Goal: Information Seeking & Learning: Learn about a topic

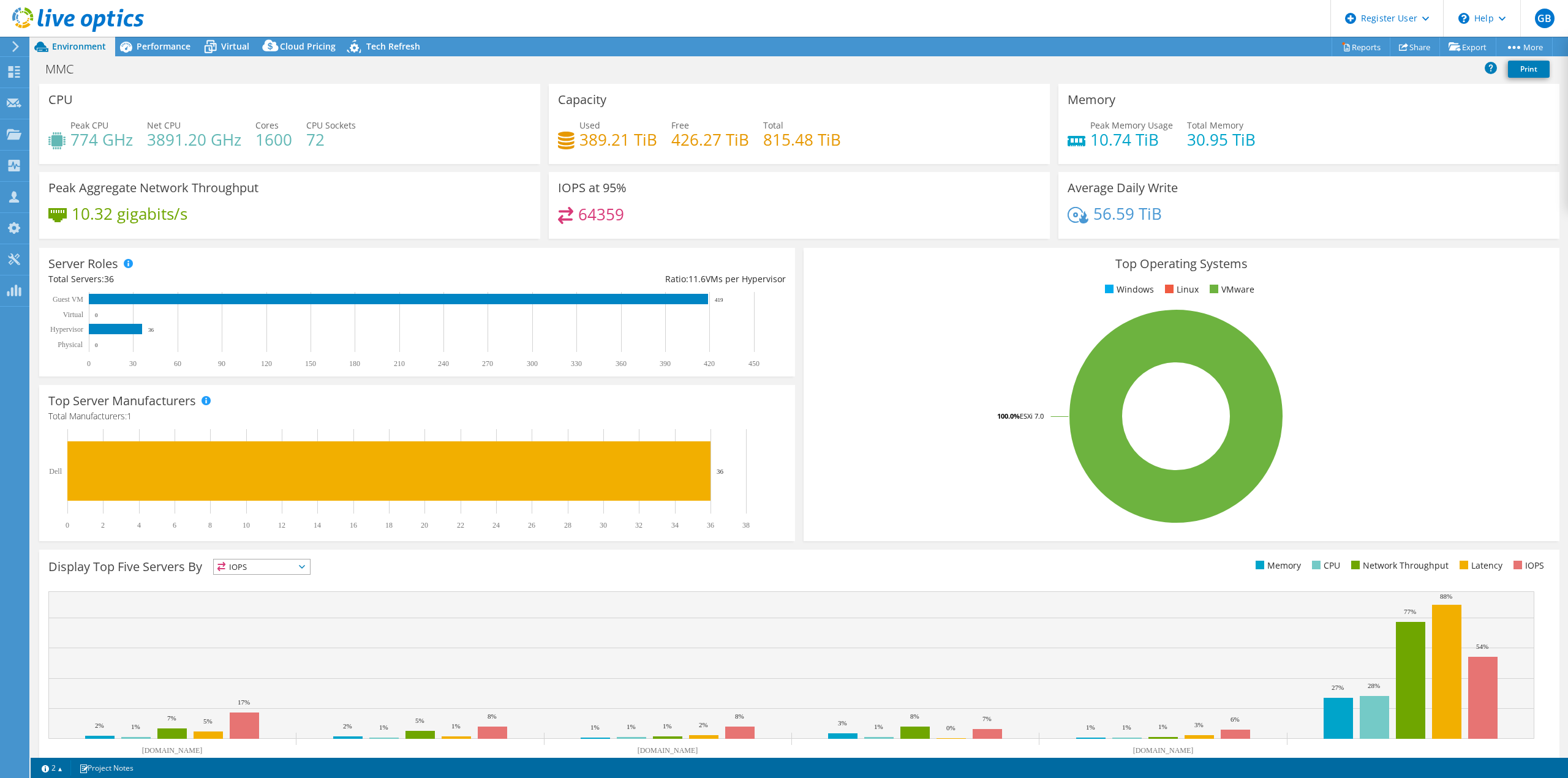
select select "USD"
click at [160, 42] on span "Performance" at bounding box center [163, 46] width 54 height 12
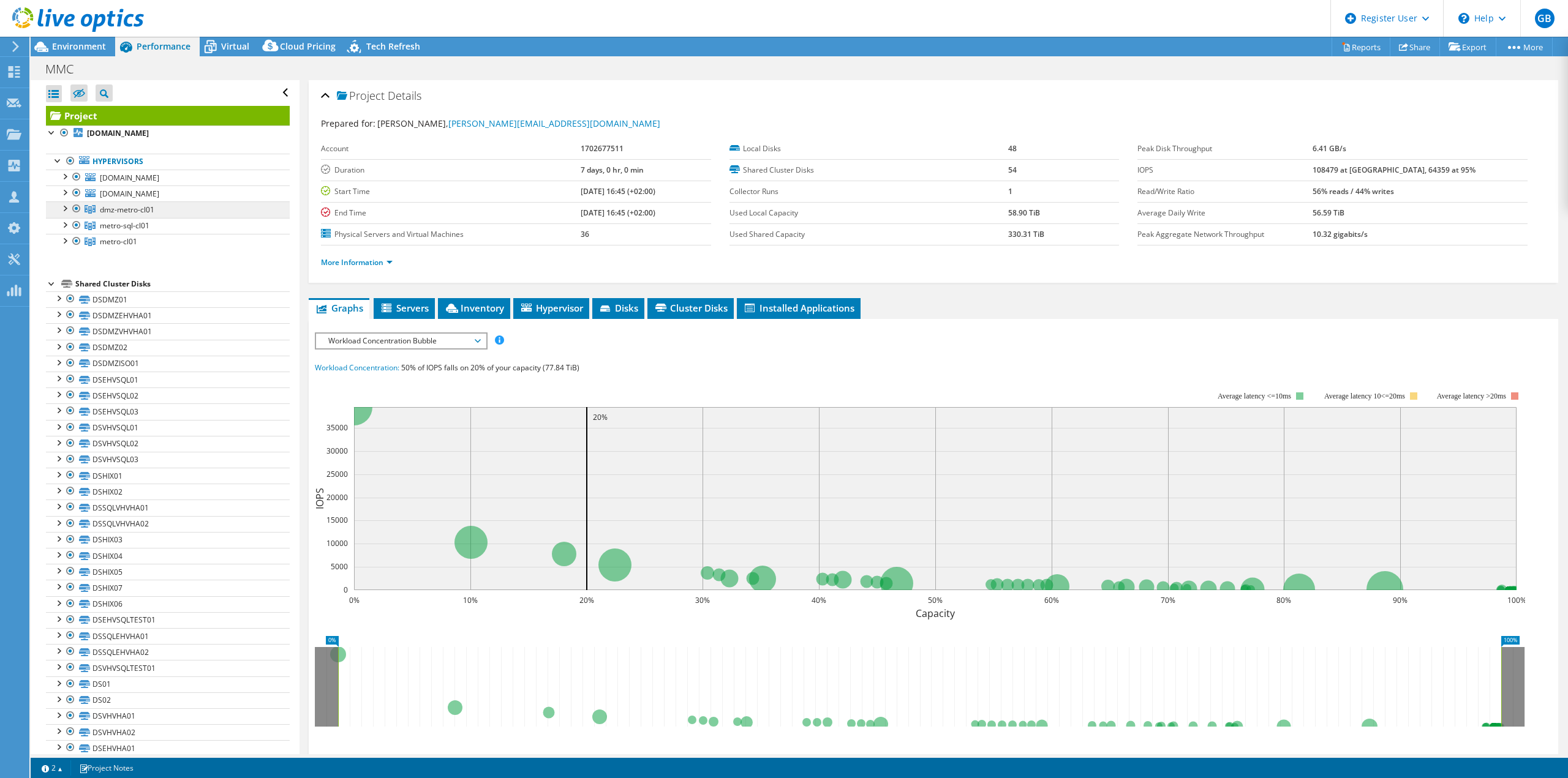
click at [118, 209] on span "dmz-metro-cl01" at bounding box center [126, 209] width 54 height 10
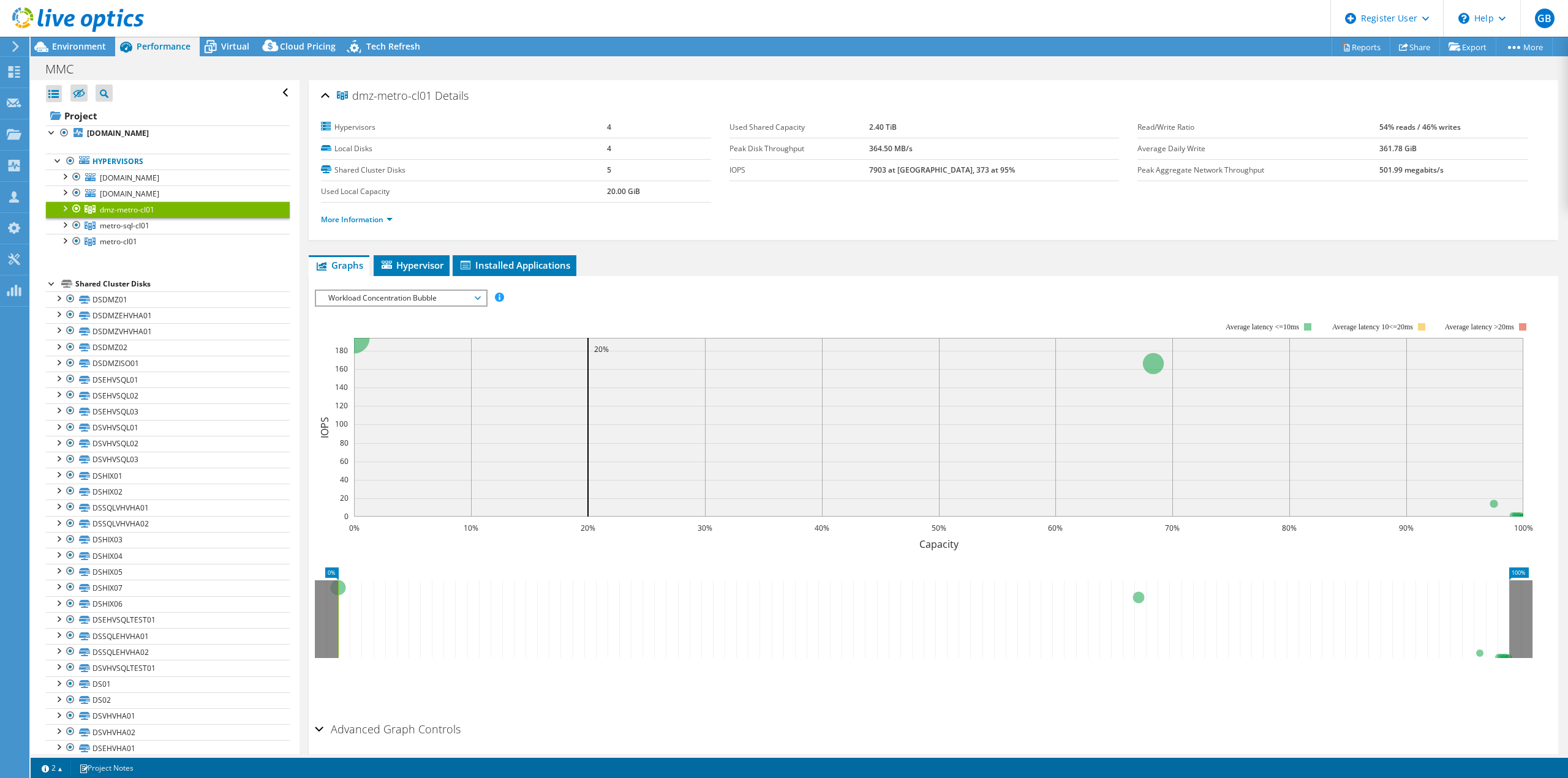
click at [67, 207] on div at bounding box center [65, 208] width 13 height 13
click at [406, 262] on span "Hypervisor" at bounding box center [411, 265] width 64 height 13
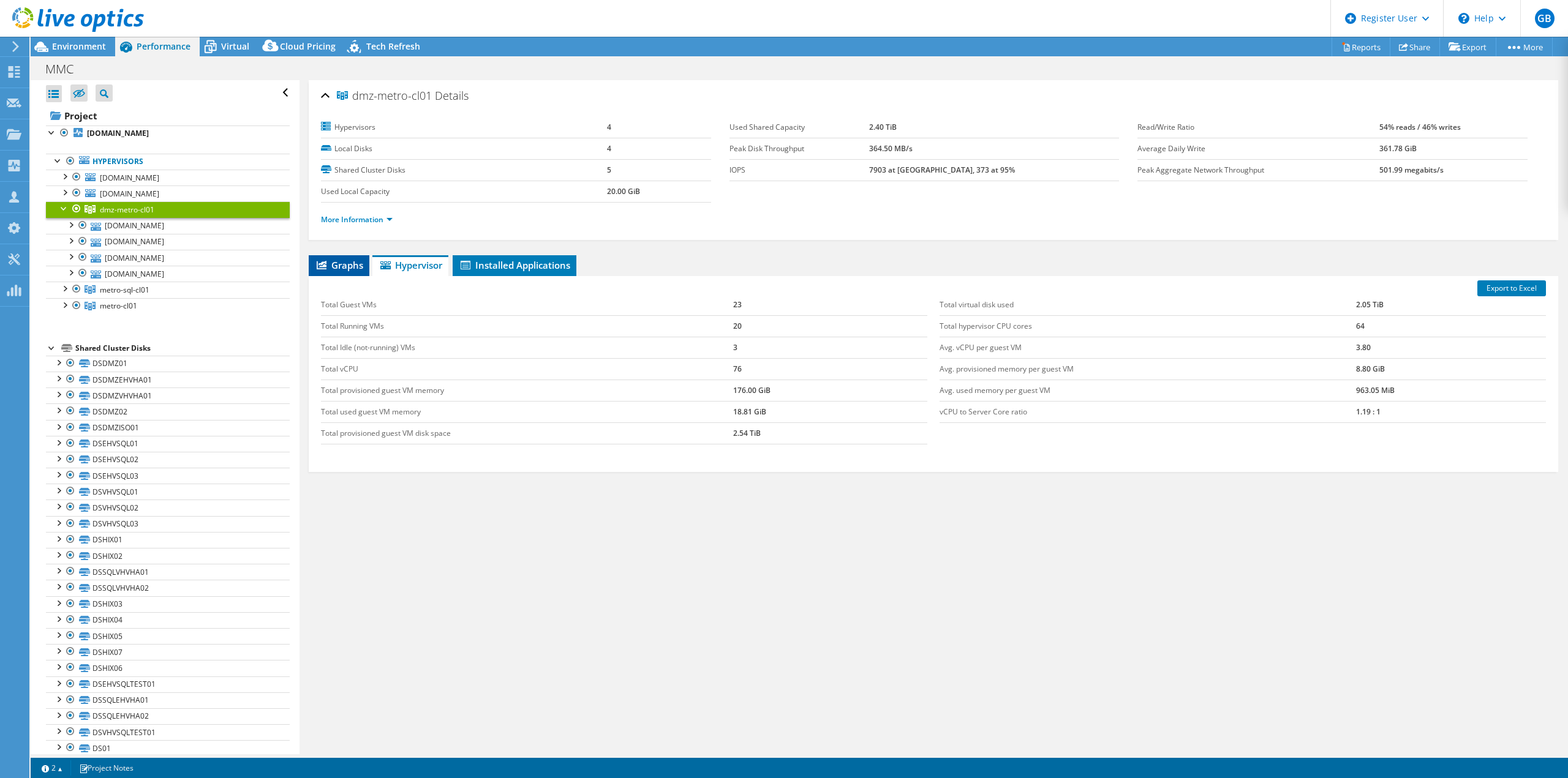
click at [348, 260] on span "Graphs" at bounding box center [339, 265] width 48 height 13
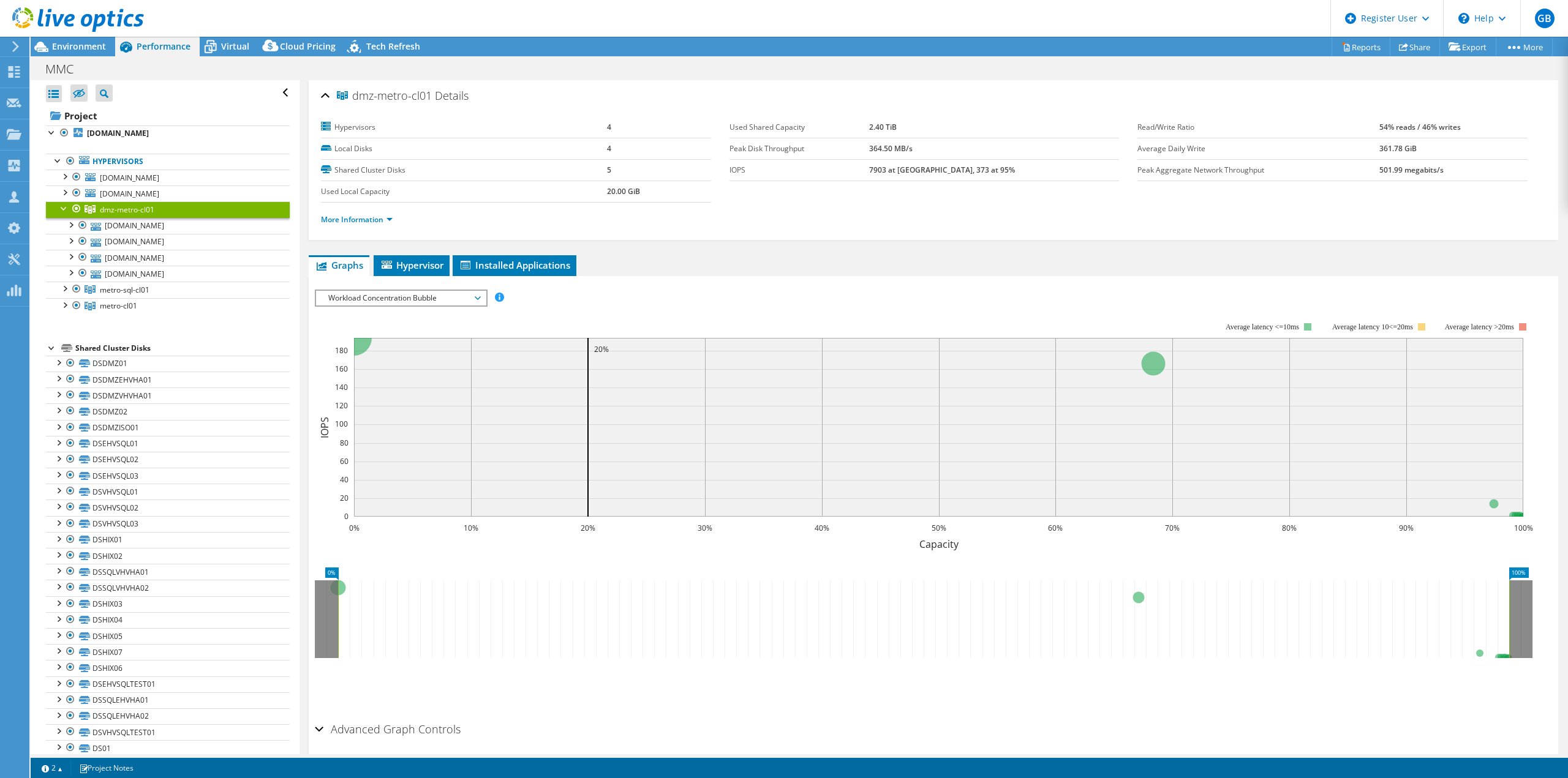
click at [377, 297] on span "Workload Concentration Bubble" at bounding box center [400, 298] width 157 height 15
click at [364, 387] on li "CPU Percentage" at bounding box center [400, 386] width 170 height 15
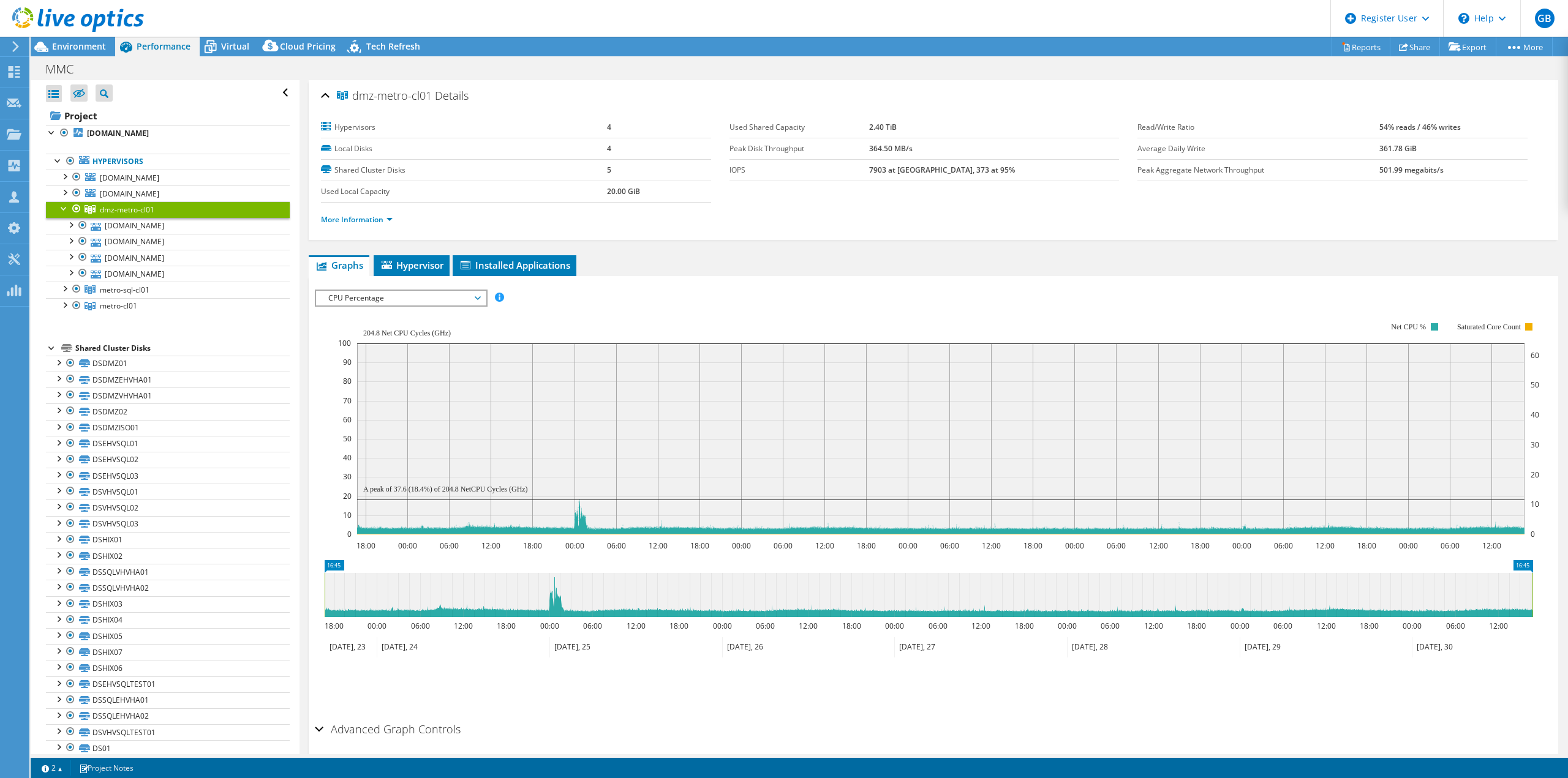
click at [376, 285] on div "IOPS Disk Throughput IO Size Latency Queue Depth CPU Percentage Memory Page Fau…" at bounding box center [934, 499] width 1237 height 433
click at [376, 298] on span "CPU Percentage" at bounding box center [400, 298] width 157 height 15
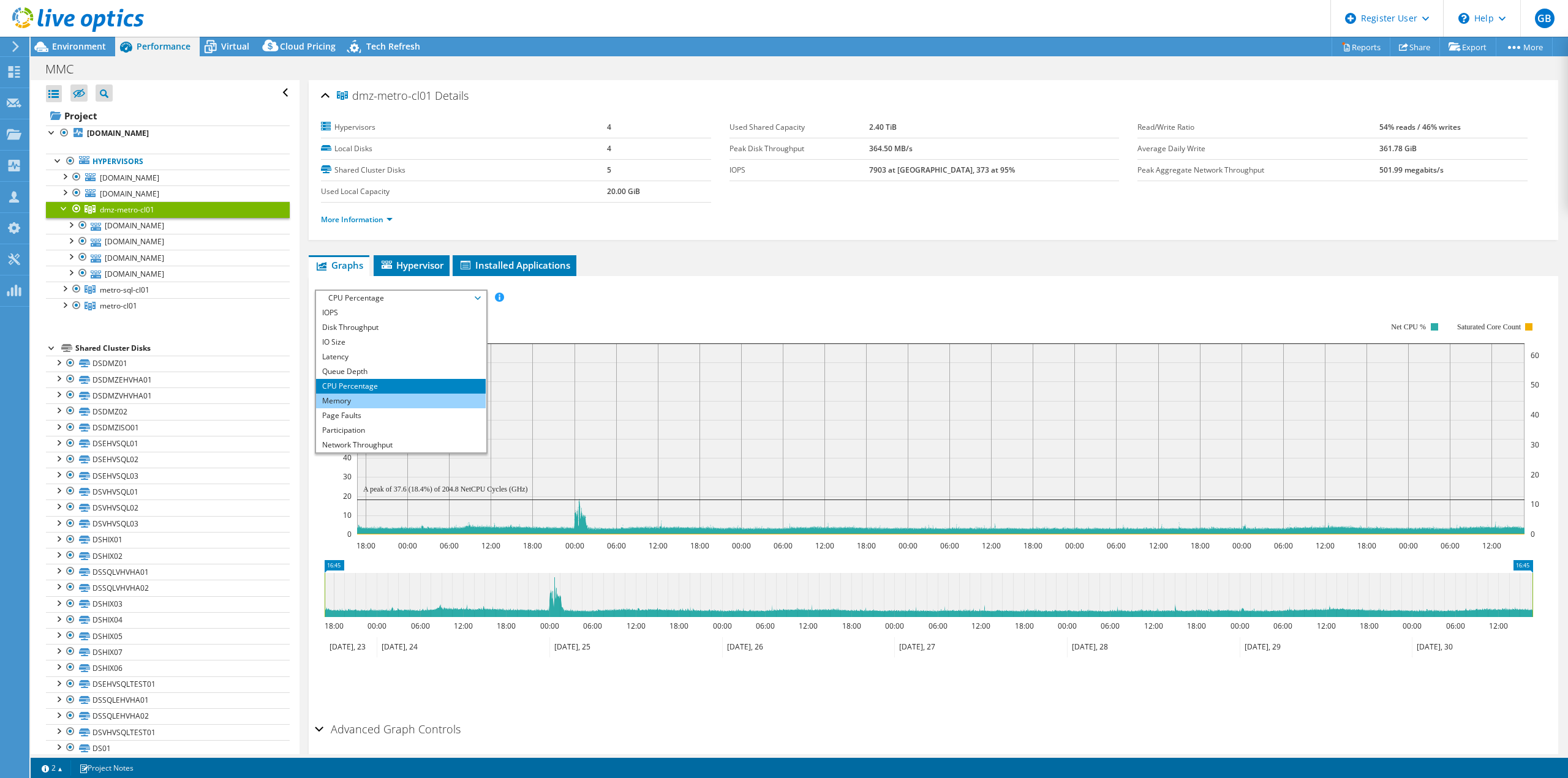
click at [340, 399] on li "Memory" at bounding box center [400, 401] width 170 height 15
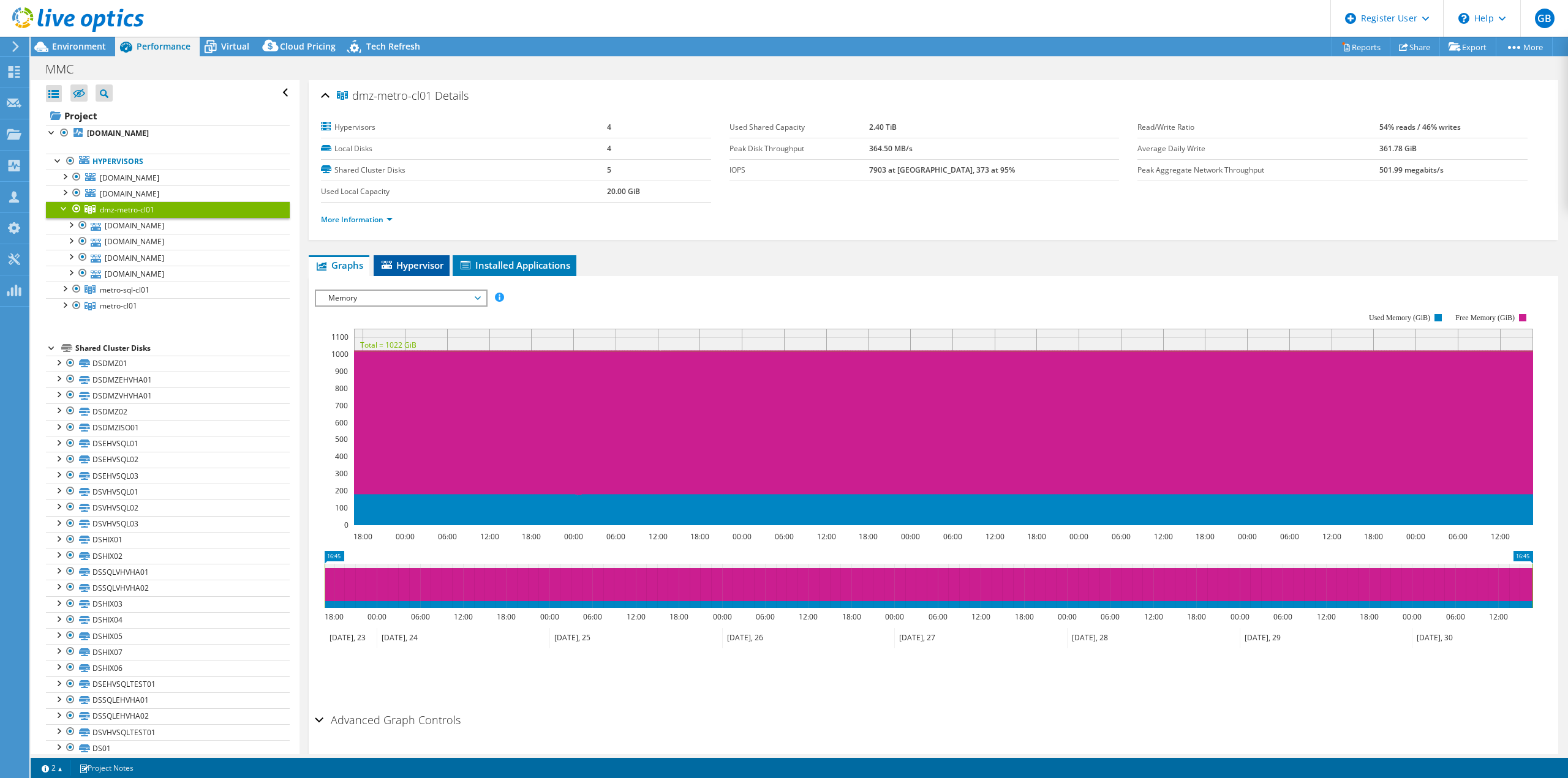
click at [414, 259] on span "Hypervisor" at bounding box center [411, 265] width 64 height 13
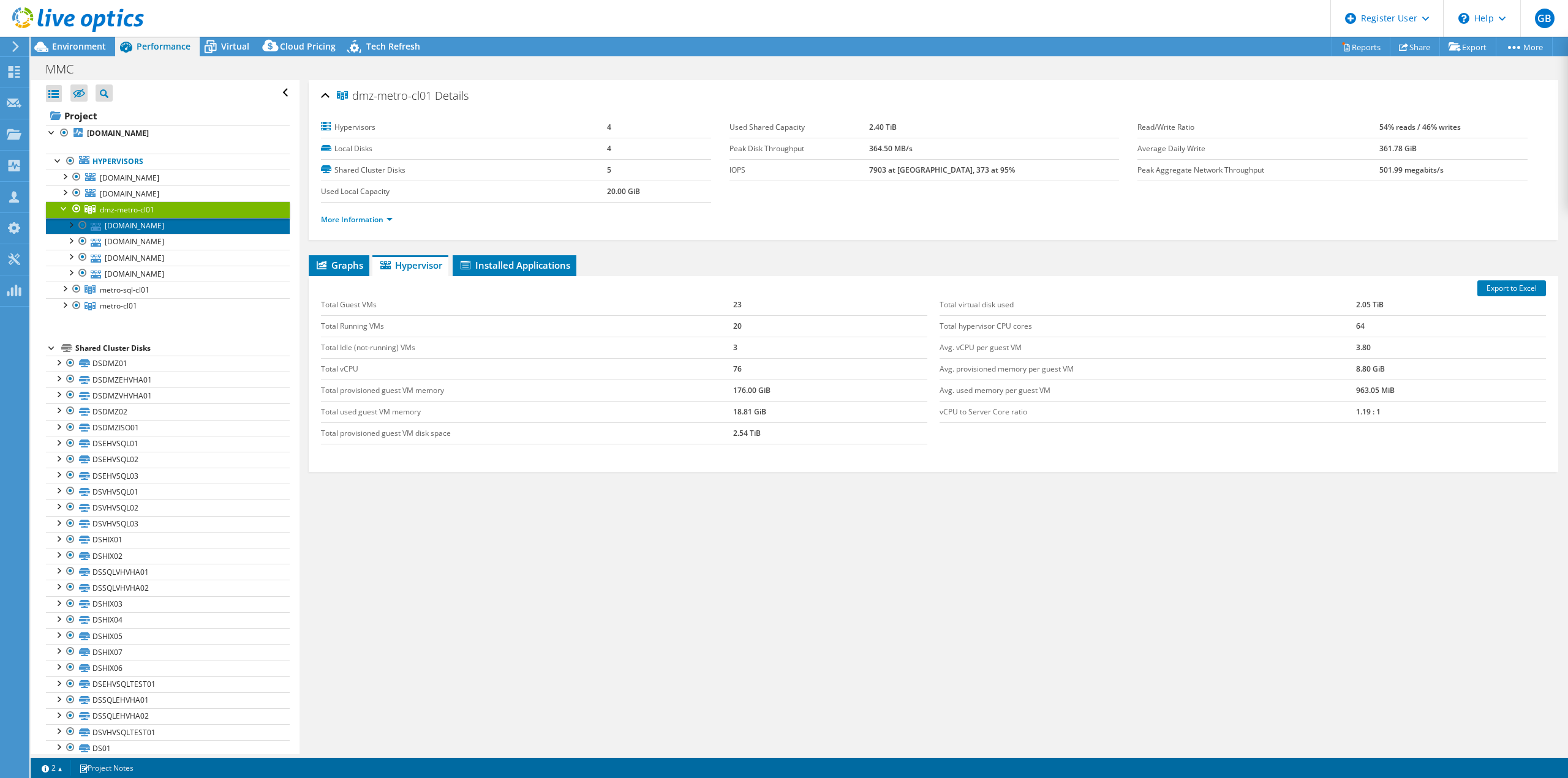
click at [148, 230] on link "[DOMAIN_NAME]" at bounding box center [167, 226] width 244 height 16
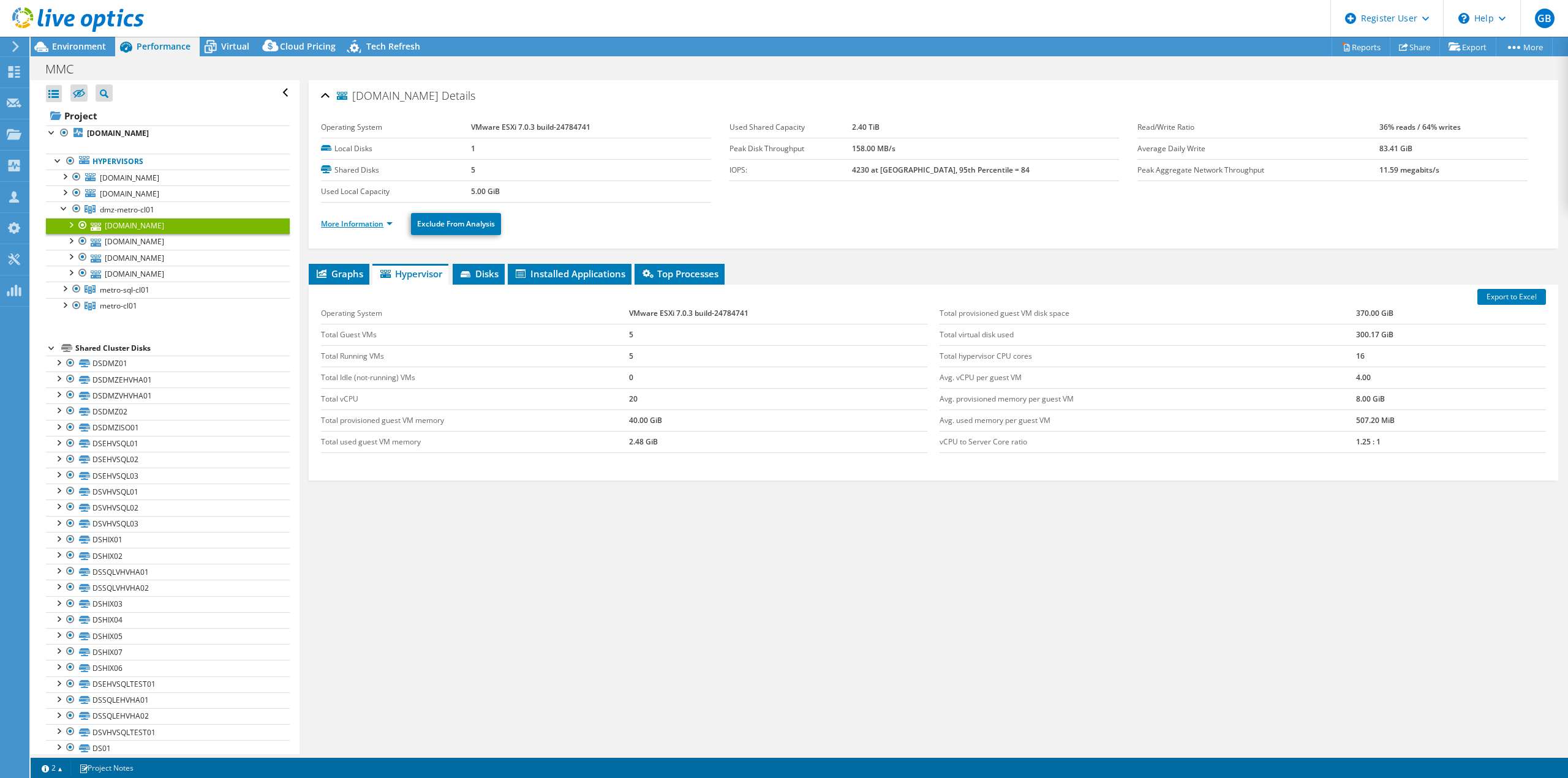
click at [364, 222] on link "More Information" at bounding box center [357, 223] width 72 height 10
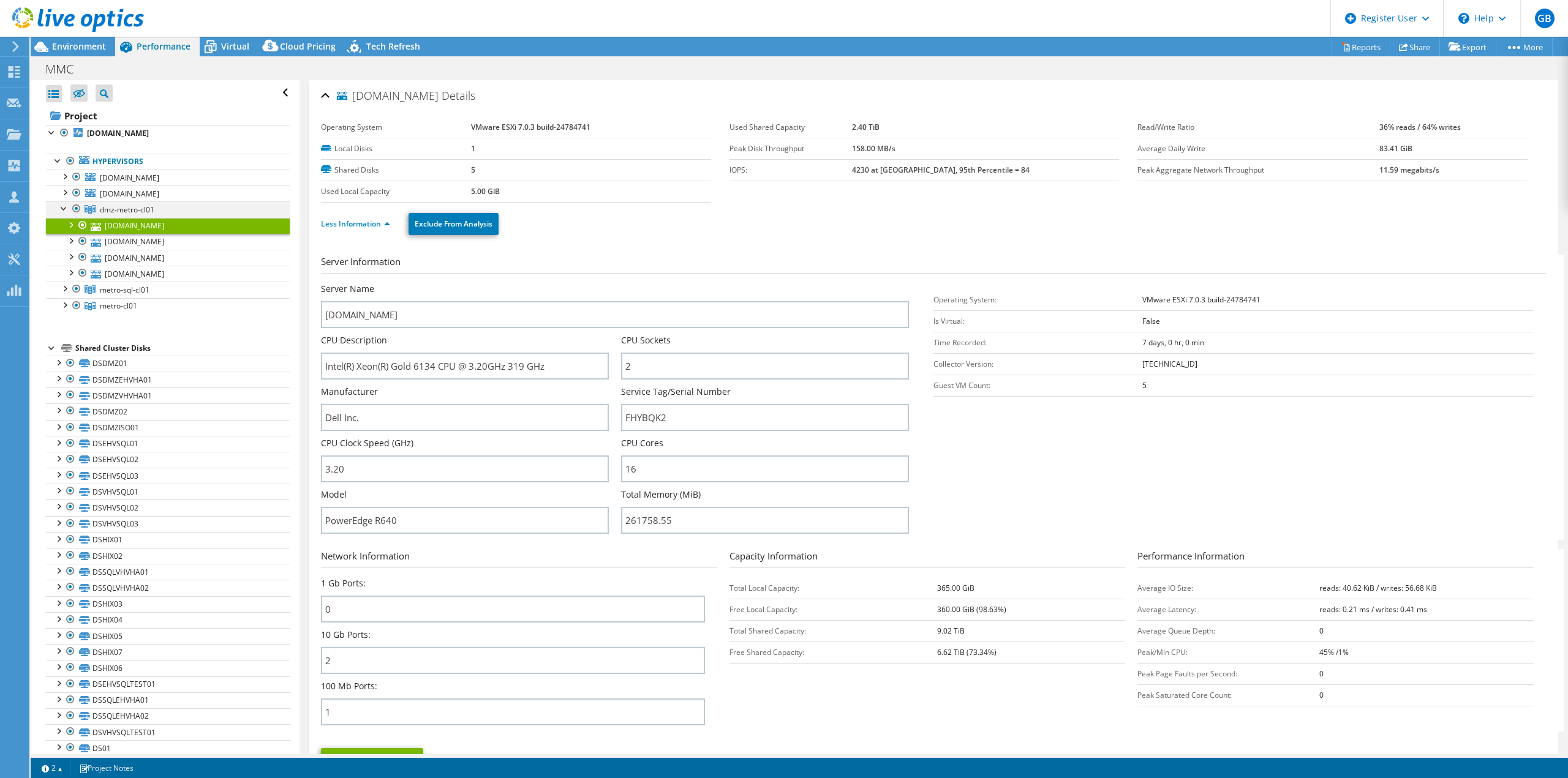
click at [65, 208] on div at bounding box center [65, 208] width 13 height 13
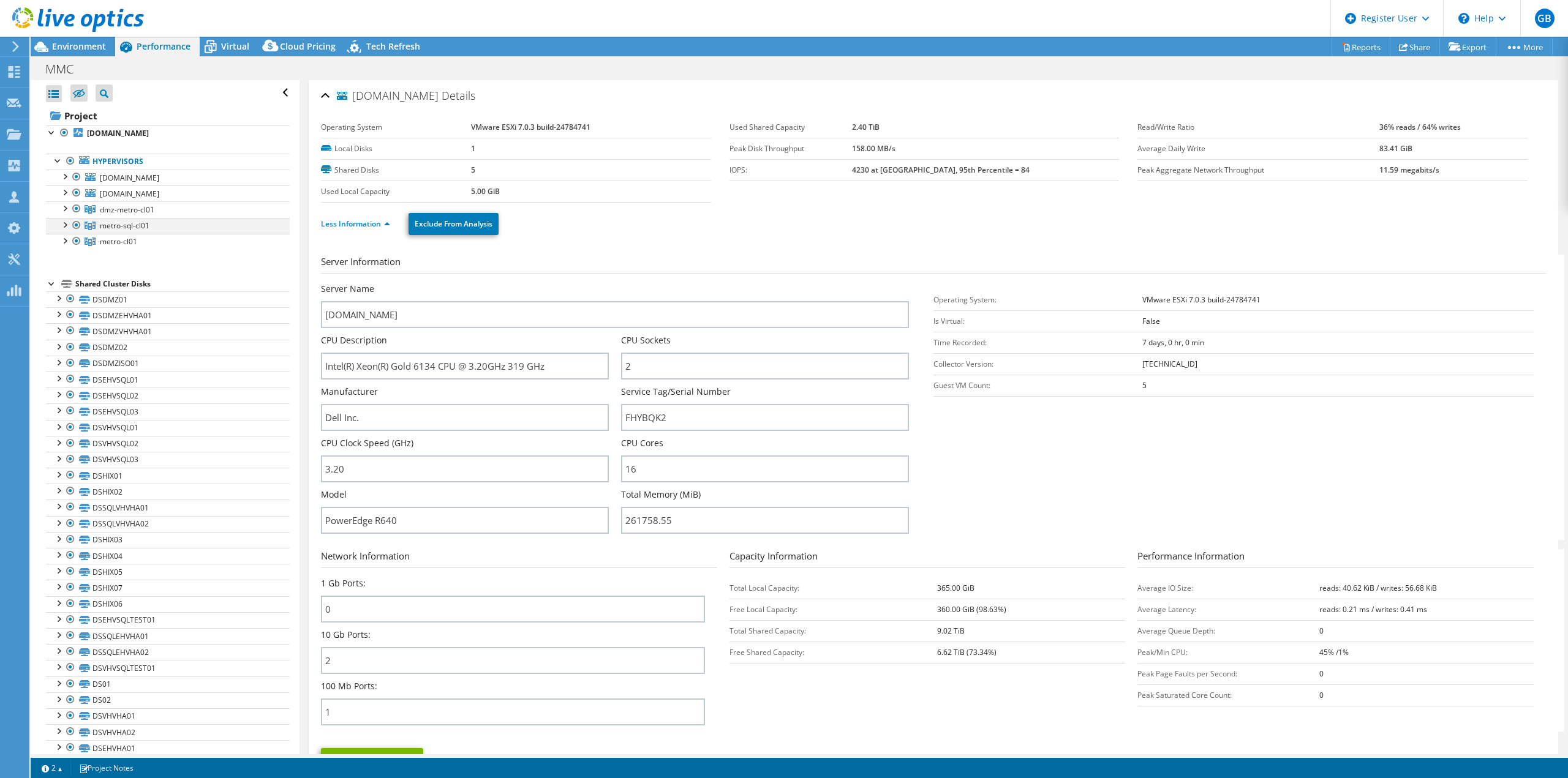
click at [69, 223] on div at bounding box center [65, 224] width 13 height 13
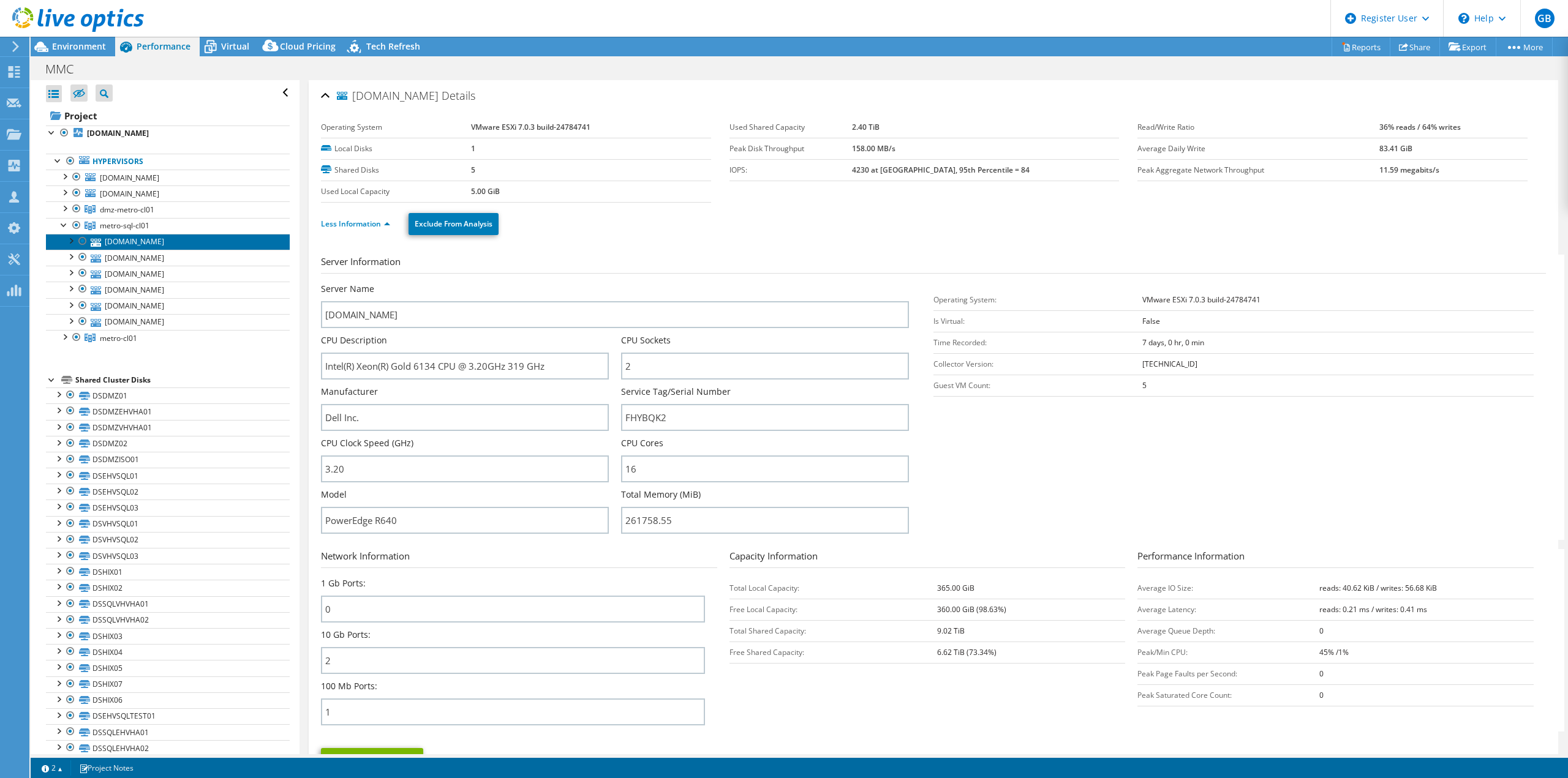
click at [138, 239] on link "[DOMAIN_NAME]" at bounding box center [167, 241] width 244 height 16
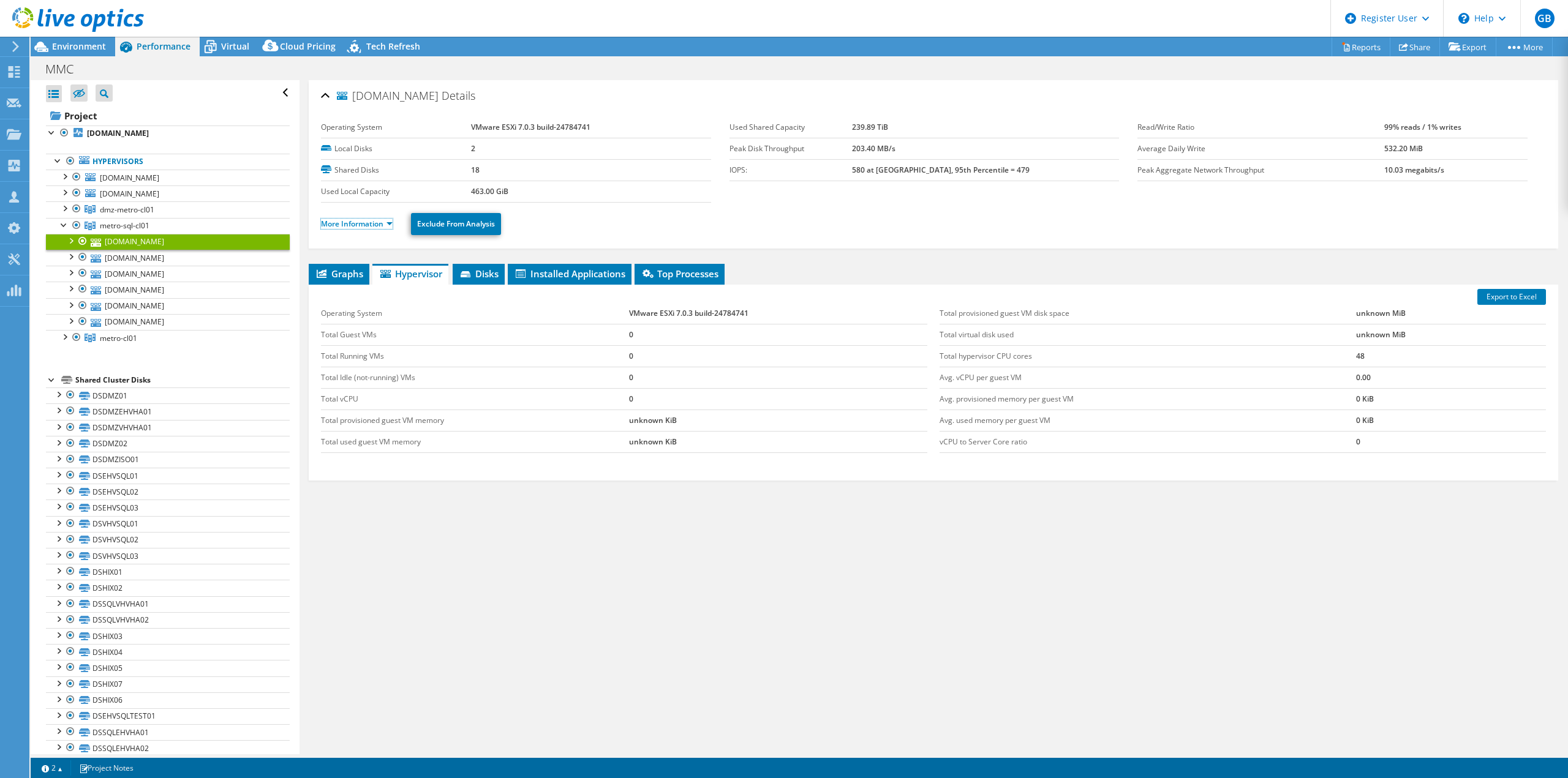
click at [392, 222] on link "More Information" at bounding box center [357, 223] width 72 height 10
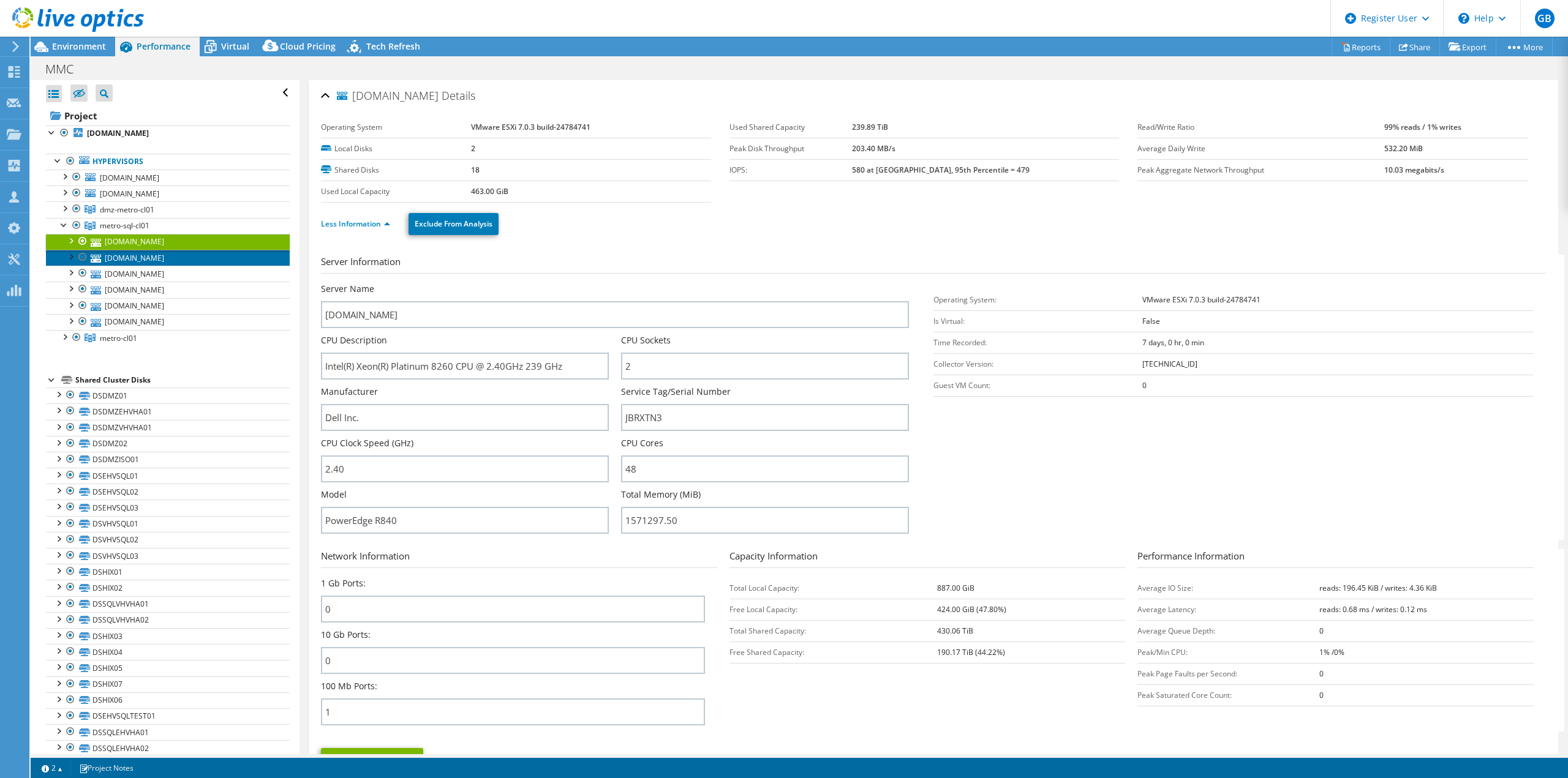
click at [155, 256] on link "[DOMAIN_NAME]" at bounding box center [167, 258] width 244 height 16
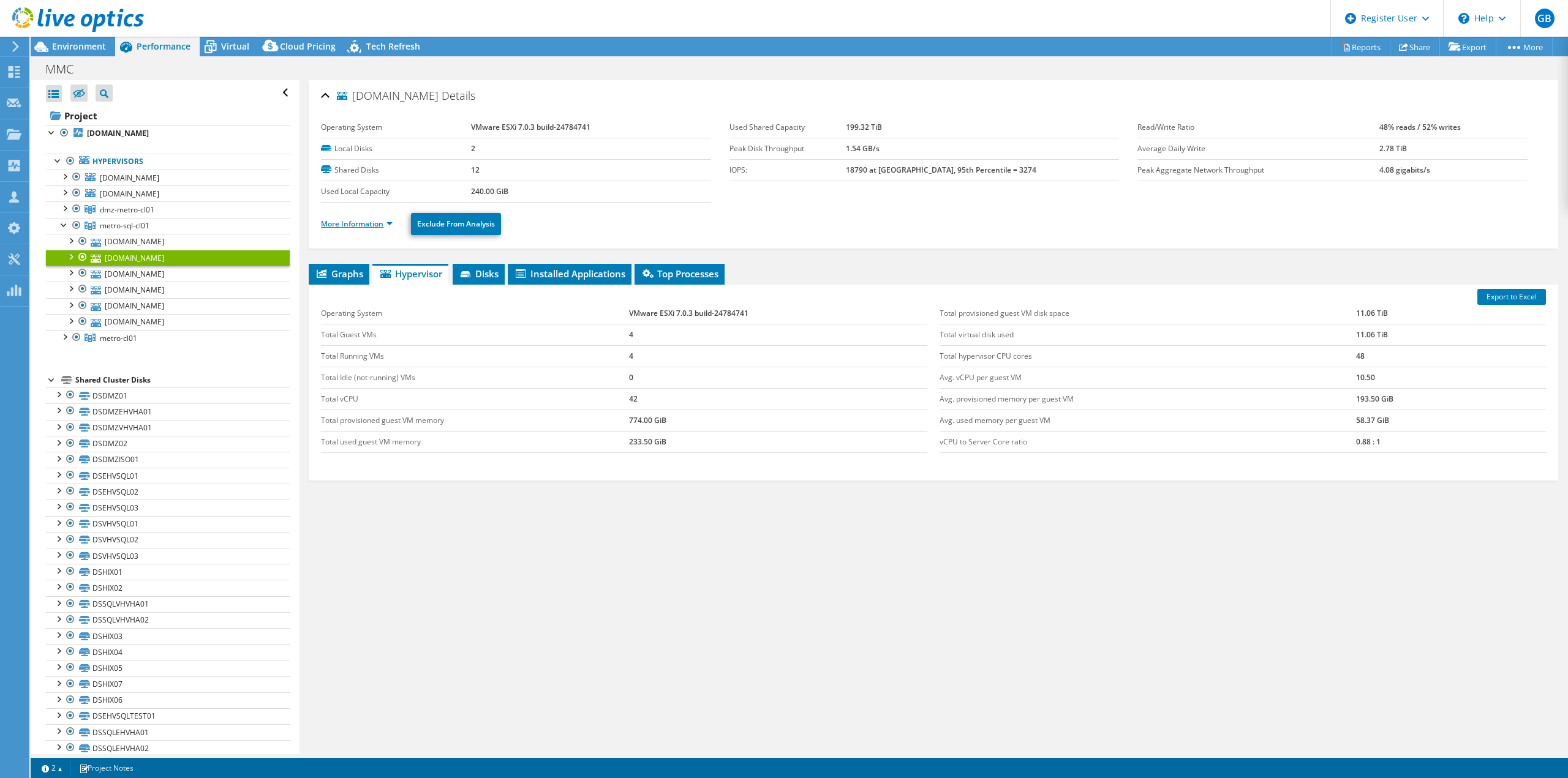
click at [392, 223] on link "More Information" at bounding box center [357, 223] width 72 height 10
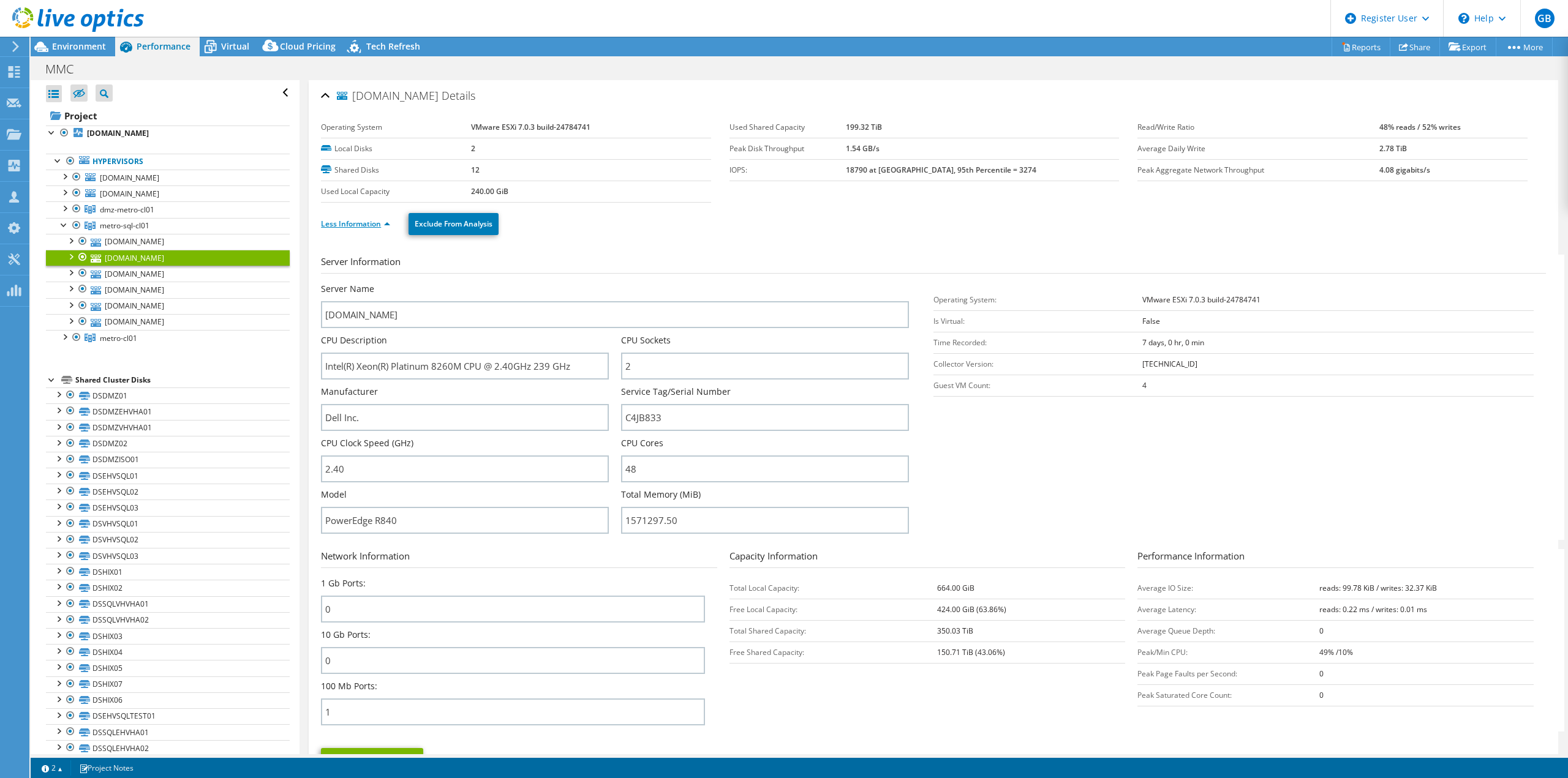
click at [390, 223] on link "Less Information" at bounding box center [356, 223] width 69 height 10
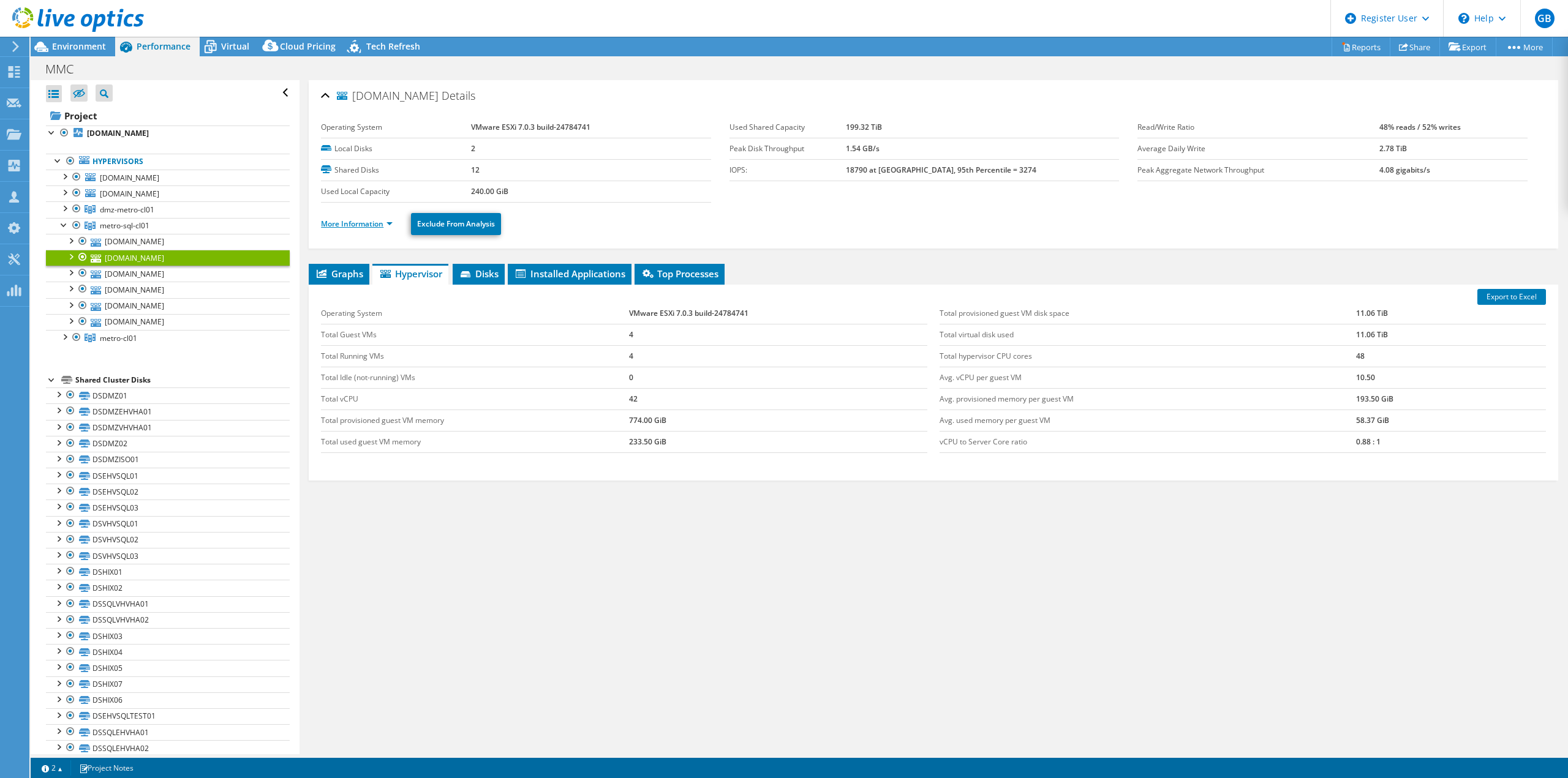
click at [355, 221] on link "More Information" at bounding box center [357, 223] width 72 height 10
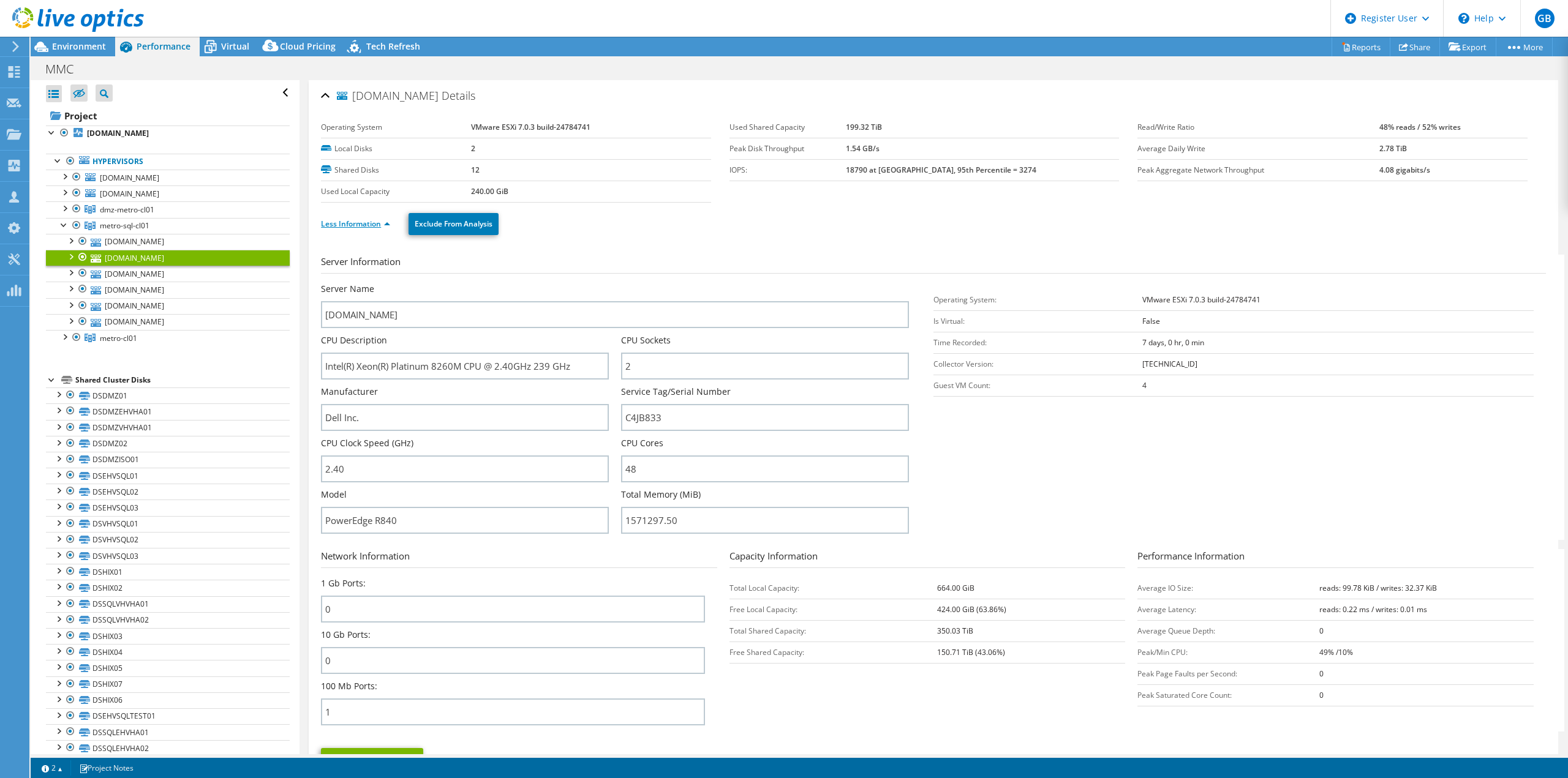
click at [357, 219] on link "Less Information" at bounding box center [356, 223] width 69 height 10
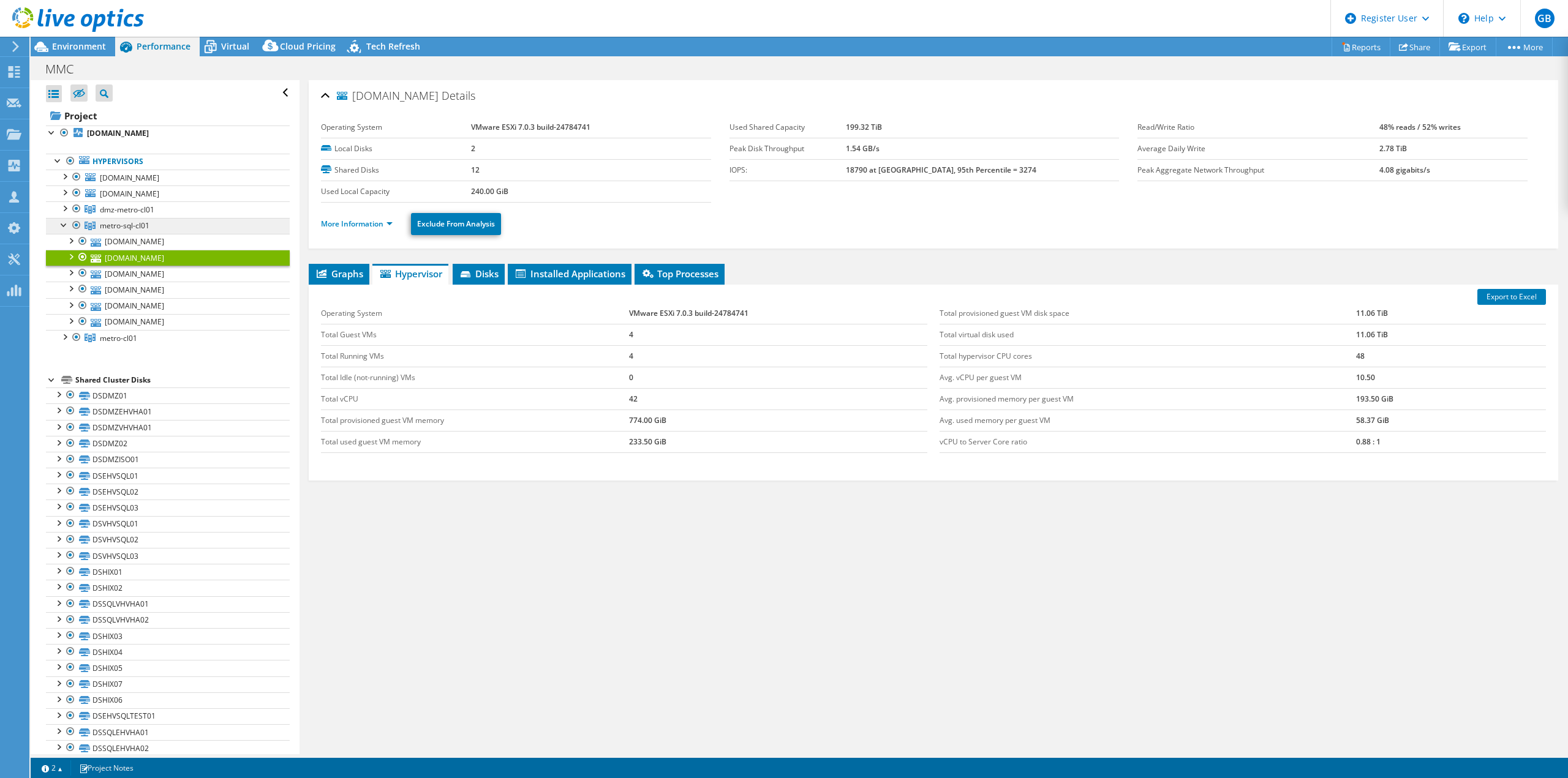
click at [114, 225] on span "metro-sql-cl01" at bounding box center [124, 225] width 50 height 10
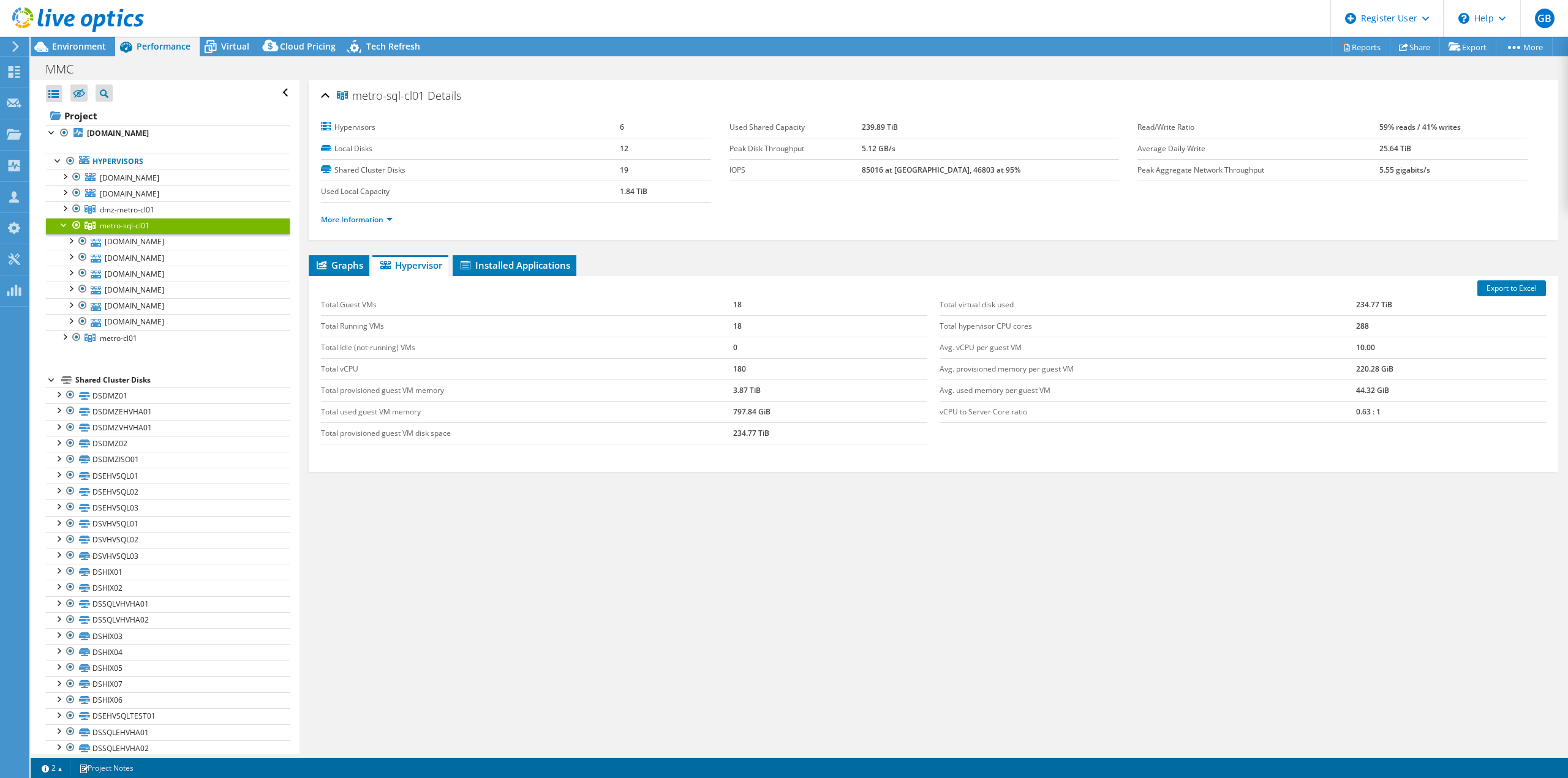
click at [340, 264] on span "Graphs" at bounding box center [339, 265] width 48 height 13
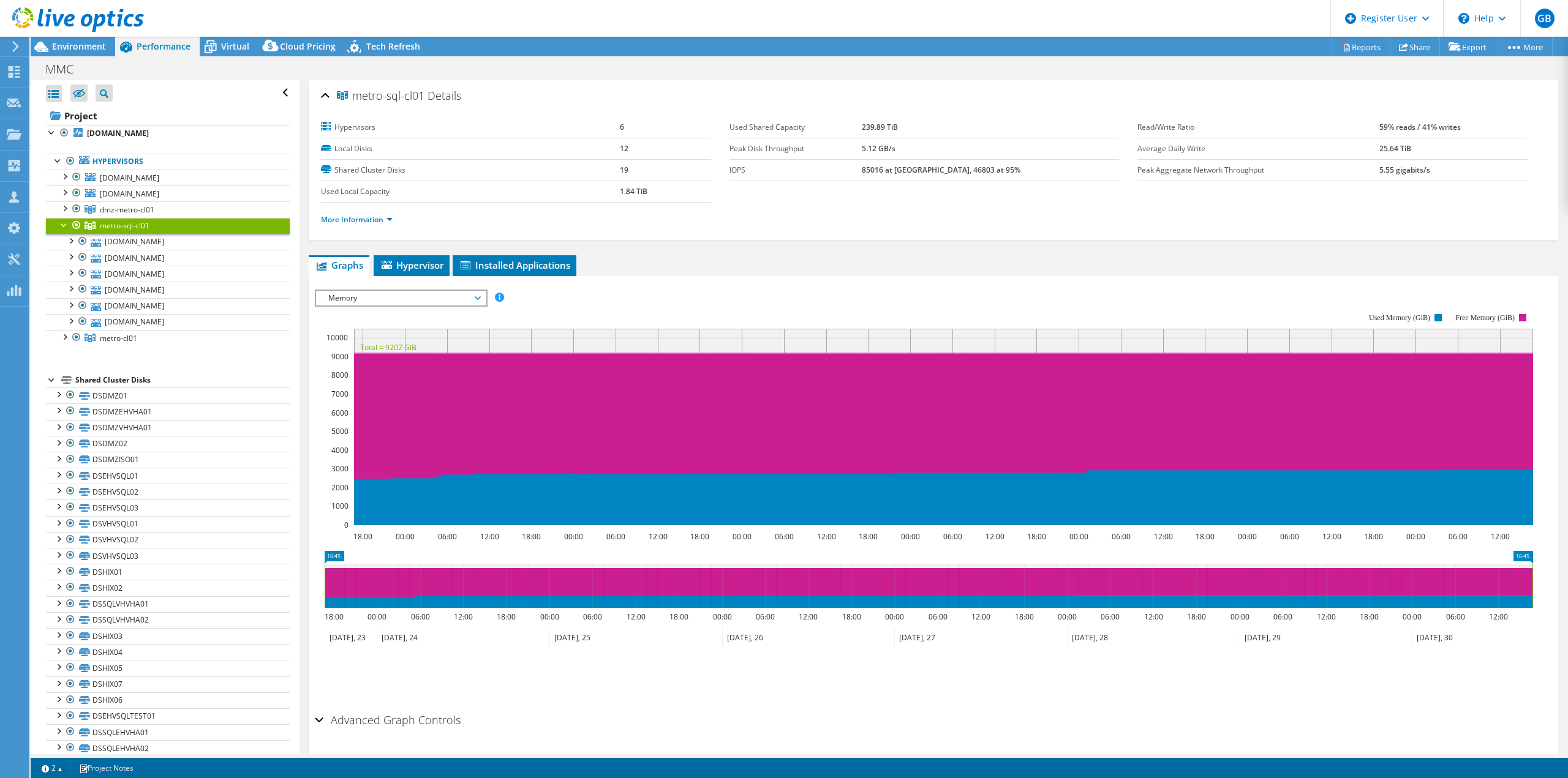
click at [369, 291] on span "Memory" at bounding box center [400, 298] width 157 height 15
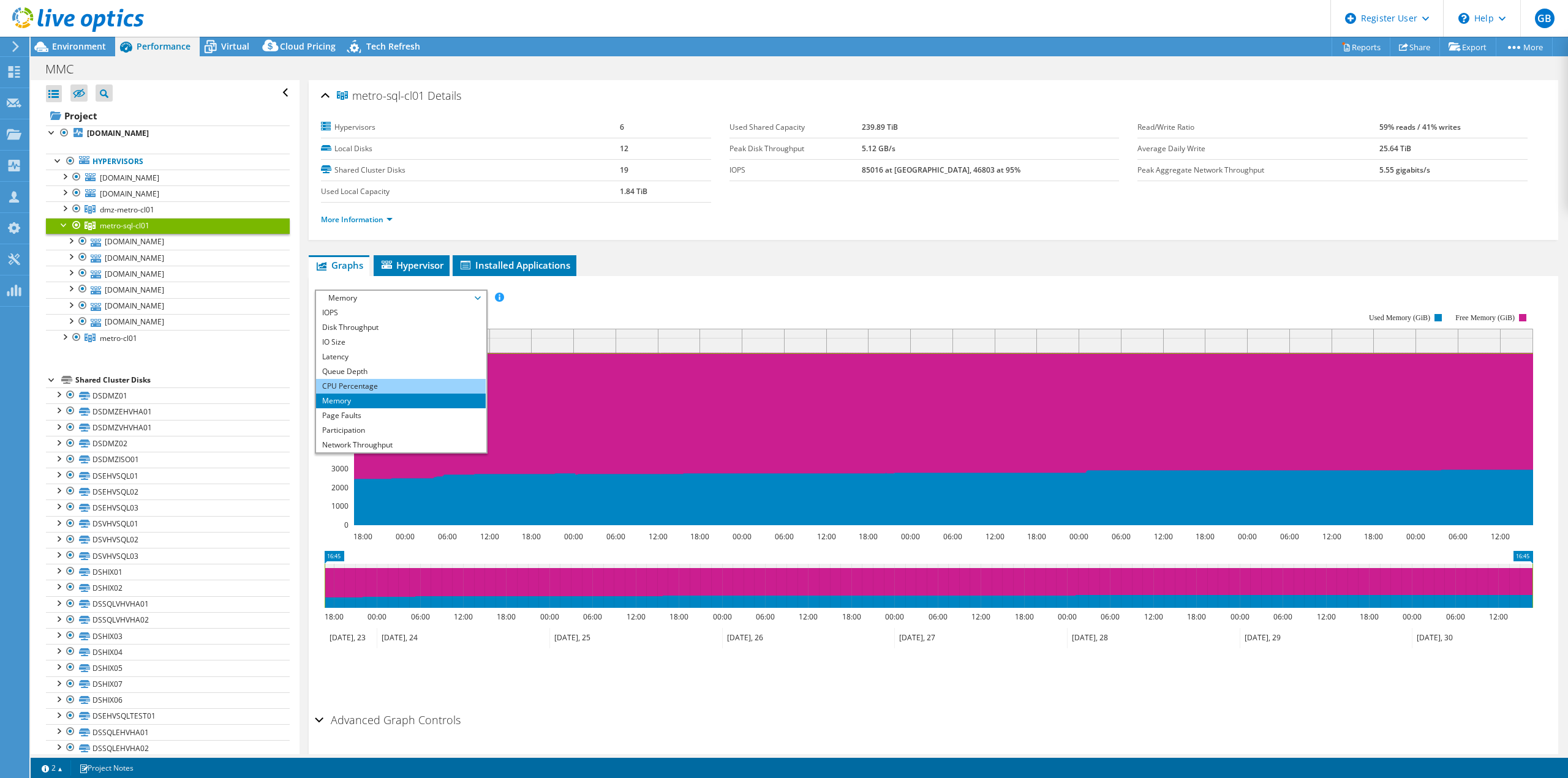
click at [335, 387] on li "CPU Percentage" at bounding box center [400, 386] width 170 height 15
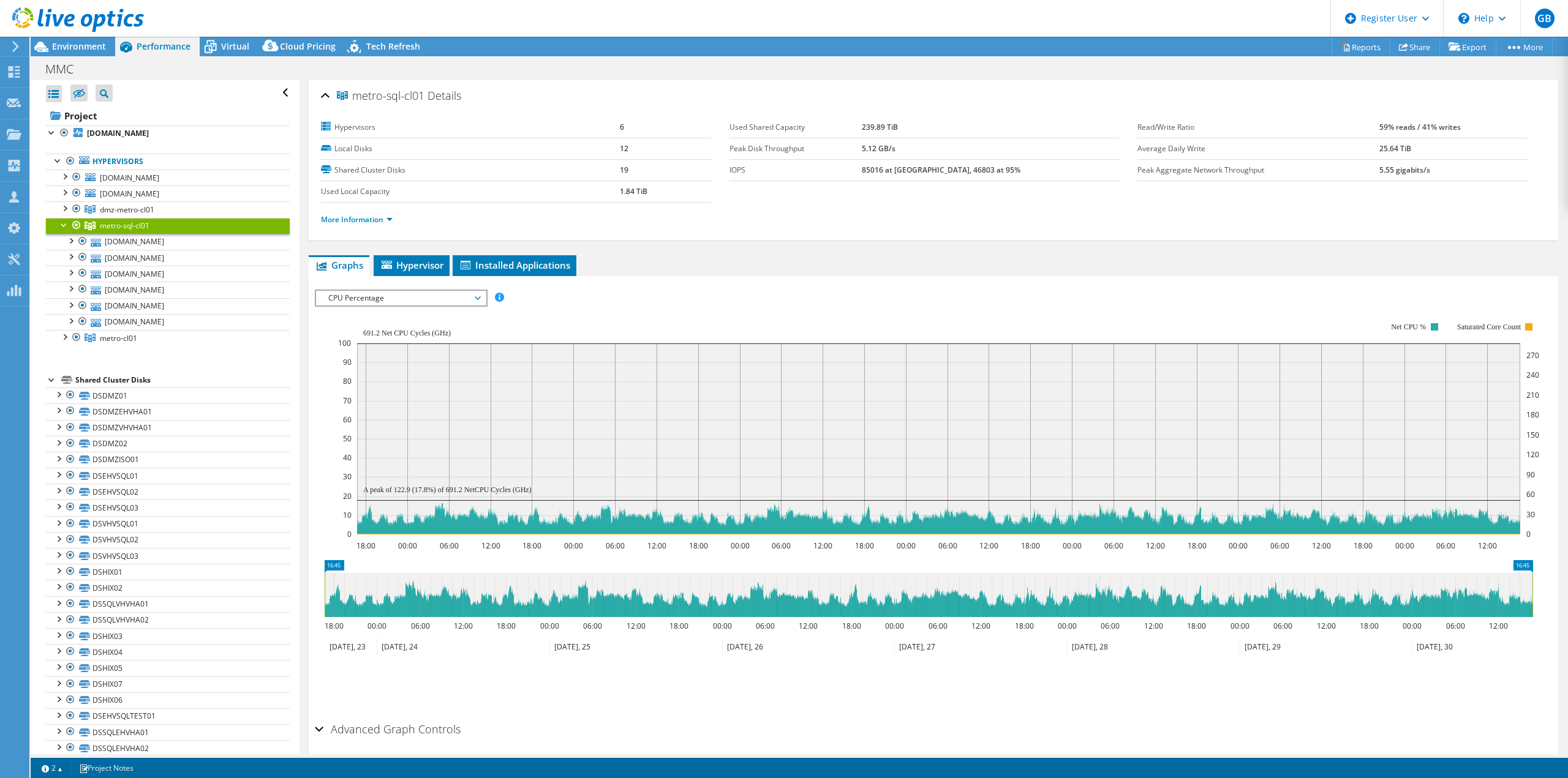
click at [360, 296] on span "CPU Percentage" at bounding box center [400, 298] width 157 height 15
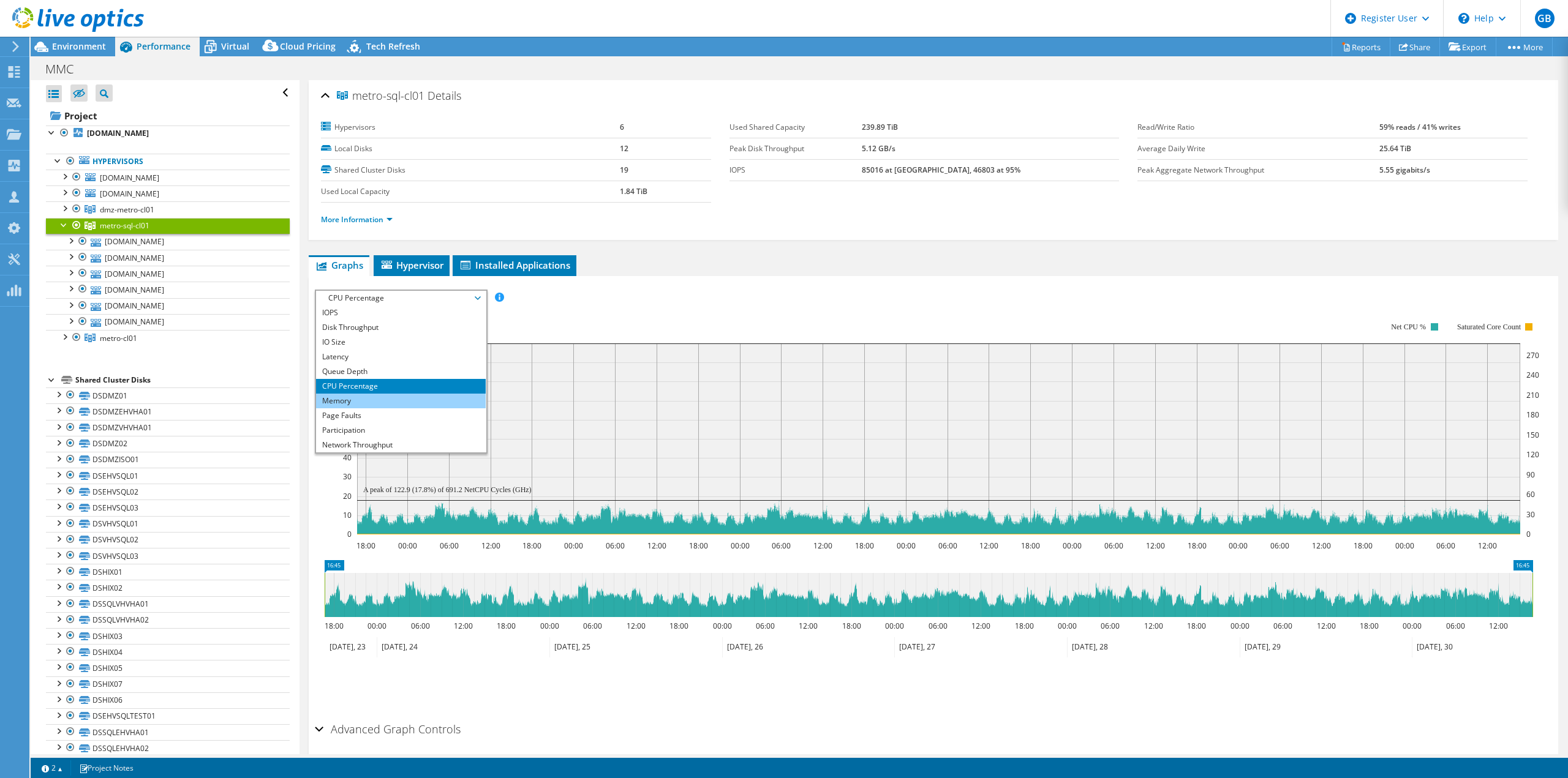
click at [350, 395] on li "Memory" at bounding box center [400, 401] width 170 height 15
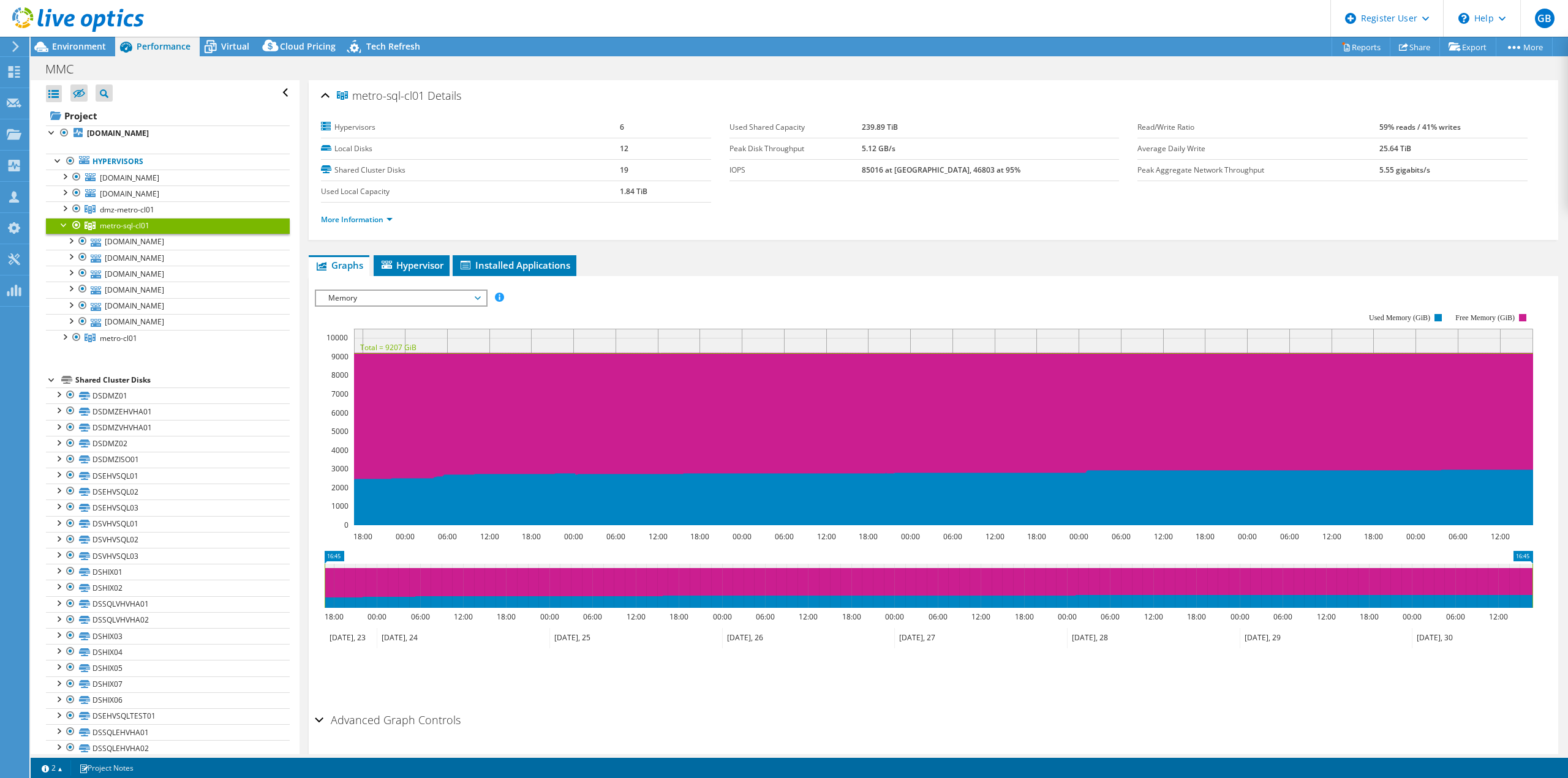
click at [64, 223] on div at bounding box center [65, 224] width 13 height 13
click at [114, 245] on link "metro-cl01" at bounding box center [167, 241] width 244 height 16
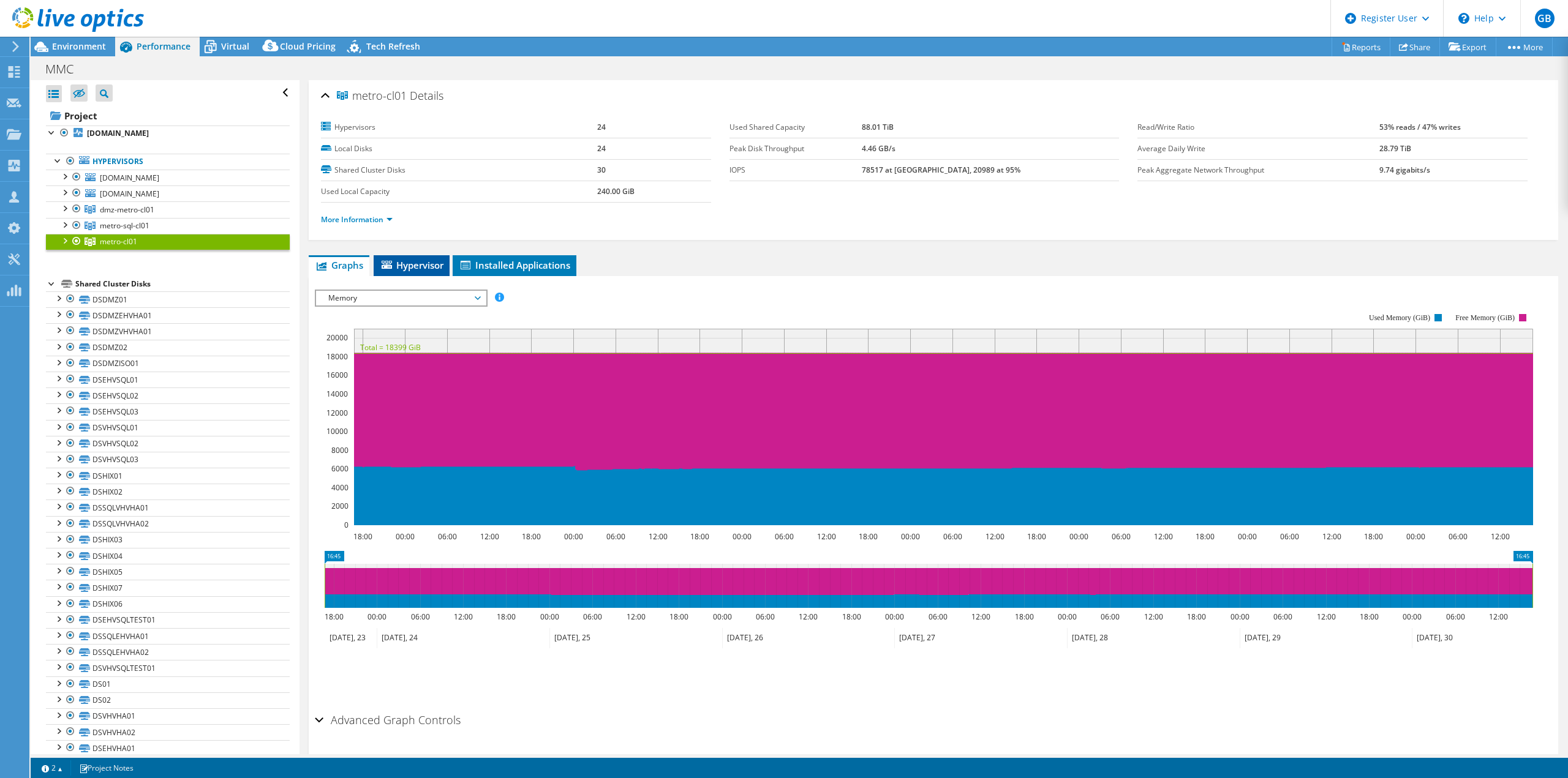
click at [433, 264] on span "Hypervisor" at bounding box center [411, 265] width 64 height 13
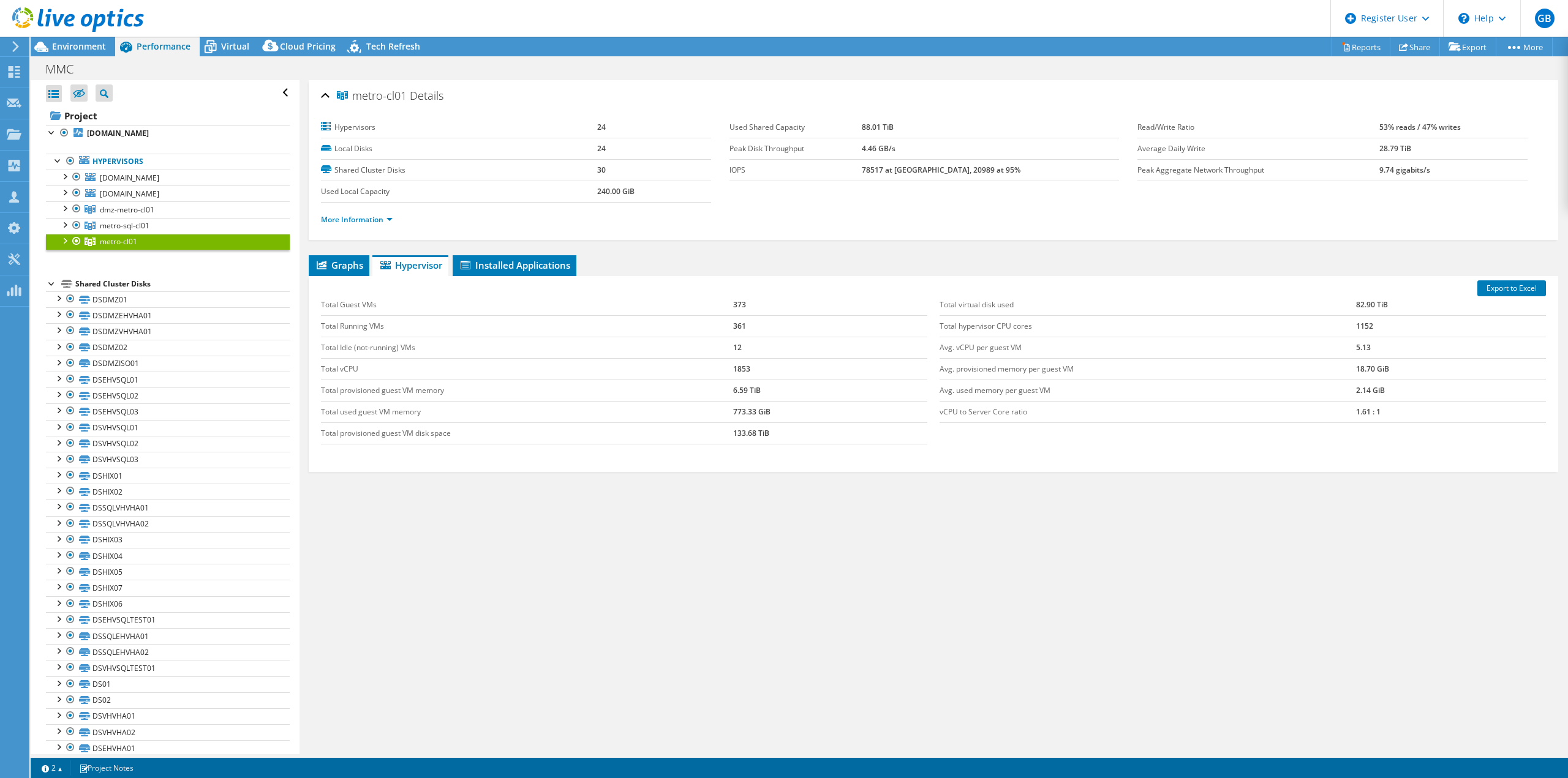
click at [63, 240] on div at bounding box center [65, 240] width 13 height 13
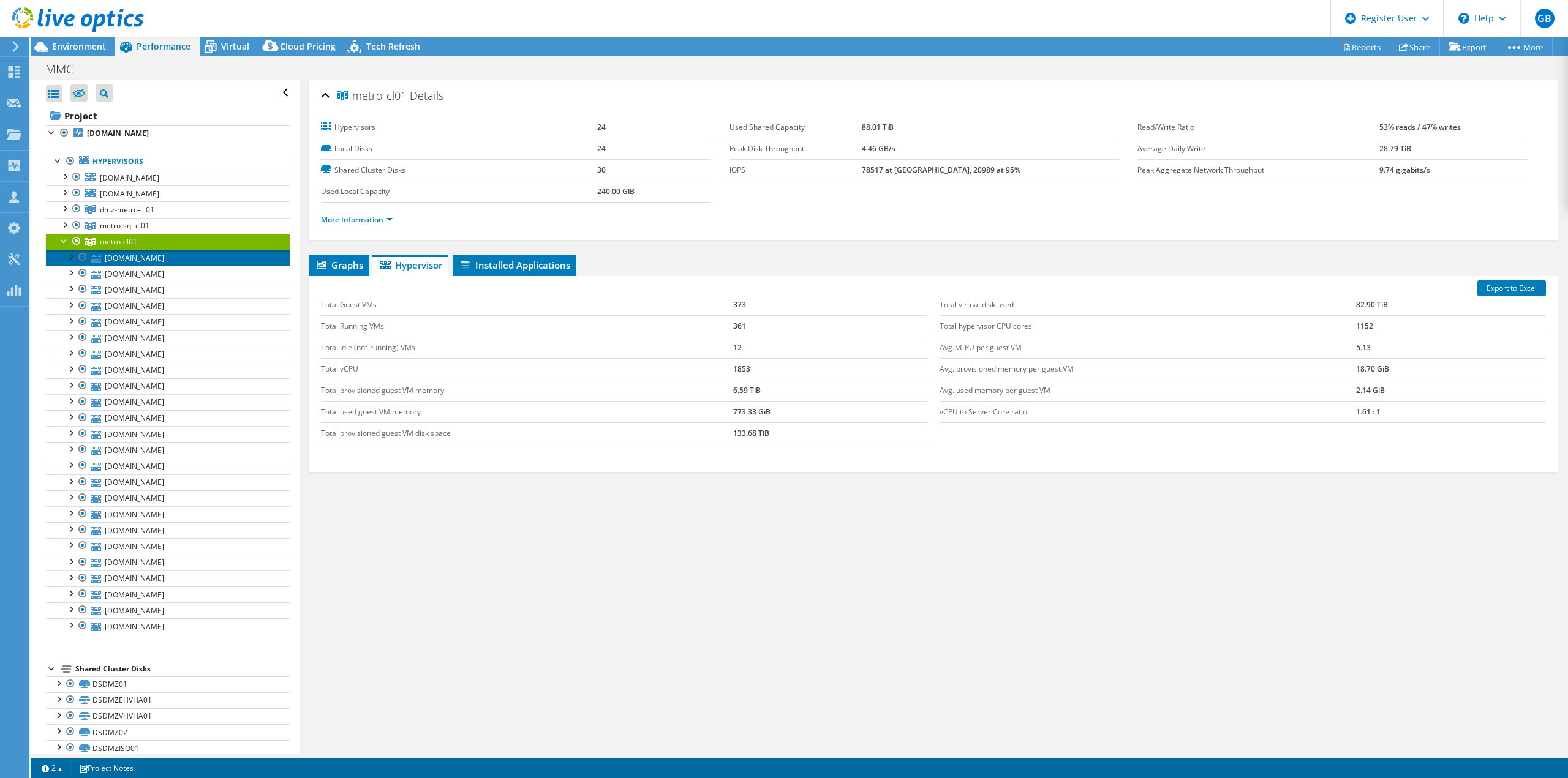
click at [163, 254] on link "[DOMAIN_NAME]" at bounding box center [167, 258] width 244 height 16
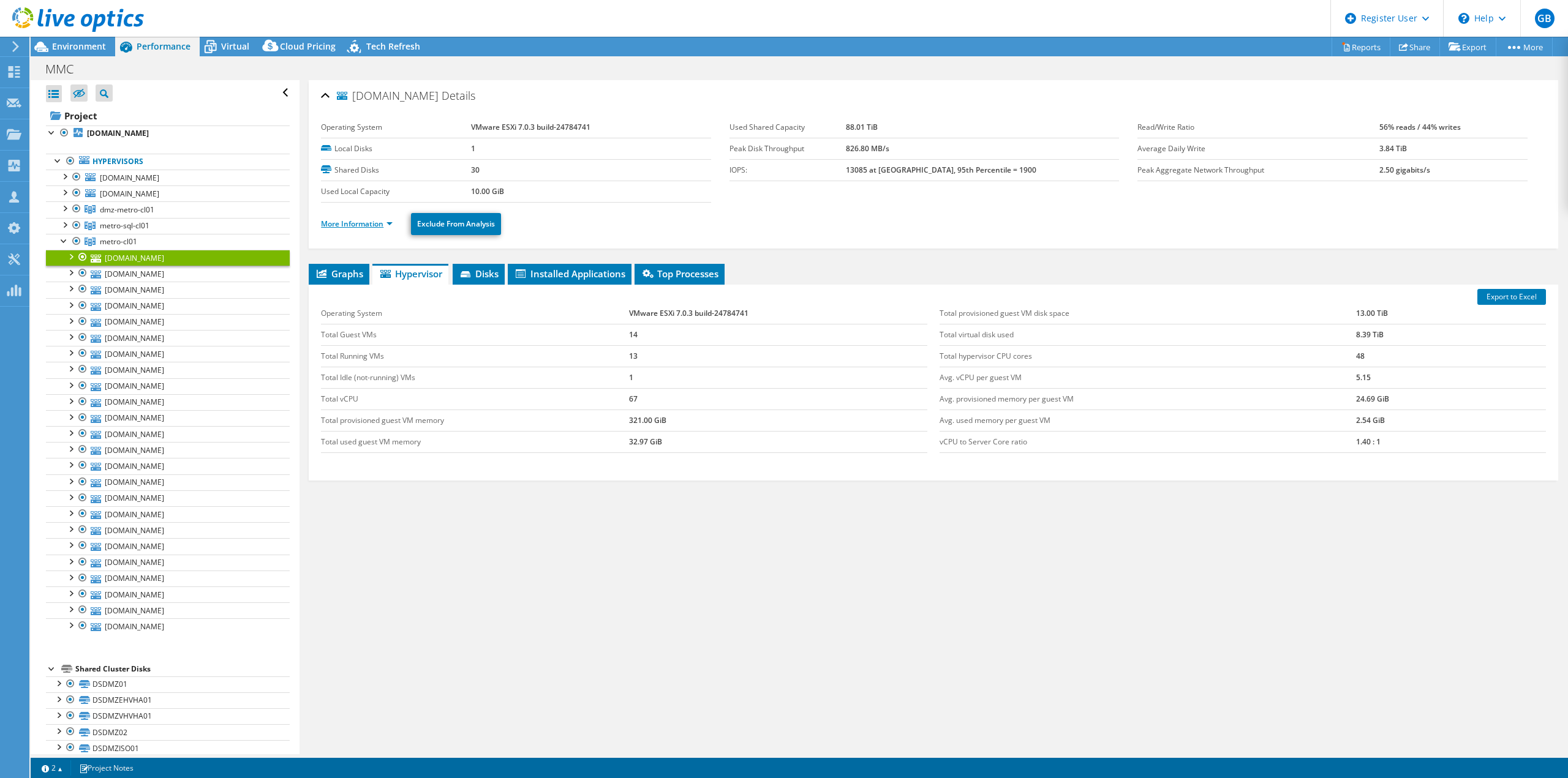
click at [384, 221] on link "More Information" at bounding box center [357, 223] width 72 height 10
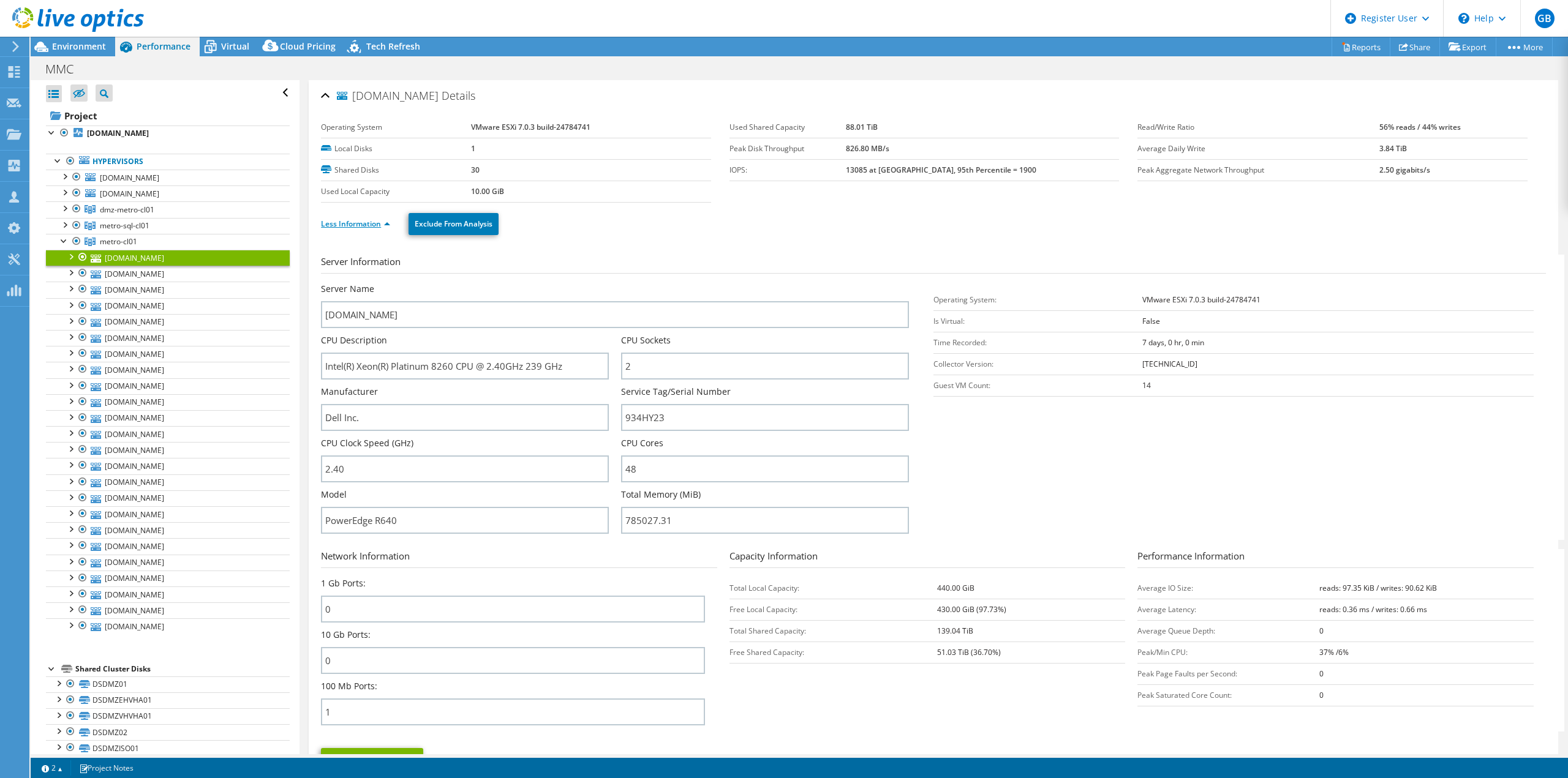
click at [384, 221] on link "Less Information" at bounding box center [356, 223] width 69 height 10
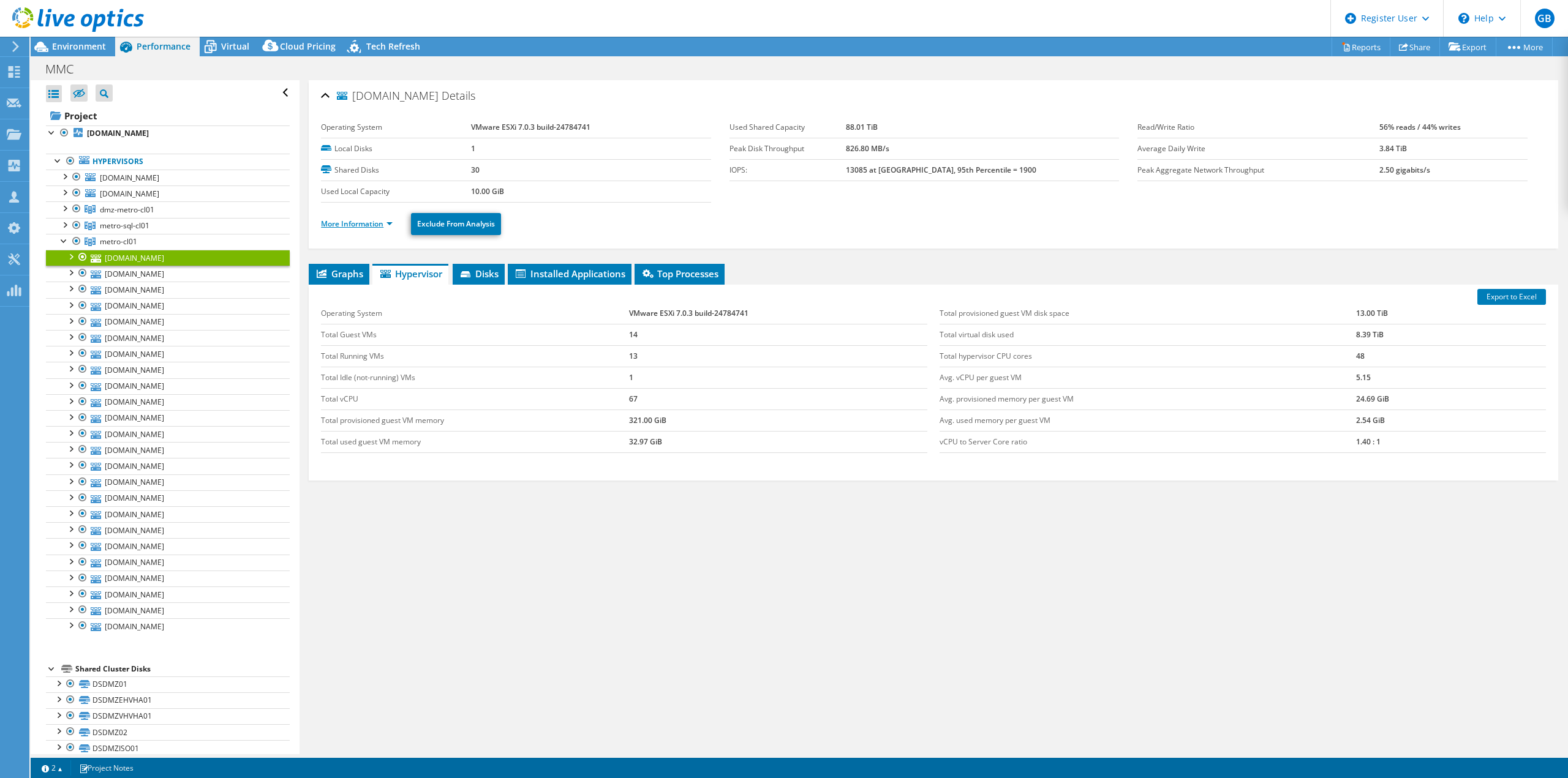
click at [384, 221] on link "More Information" at bounding box center [357, 223] width 72 height 10
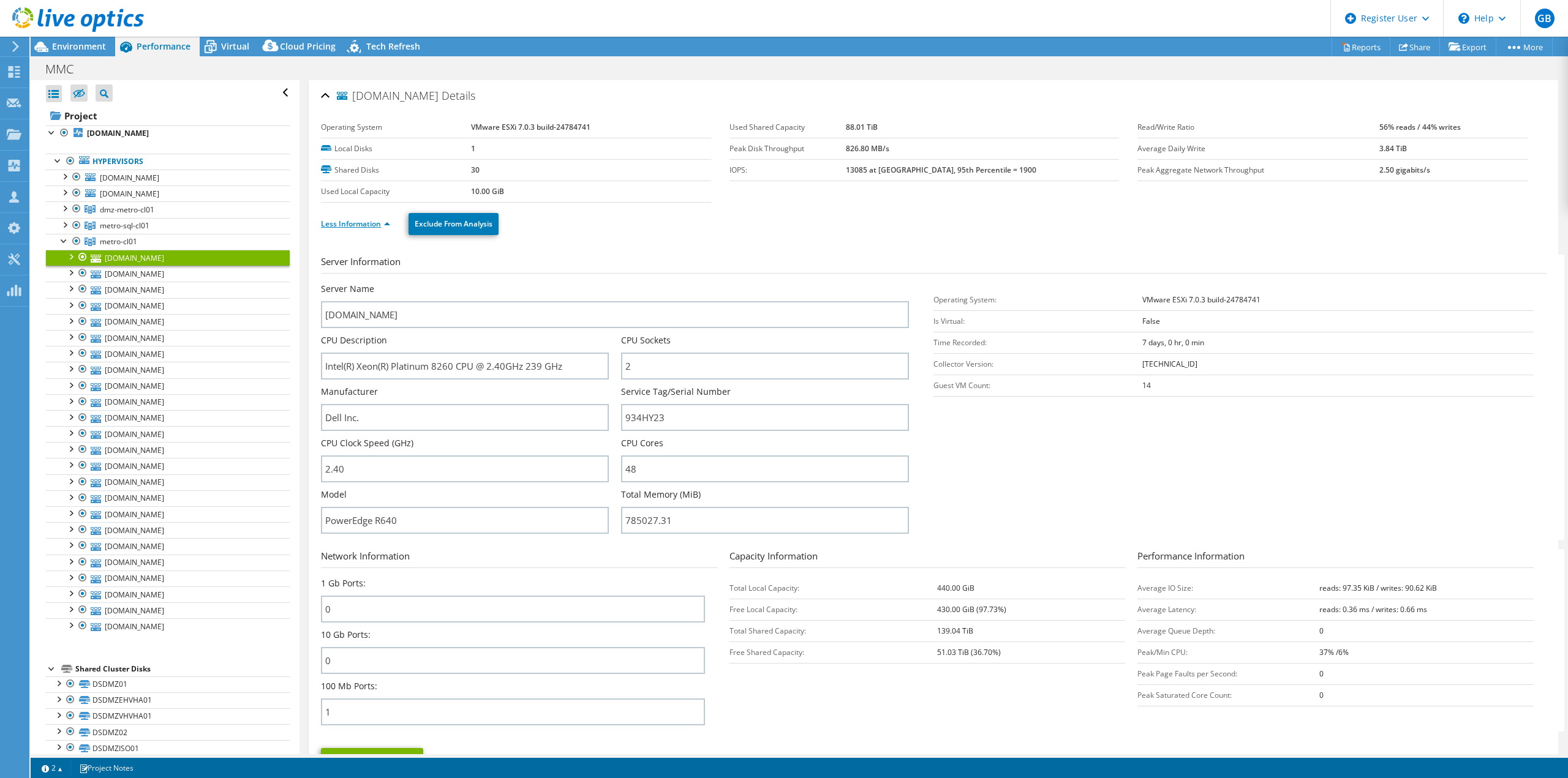
click at [384, 221] on link "Less Information" at bounding box center [356, 223] width 69 height 10
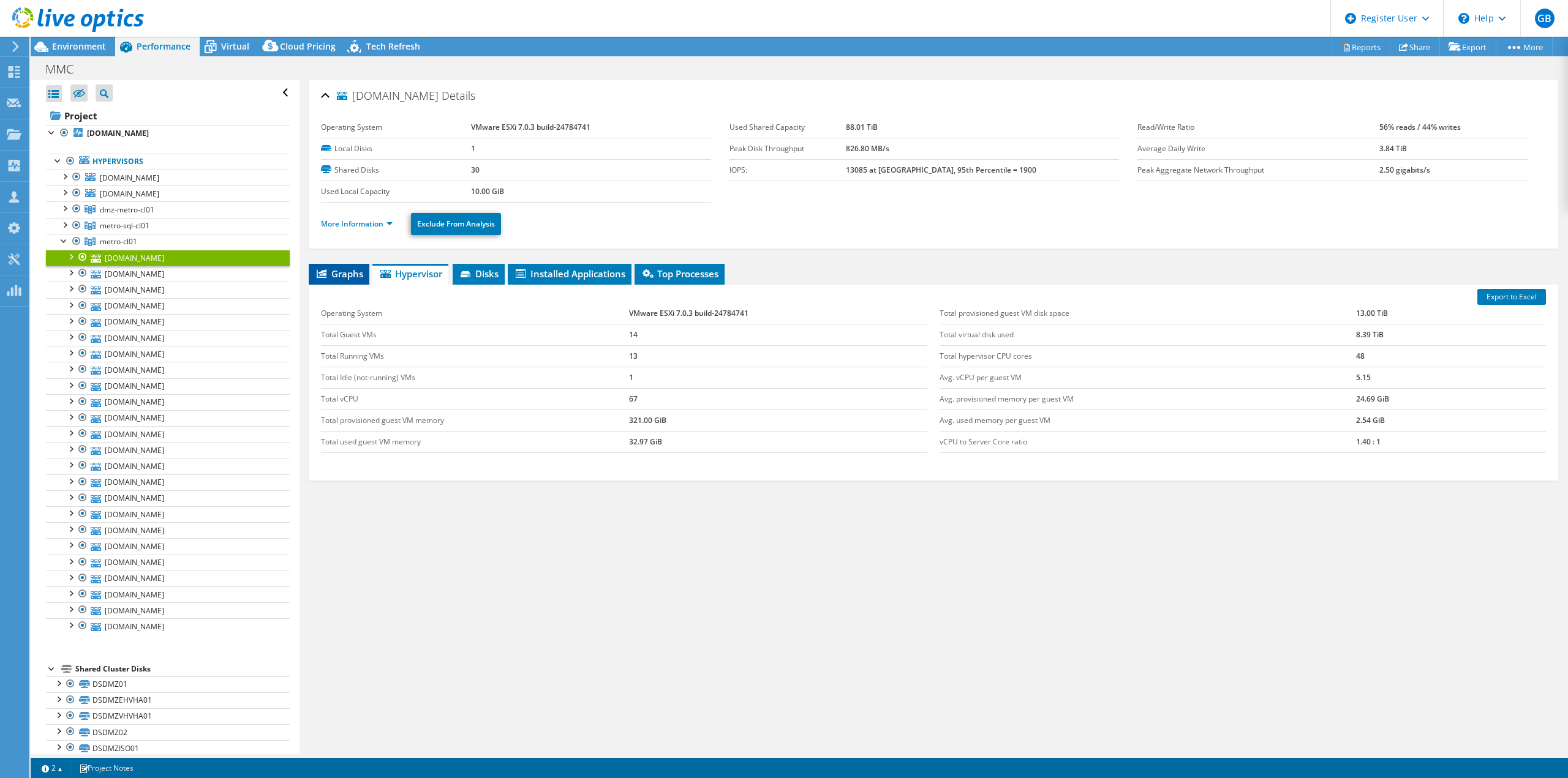
click at [351, 274] on span "Graphs" at bounding box center [339, 274] width 48 height 13
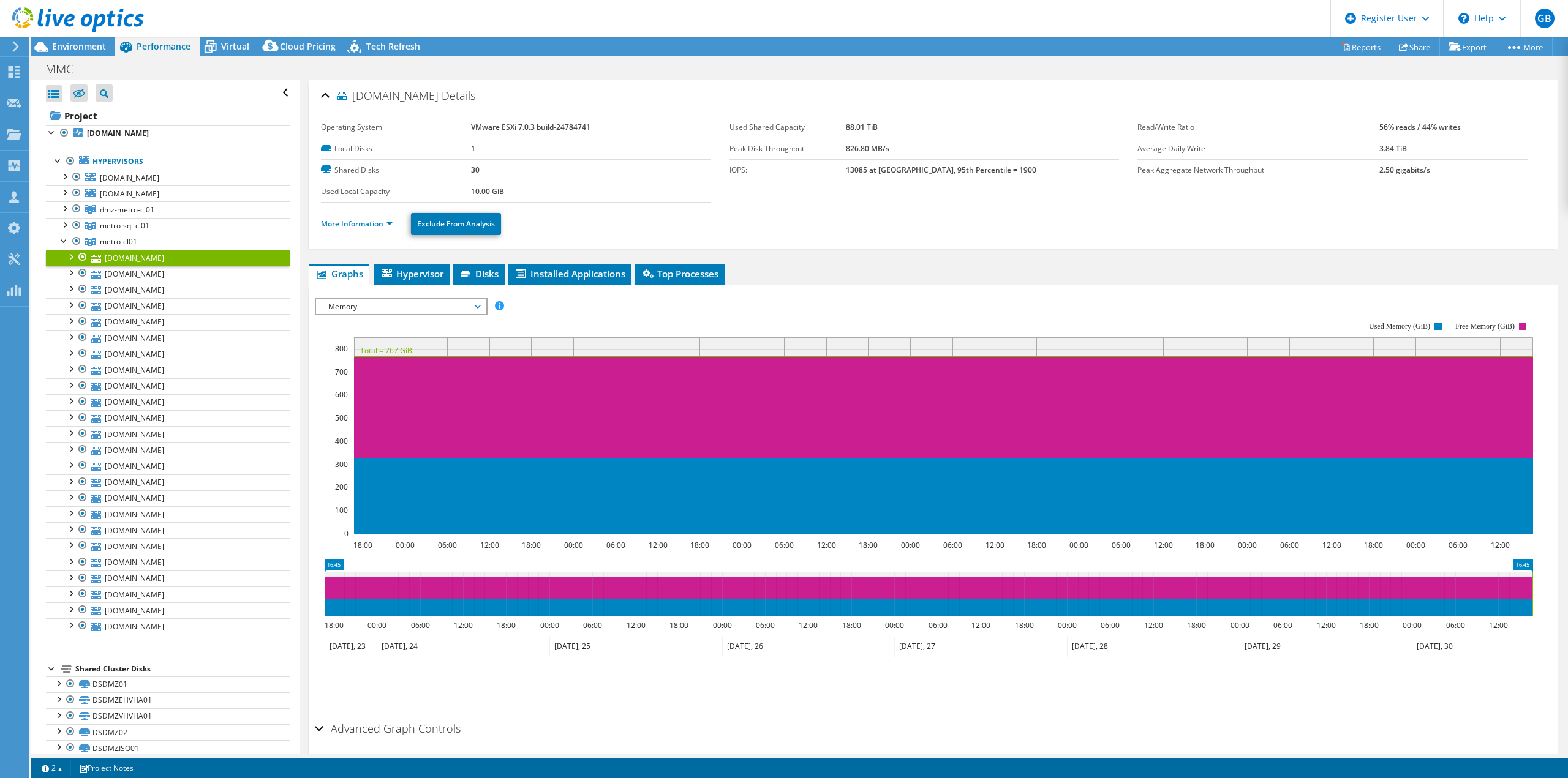
click at [376, 302] on span "Memory" at bounding box center [400, 306] width 157 height 15
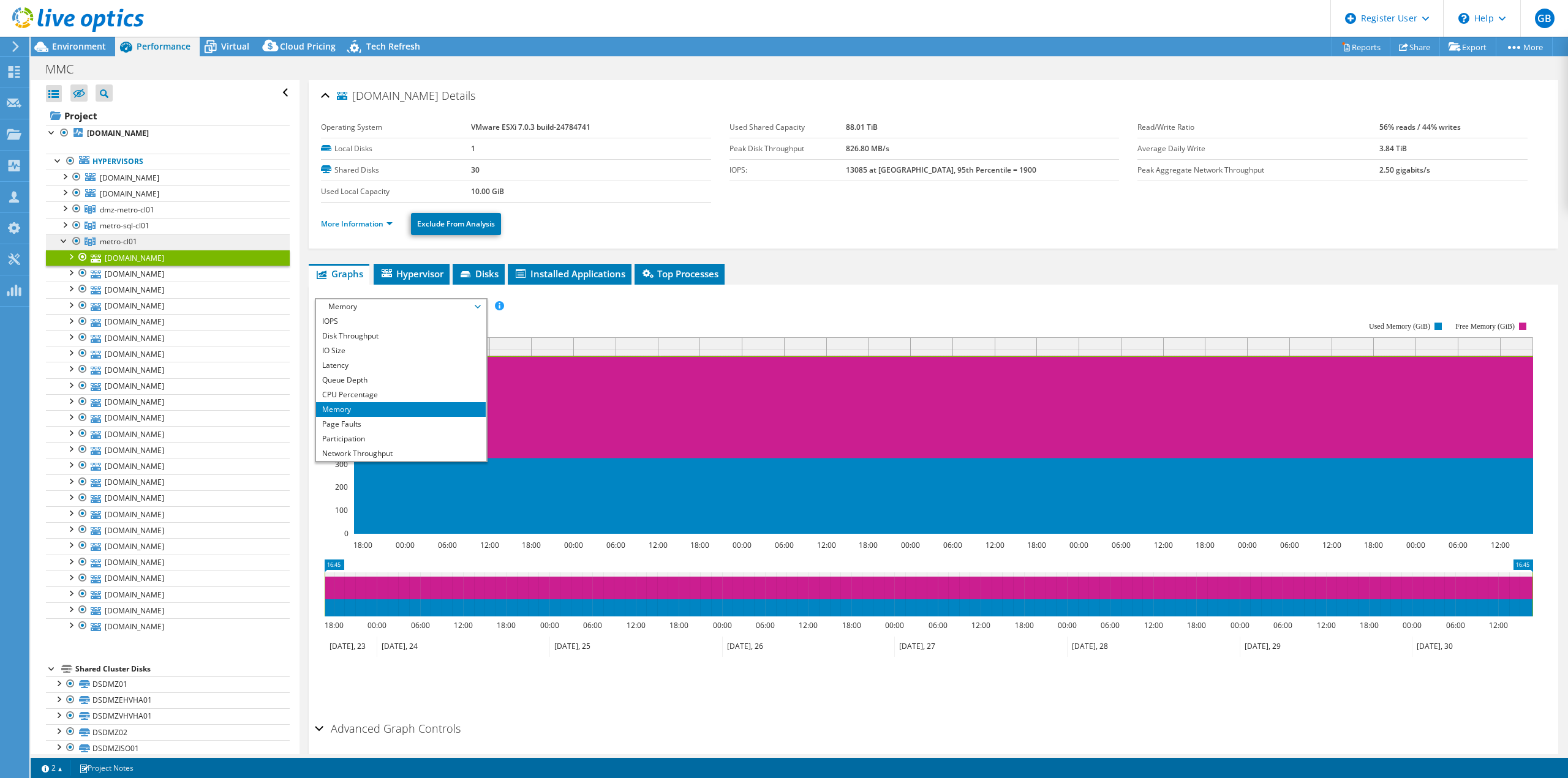
drag, startPoint x: 133, startPoint y: 242, endPoint x: 144, endPoint y: 245, distance: 11.4
click at [133, 242] on span "metro-cl01" at bounding box center [118, 241] width 37 height 10
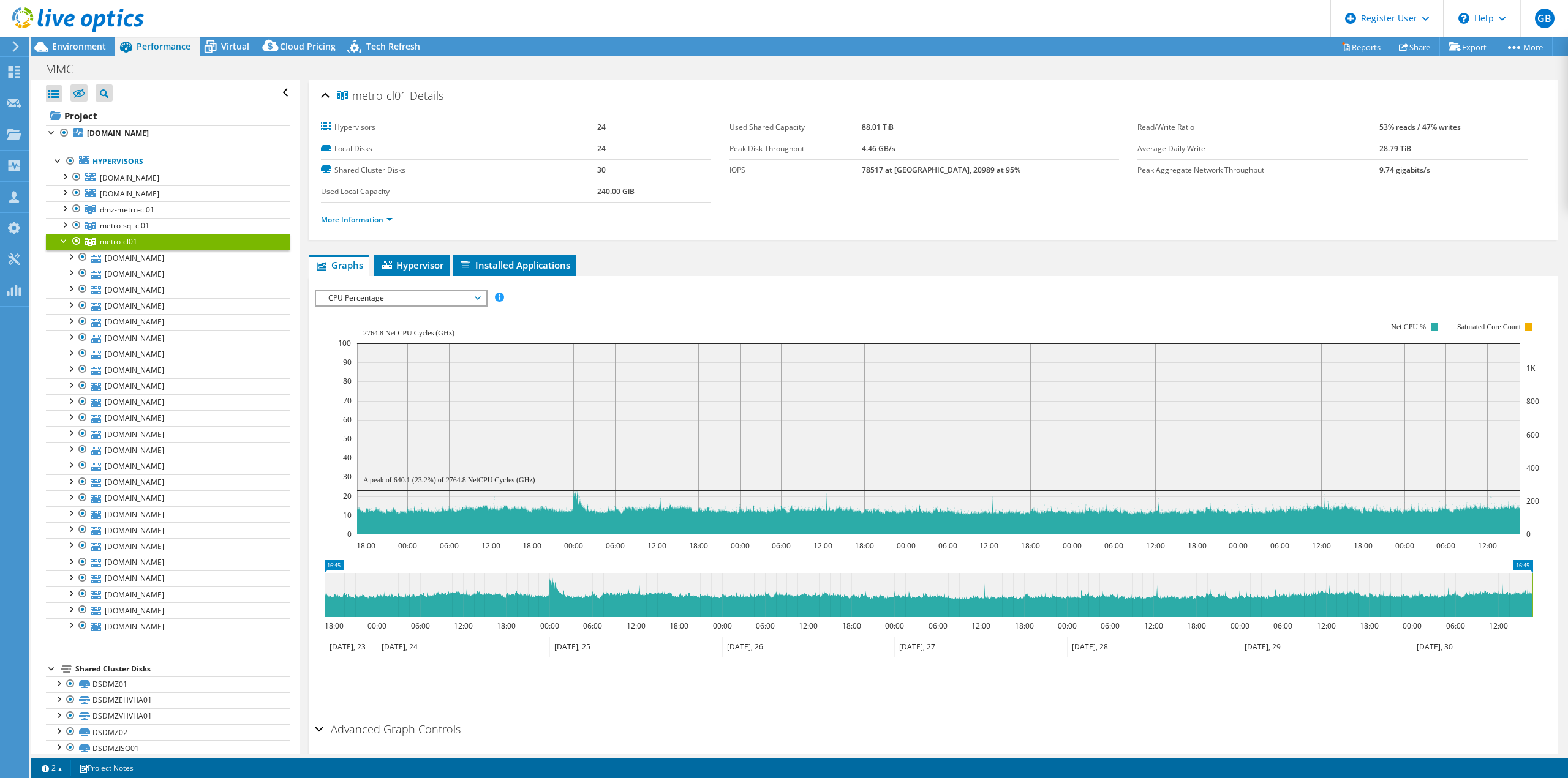
select select "USD"
click at [375, 298] on span "CPU Percentage" at bounding box center [400, 298] width 157 height 15
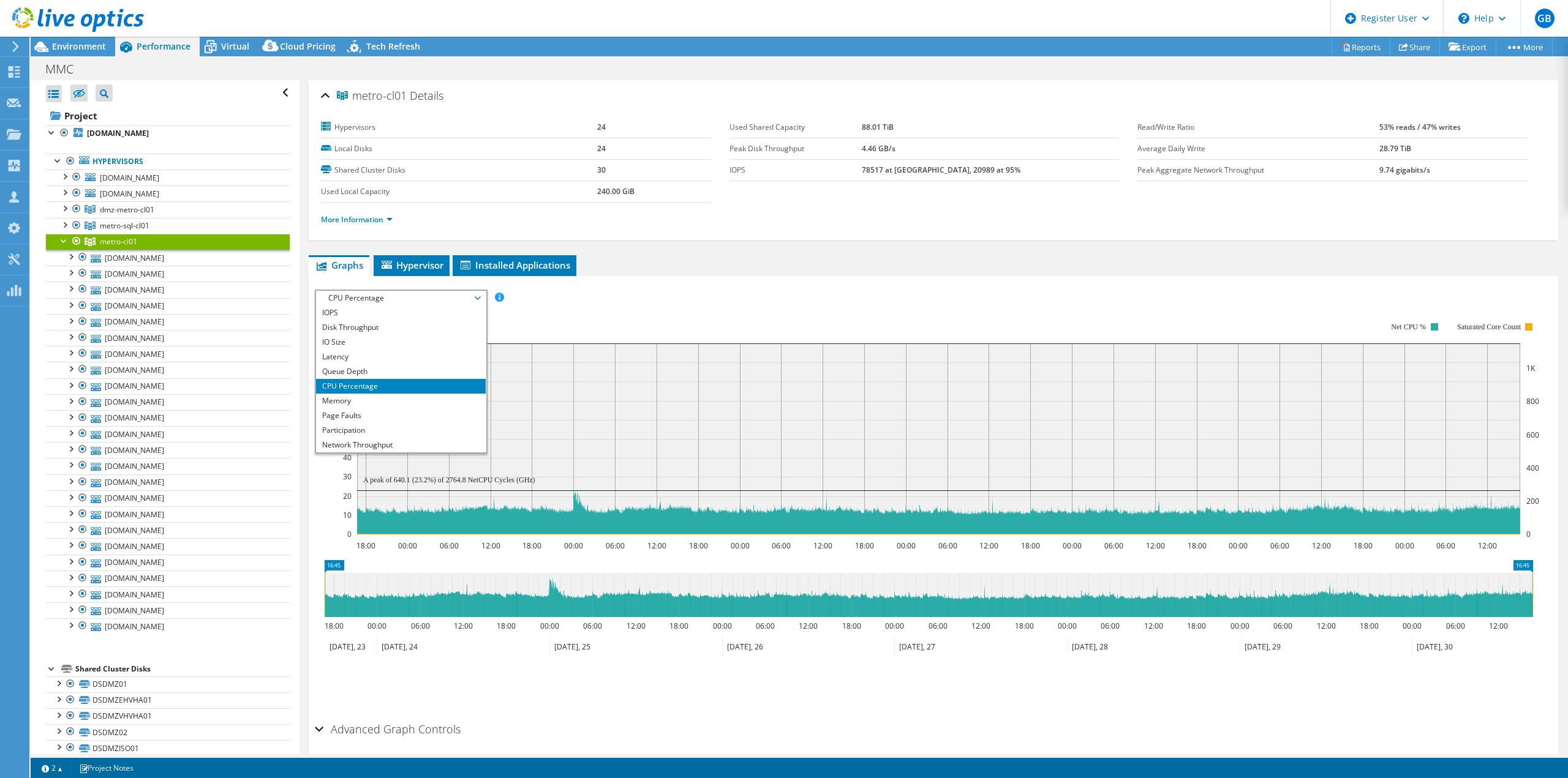
click at [344, 391] on li "CPU Percentage" at bounding box center [400, 386] width 170 height 15
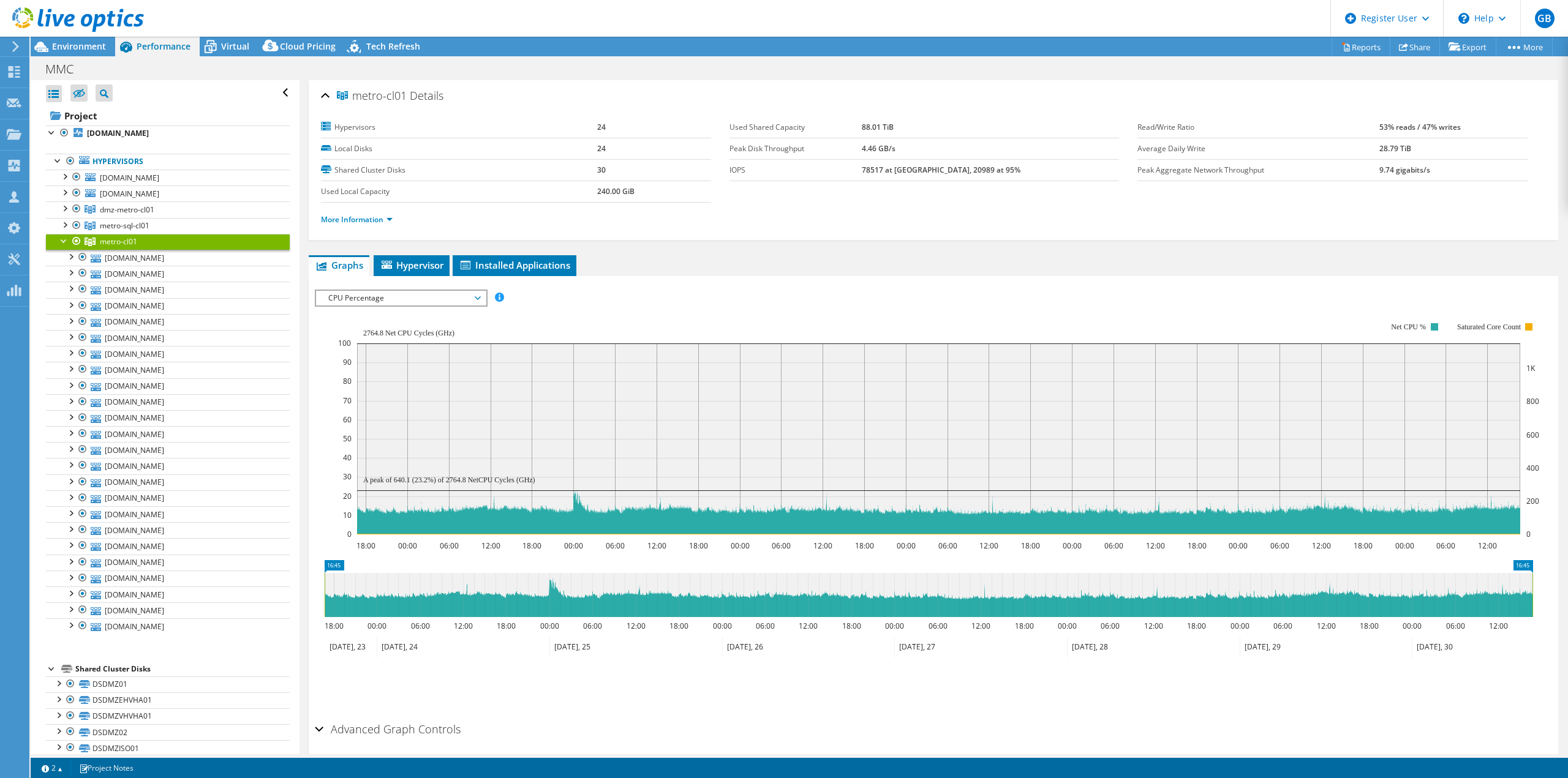
click at [356, 291] on span "CPU Percentage" at bounding box center [400, 298] width 157 height 15
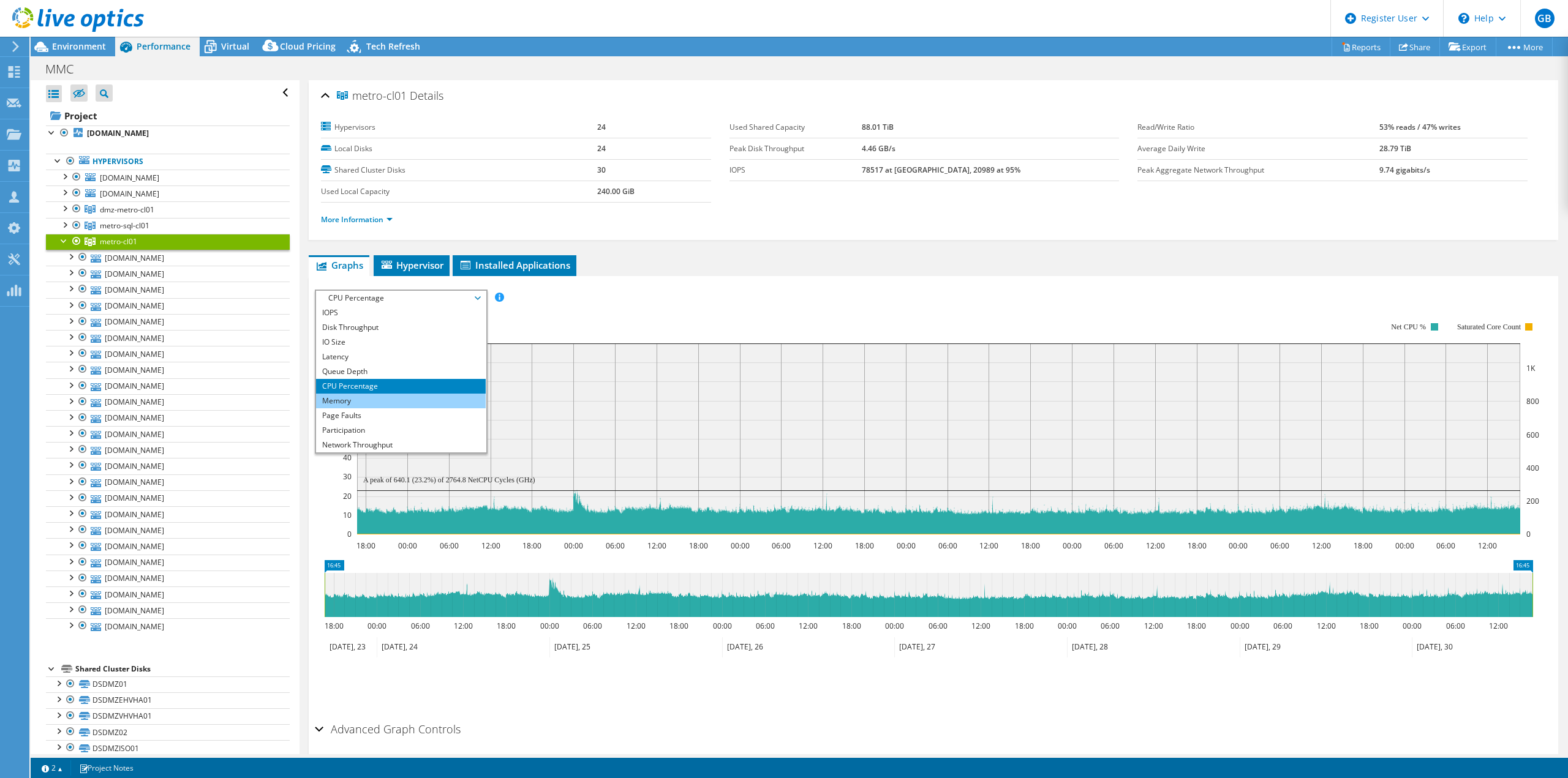
click at [350, 399] on li "Memory" at bounding box center [400, 401] width 170 height 15
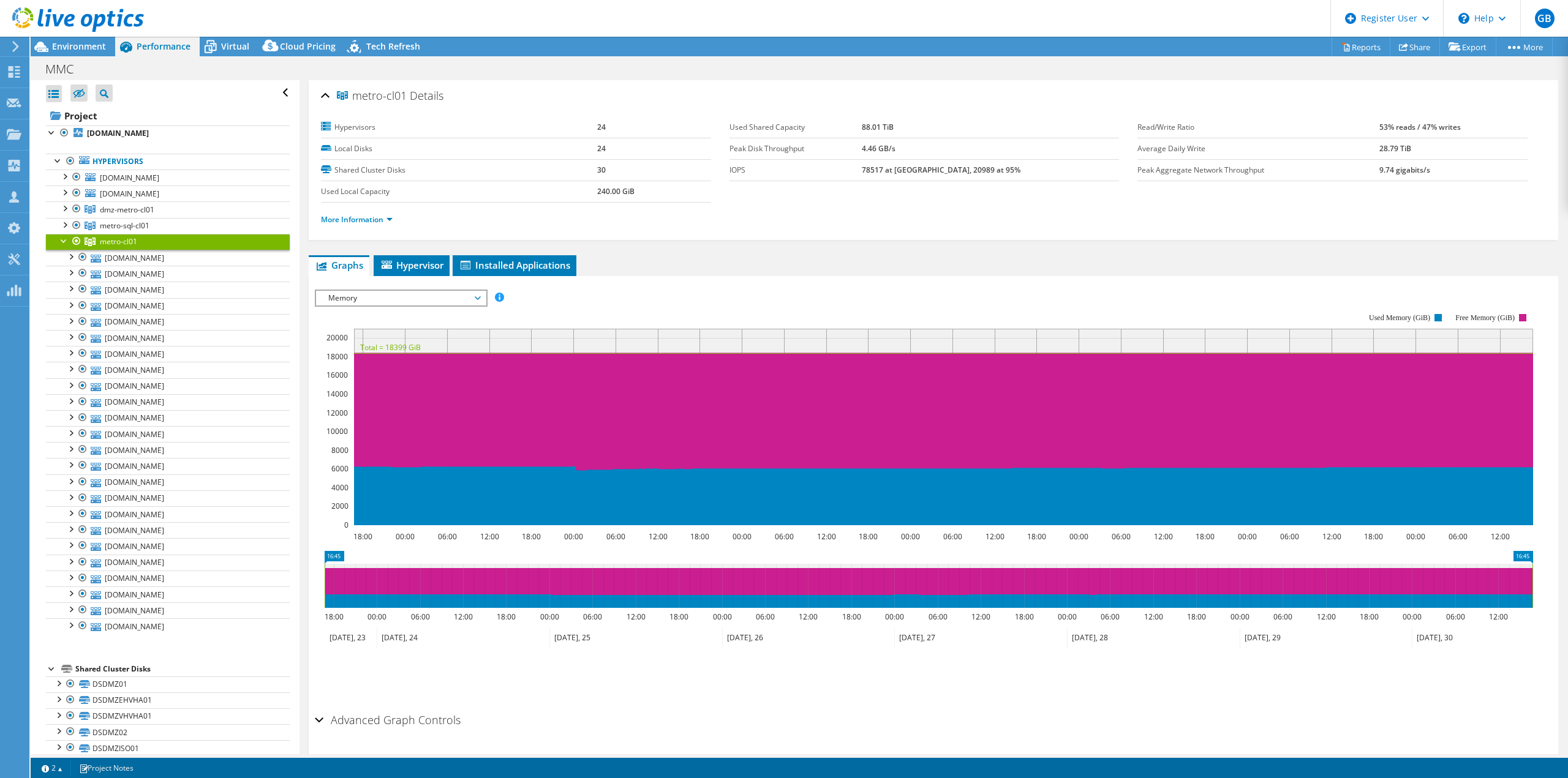
click at [62, 238] on div at bounding box center [65, 240] width 13 height 13
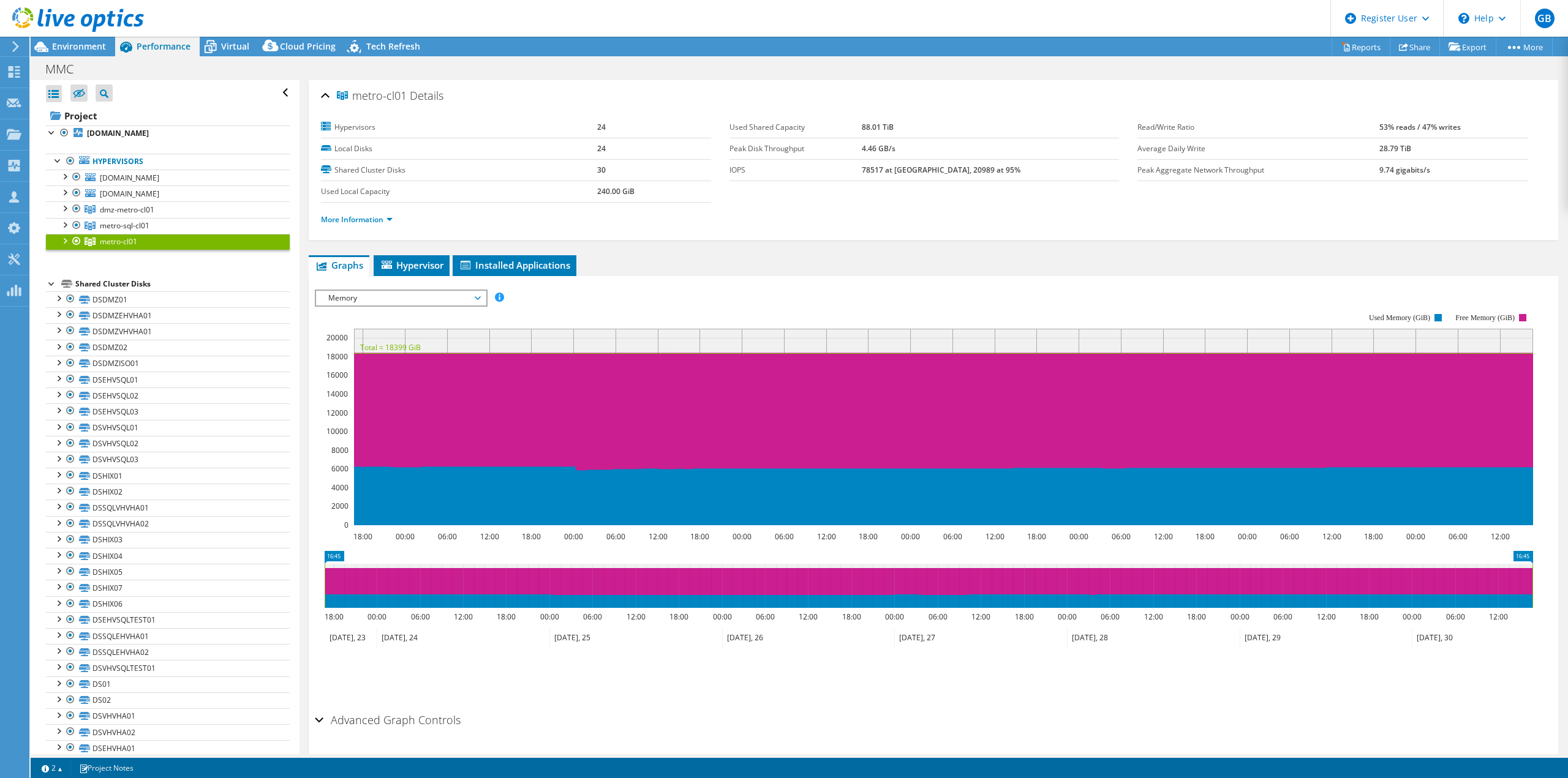
click at [62, 238] on div at bounding box center [65, 240] width 13 height 13
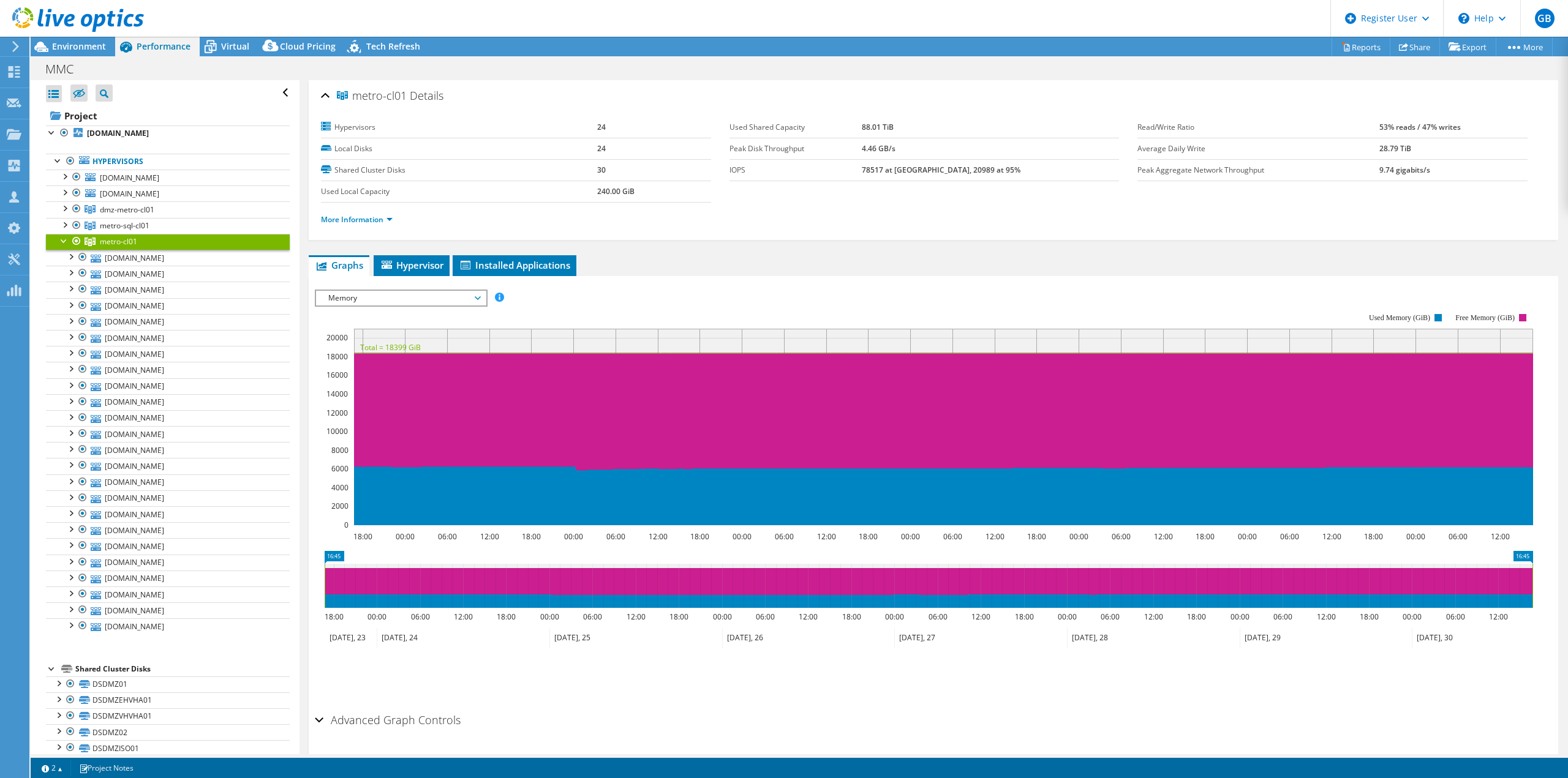
click at [115, 237] on span "metro-cl01" at bounding box center [118, 241] width 37 height 10
click at [365, 291] on span "Memory" at bounding box center [400, 298] width 157 height 15
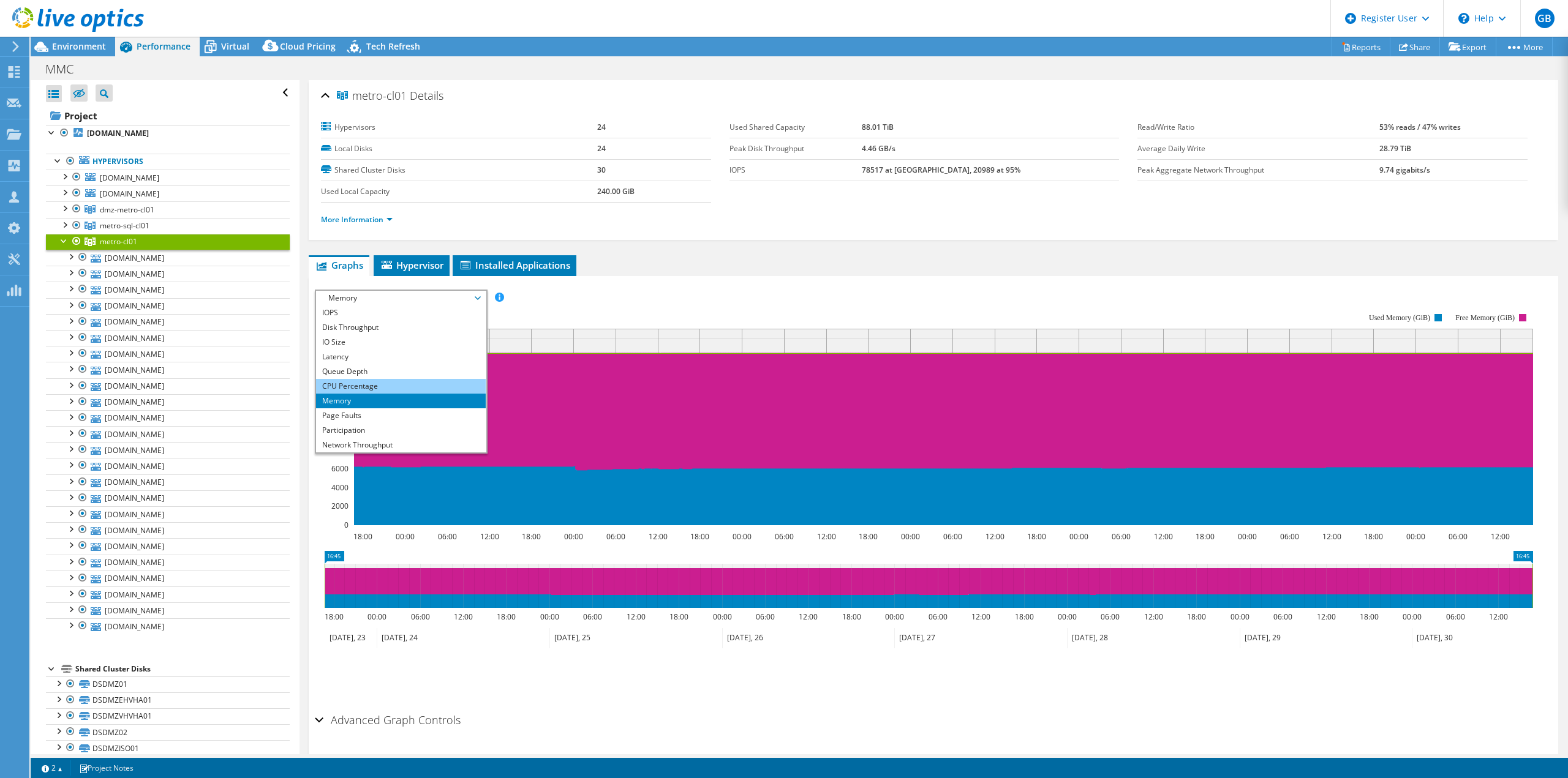
click at [351, 387] on li "CPU Percentage" at bounding box center [400, 386] width 170 height 15
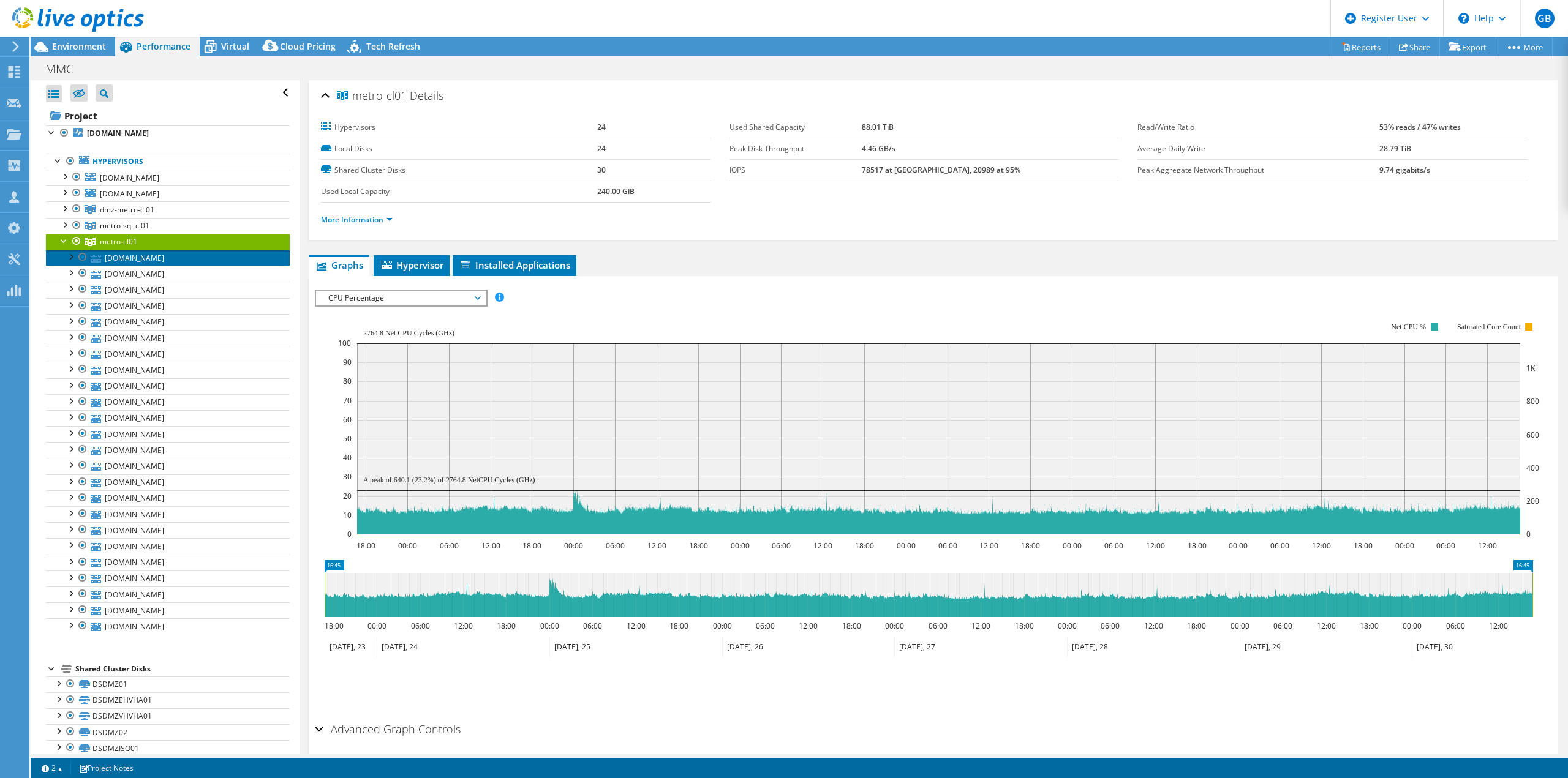
click at [137, 256] on link "[DOMAIN_NAME]" at bounding box center [167, 258] width 244 height 16
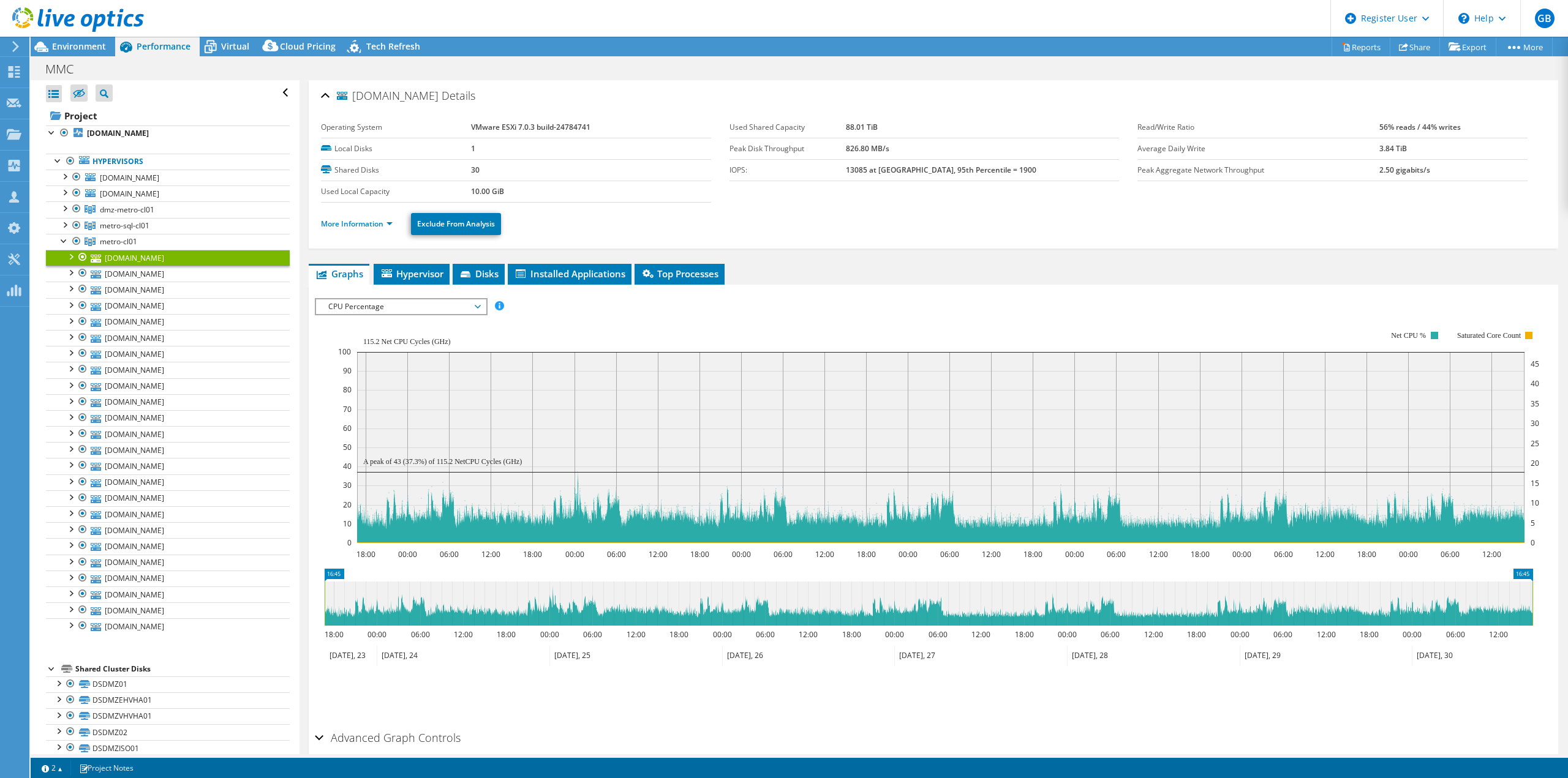
click at [365, 215] on ul "More Information Exclude From Analysis" at bounding box center [934, 223] width 1225 height 25
click at [366, 220] on link "More Information" at bounding box center [357, 223] width 72 height 10
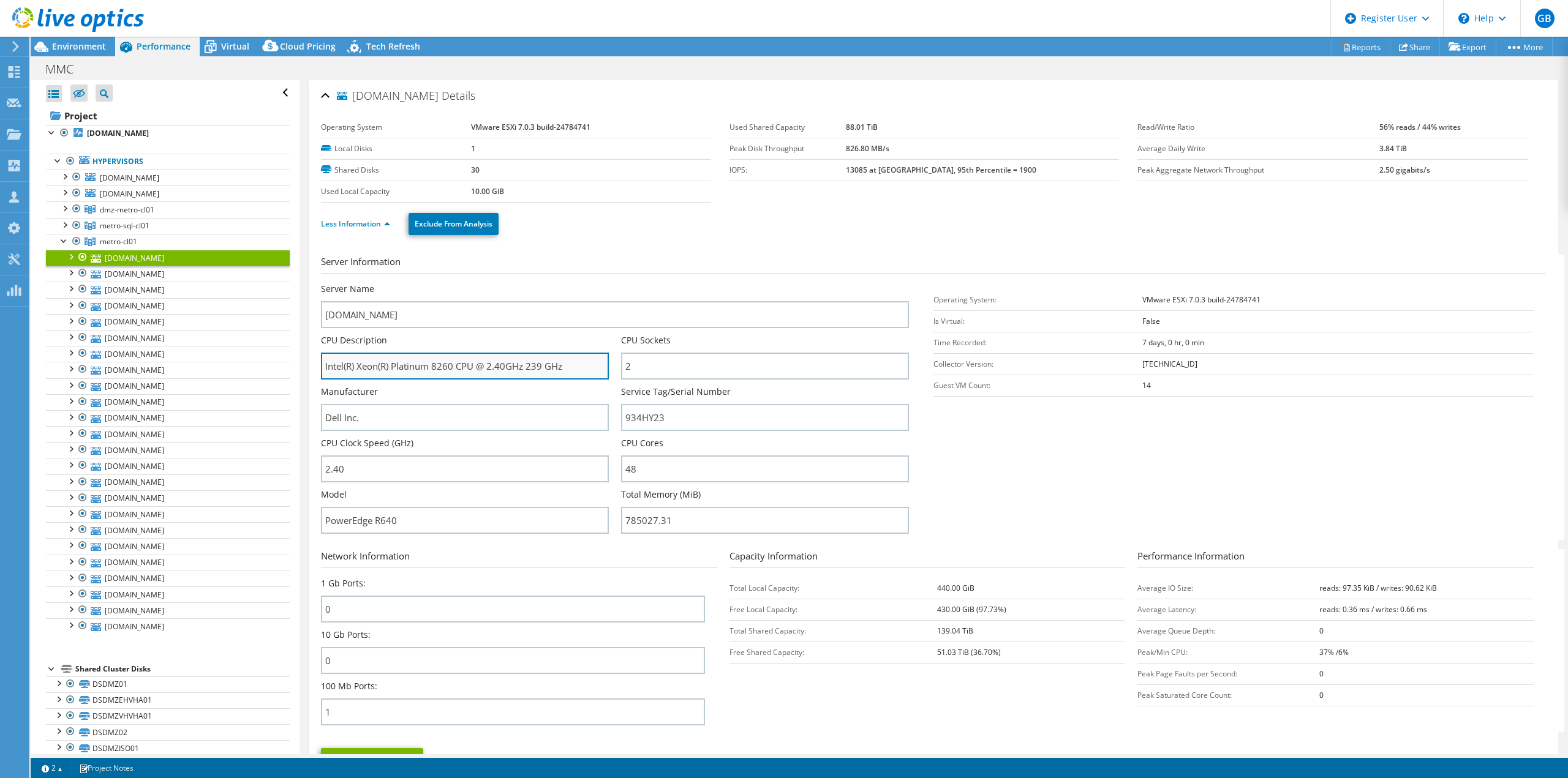
click at [439, 362] on input "Intel(R) Xeon(R) Platinum 8260 CPU @ 2.40GHz 239 GHz" at bounding box center [465, 366] width 288 height 27
click at [137, 241] on link "metro-cl01" at bounding box center [167, 241] width 244 height 16
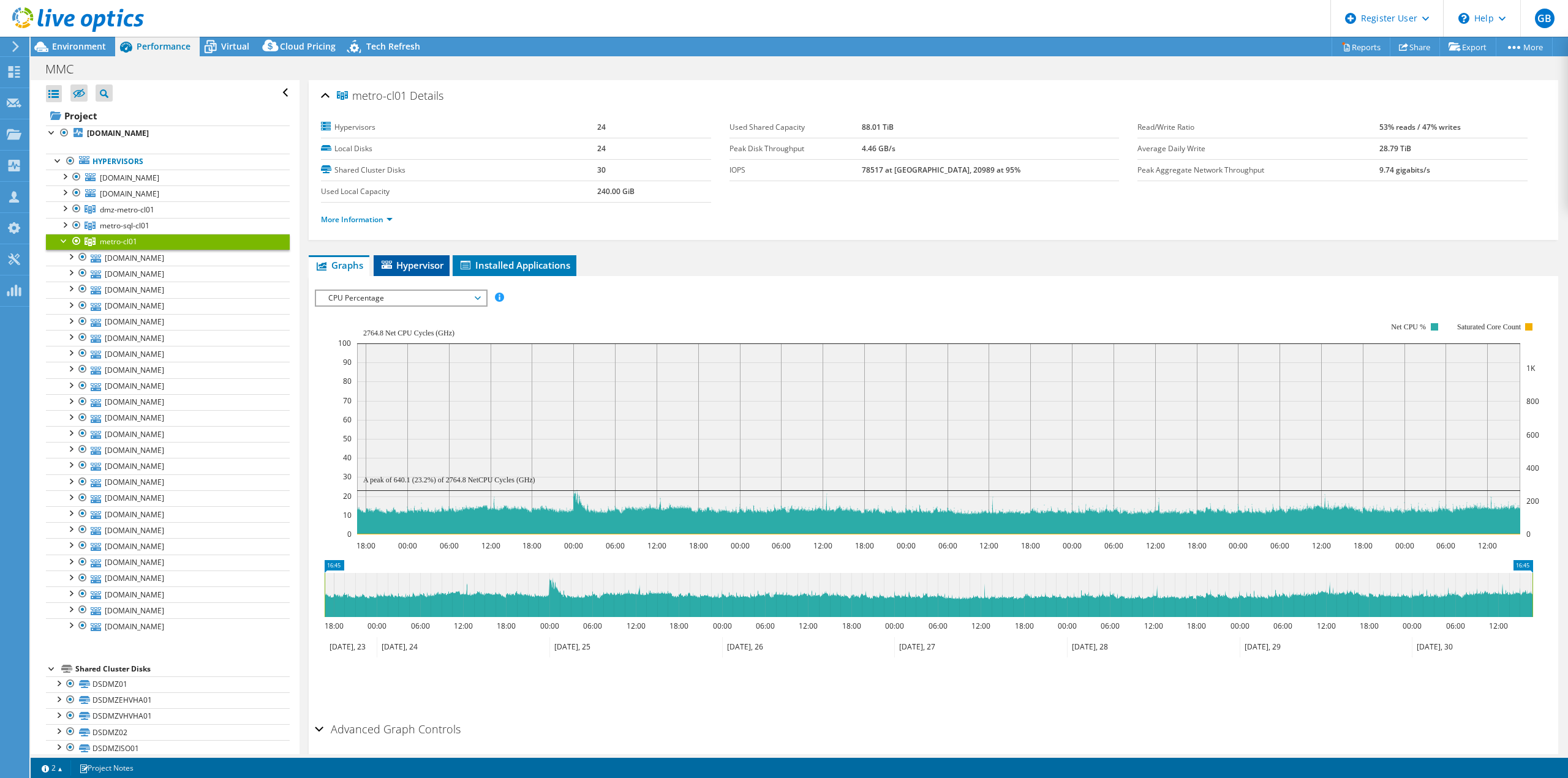
click at [402, 269] on span "Hypervisor" at bounding box center [411, 265] width 64 height 13
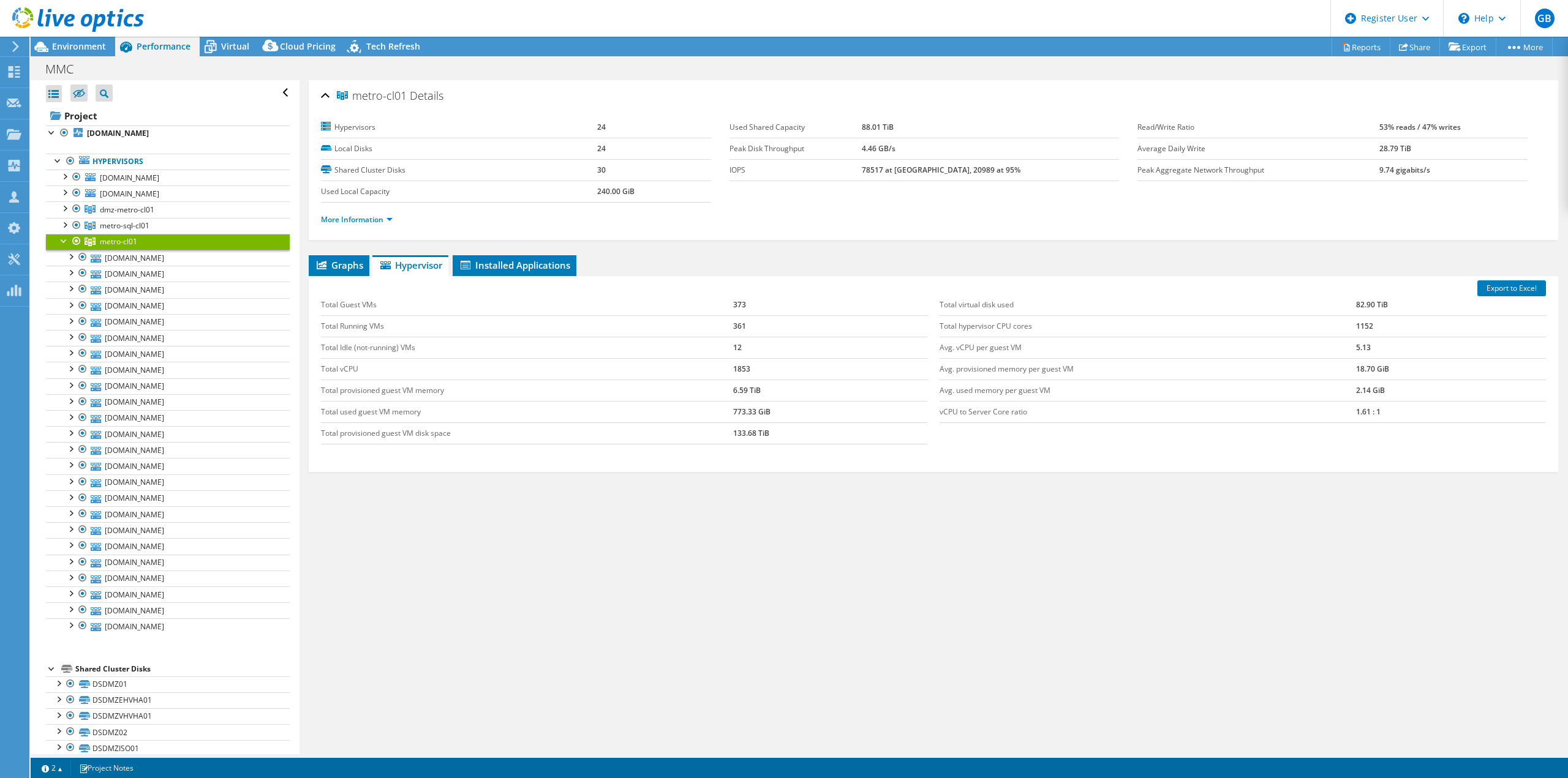
click at [739, 368] on td "1853" at bounding box center [830, 368] width 194 height 21
copy td "1853"
click at [137, 259] on link "[DOMAIN_NAME]" at bounding box center [167, 258] width 244 height 16
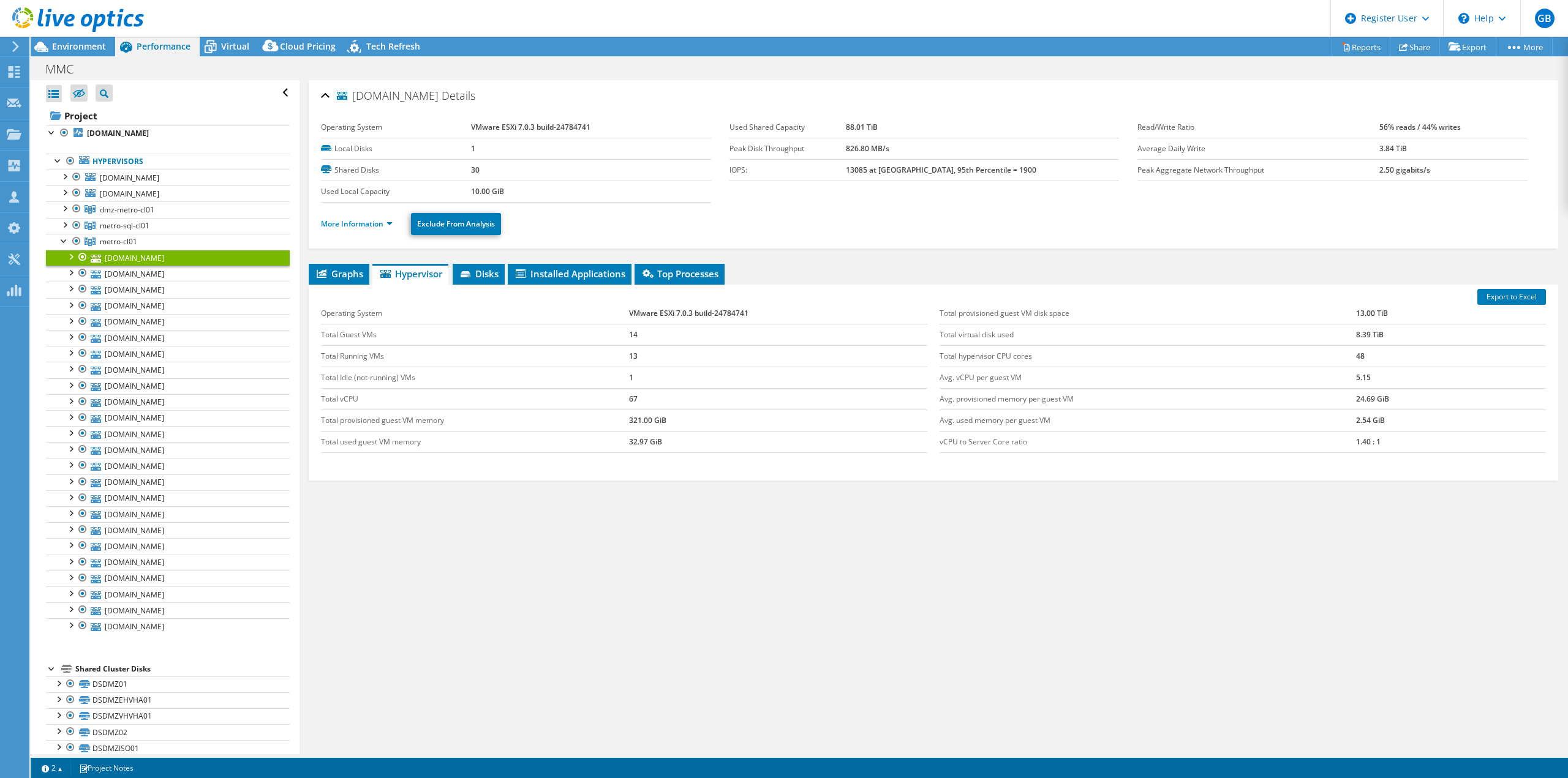
click at [395, 219] on li "More Information" at bounding box center [361, 223] width 79 height 13
click at [392, 219] on link "More Information" at bounding box center [357, 223] width 72 height 10
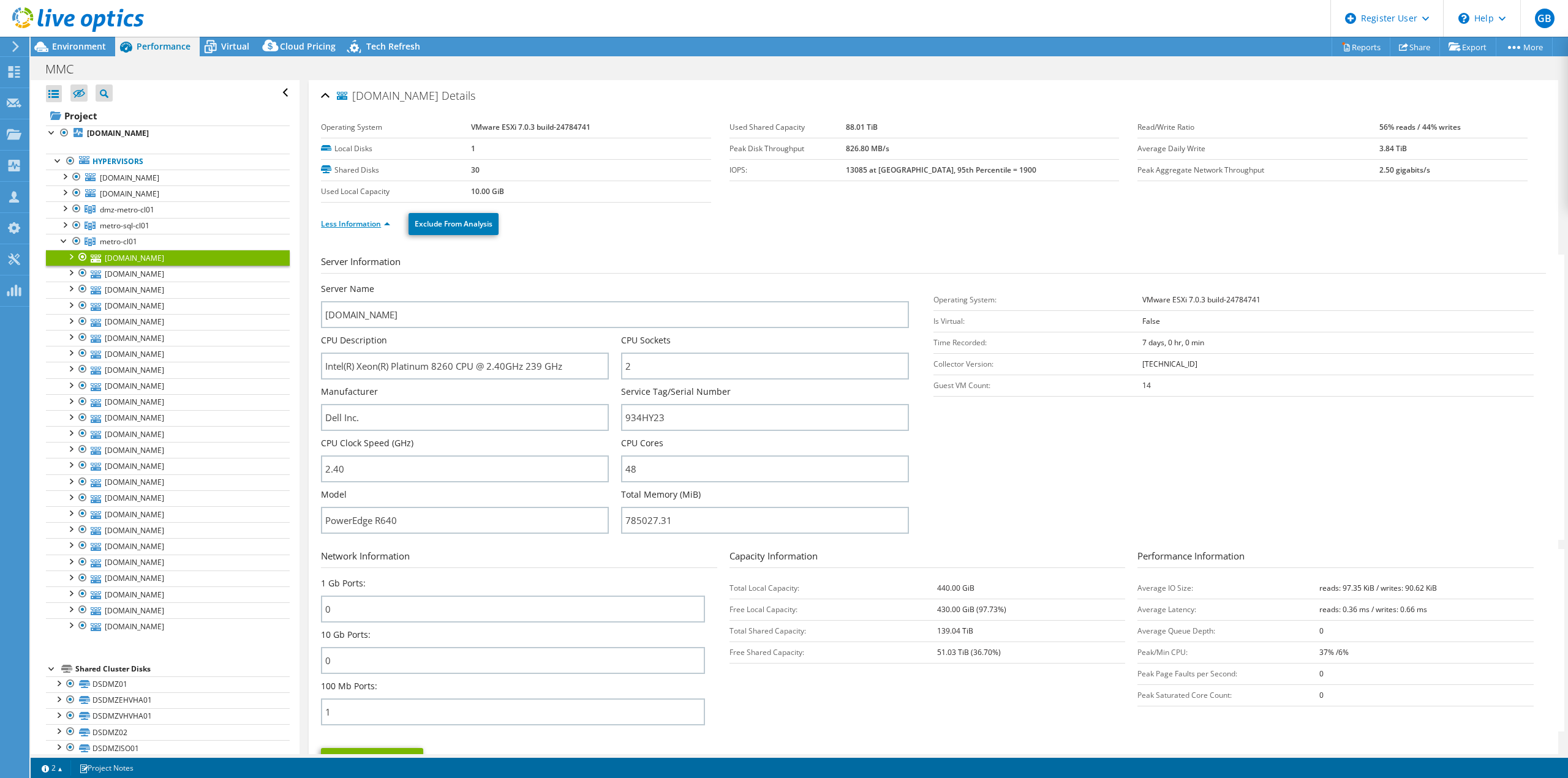
click at [391, 220] on li "Less Information" at bounding box center [359, 223] width 77 height 13
click at [386, 220] on link "Less Information" at bounding box center [356, 223] width 69 height 10
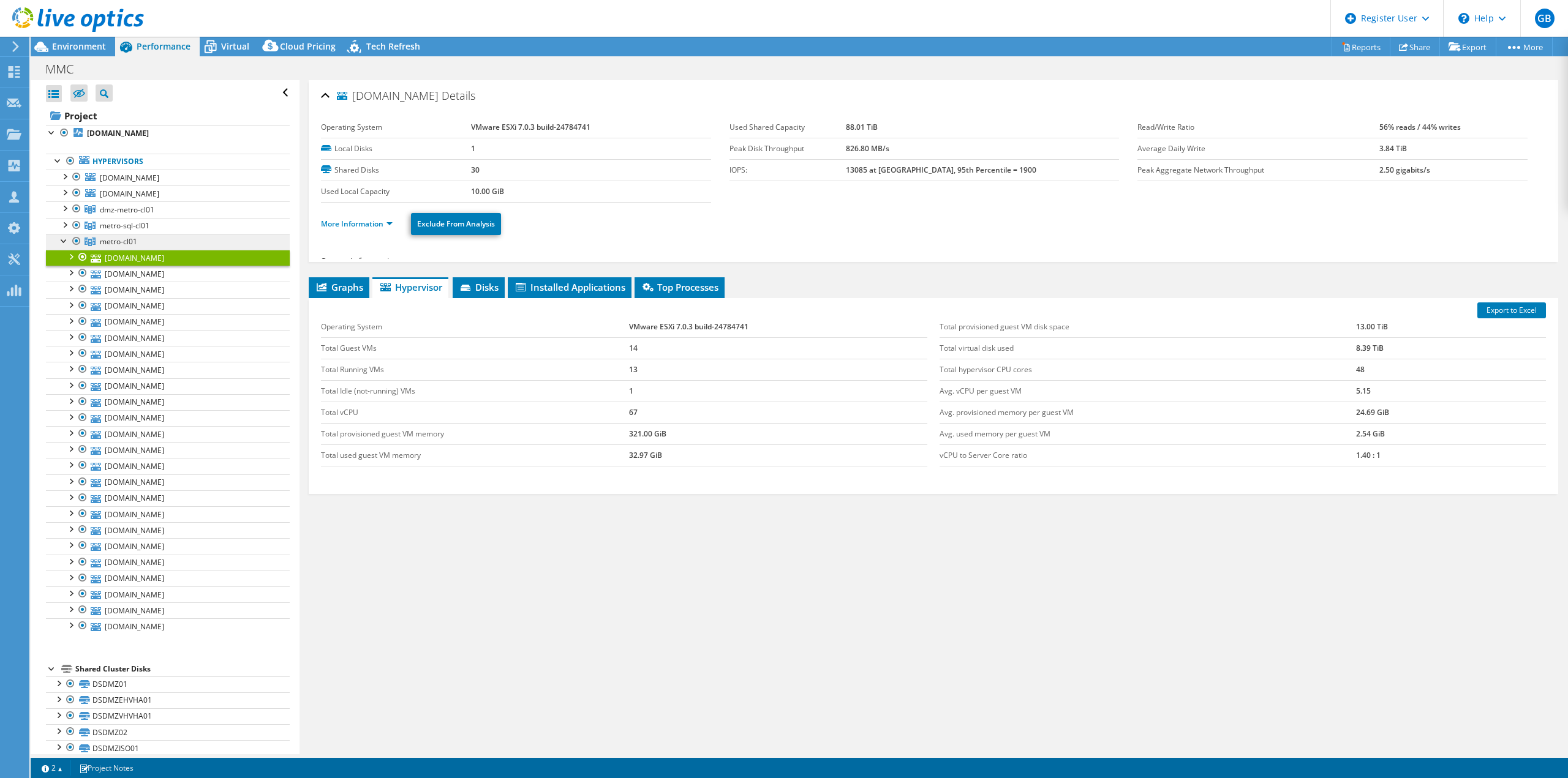
click at [136, 243] on span "metro-cl01" at bounding box center [118, 241] width 37 height 10
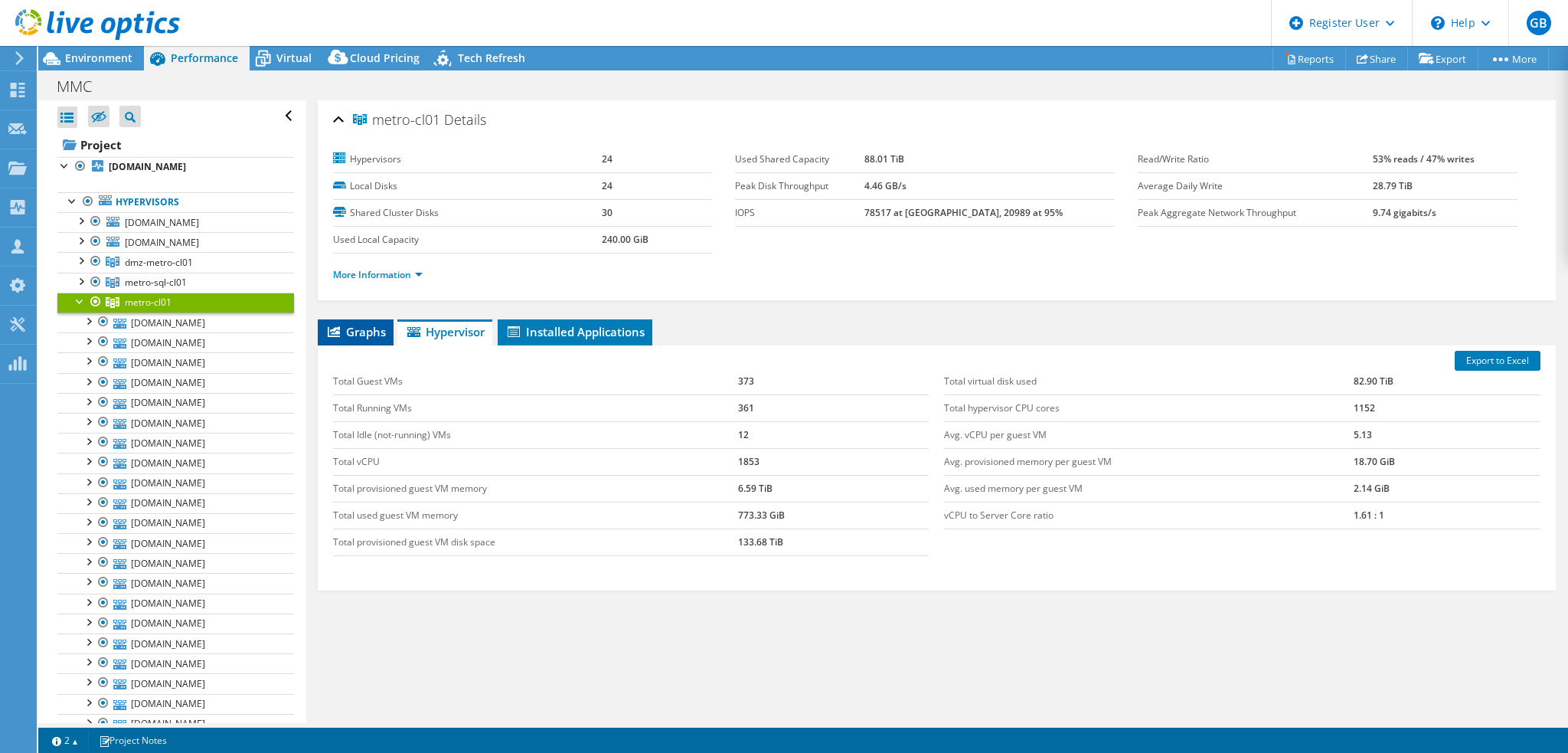
click at [359, 331] on span "Graphs" at bounding box center [355, 332] width 60 height 16
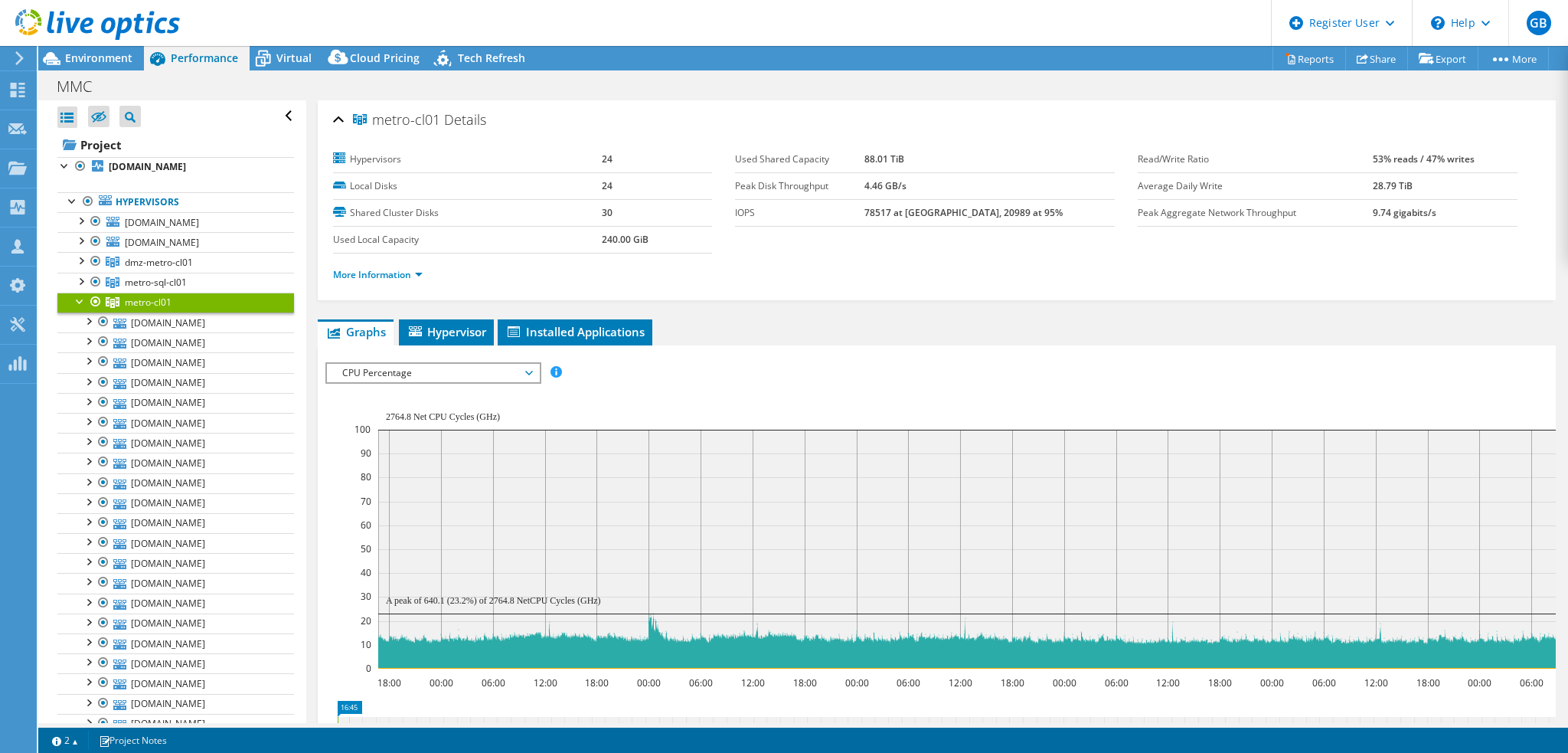
drag, startPoint x: 405, startPoint y: 413, endPoint x: 412, endPoint y: 415, distance: 7.3
click at [412, 415] on icon "18:00 00:00 06:00 12:00 18:00 00:00 06:00 12:00 18:00 00:00 06:00 12:00 18:00 0…" at bounding box center [1092, 536] width 1534 height 306
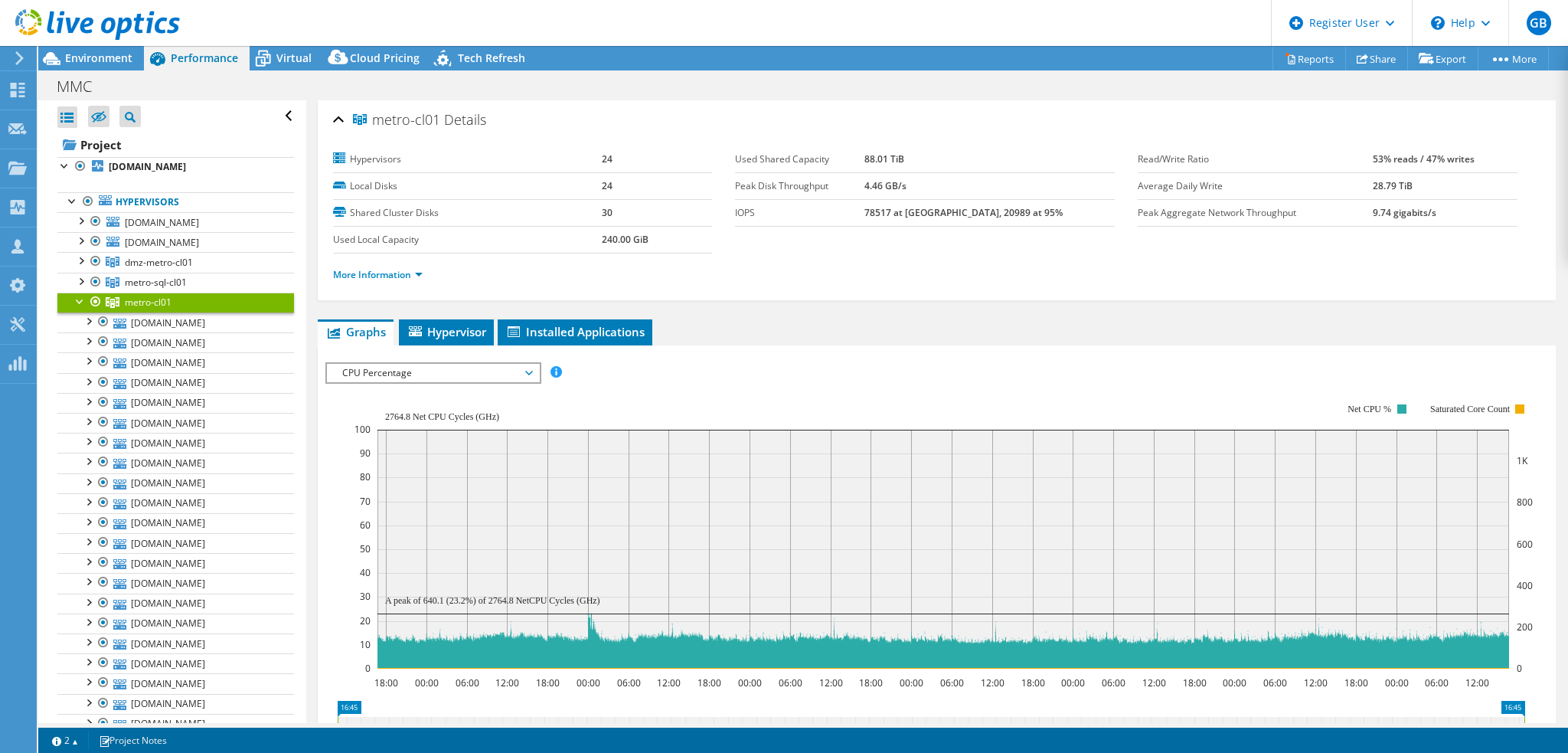
click at [415, 367] on span "CPU Percentage" at bounding box center [432, 373] width 196 height 19
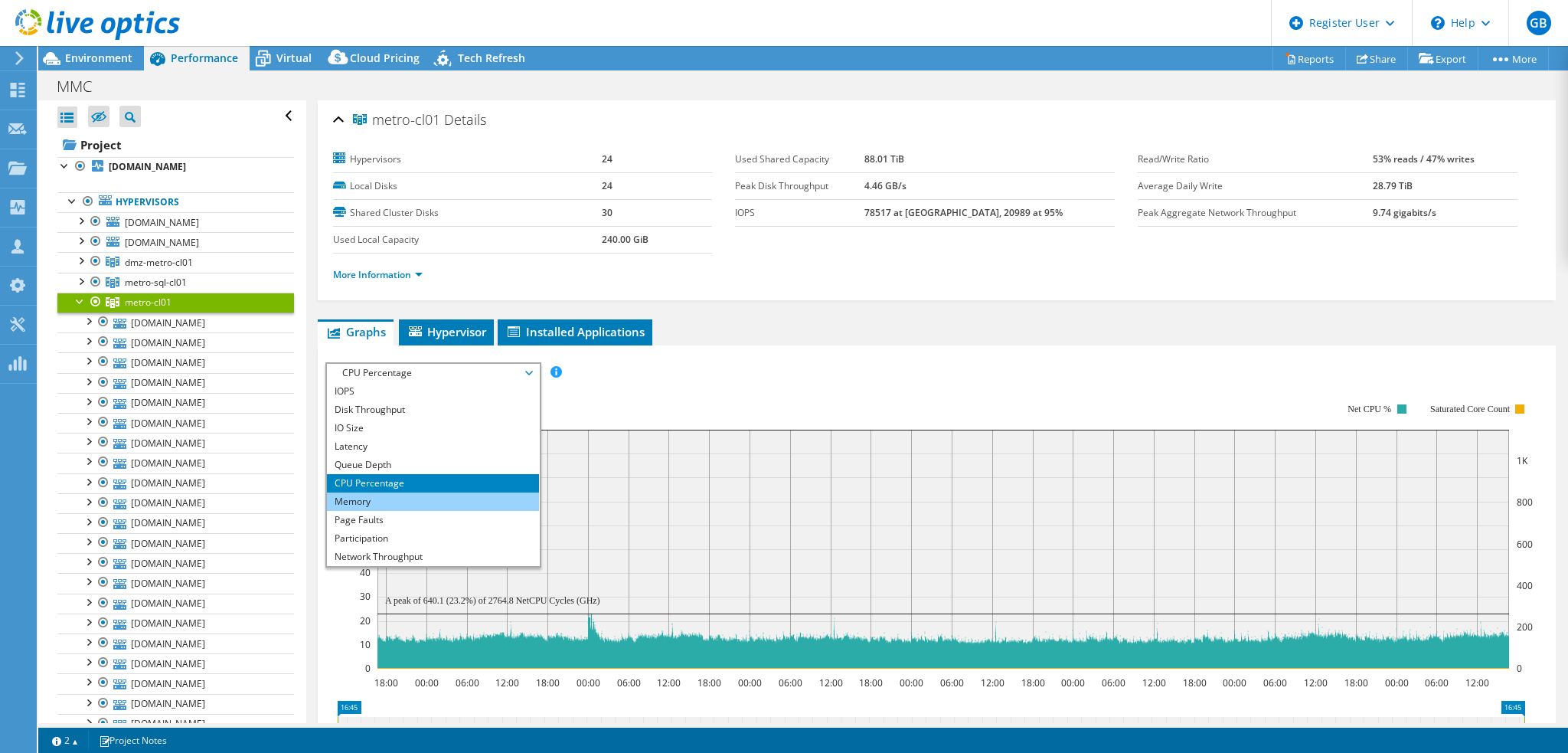
click at [377, 501] on li "Memory" at bounding box center [432, 501] width 212 height 19
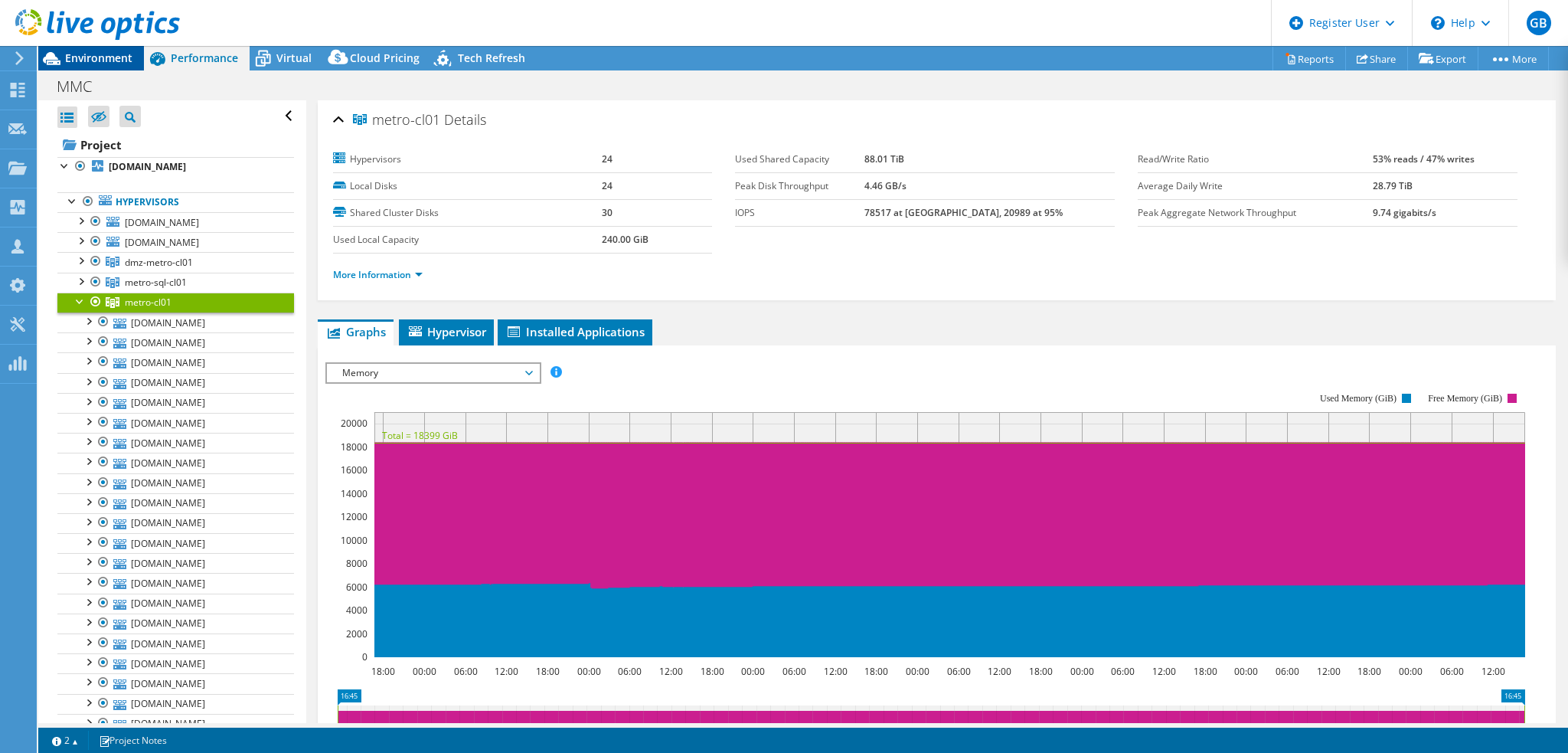
click at [109, 60] on span "Environment" at bounding box center [99, 57] width 67 height 15
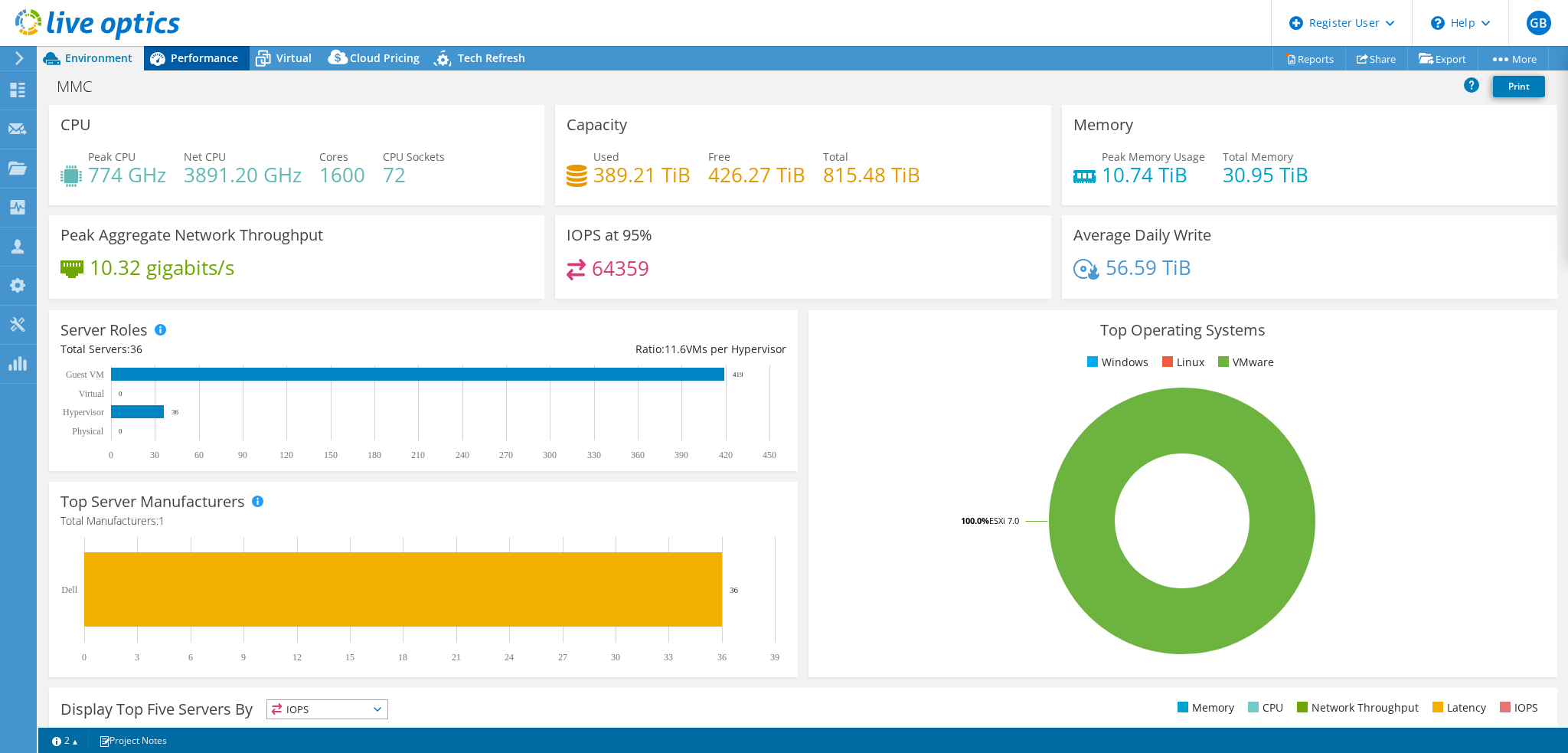
click at [204, 63] on span "Performance" at bounding box center [204, 57] width 67 height 15
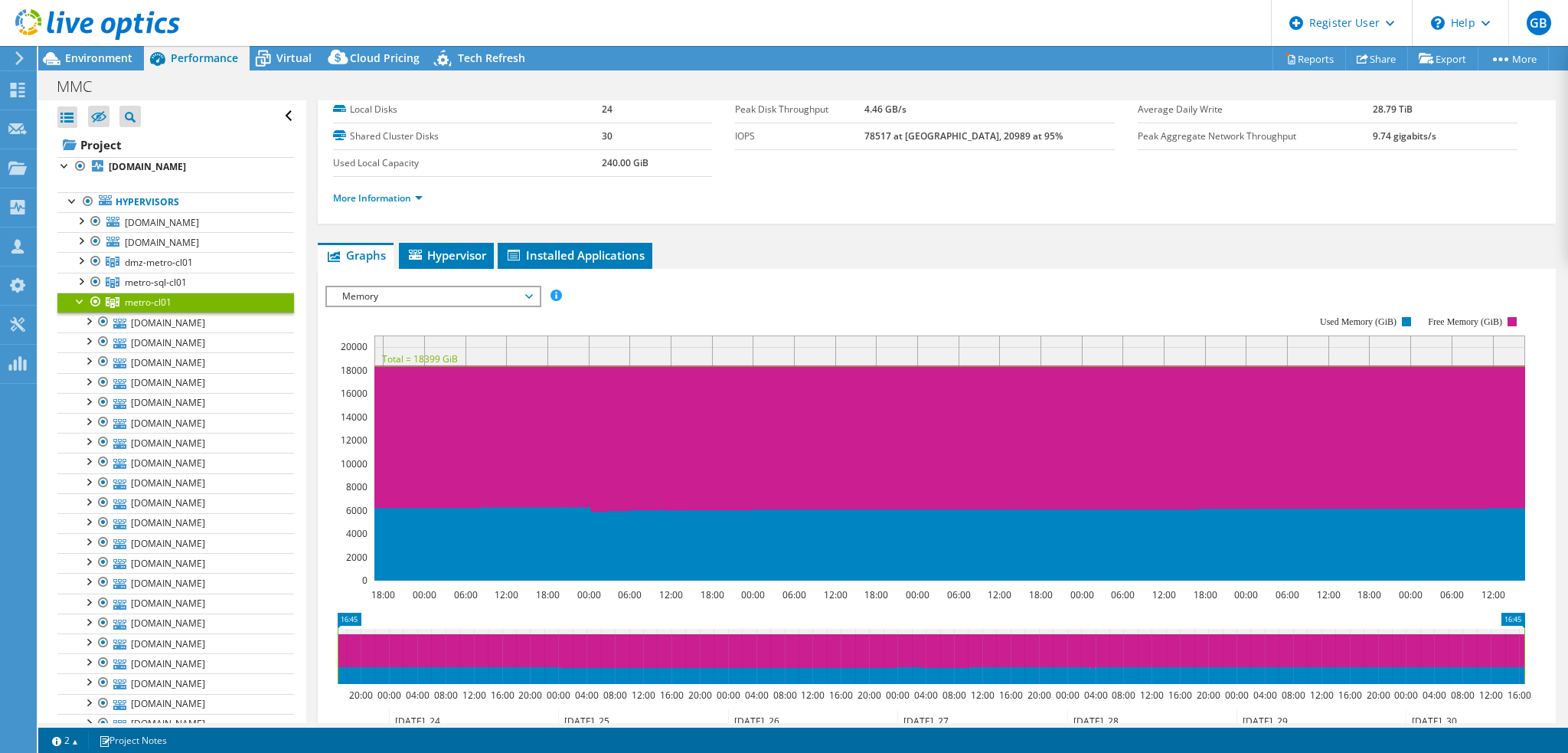
scroll to position [153, 0]
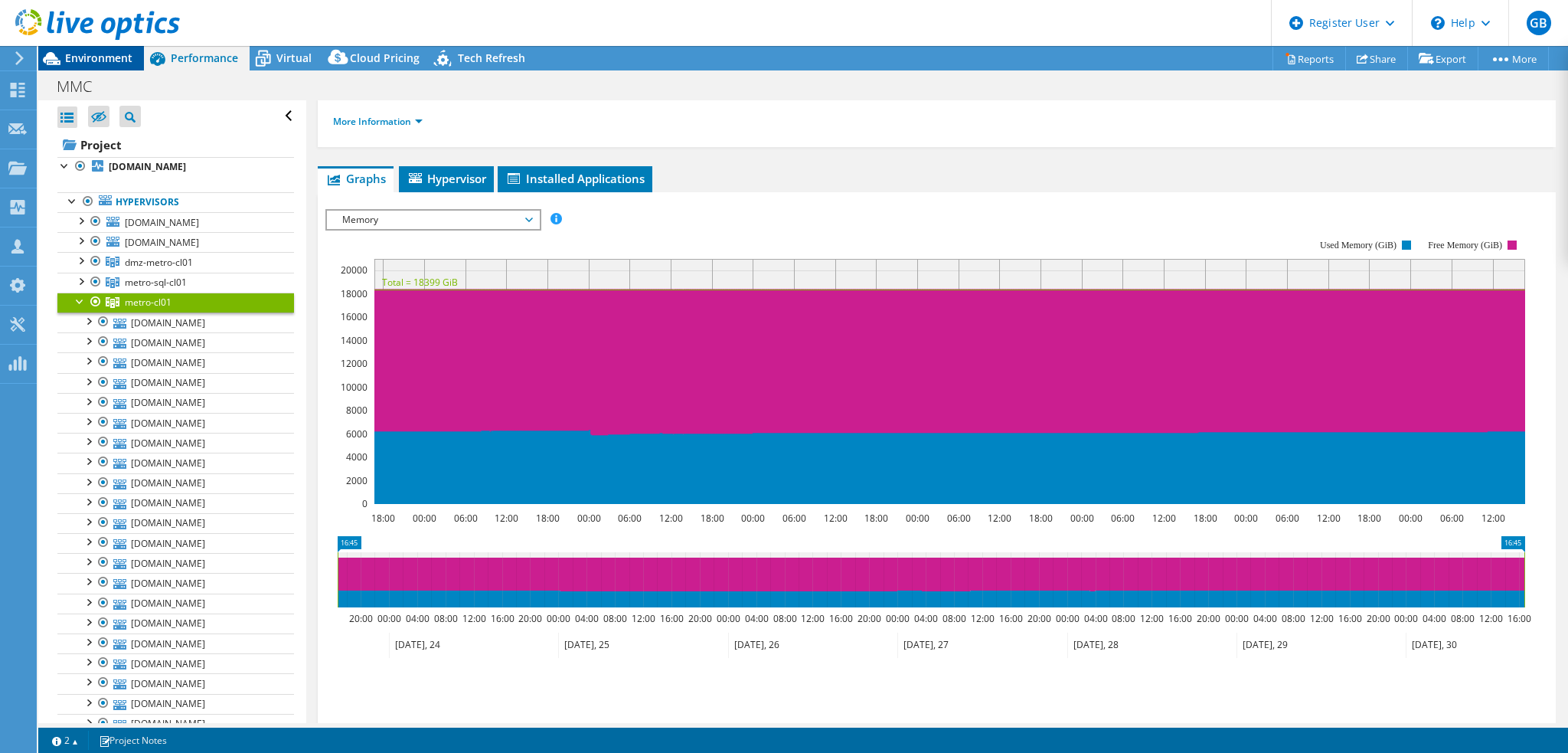
click at [82, 57] on span "Environment" at bounding box center [99, 57] width 67 height 15
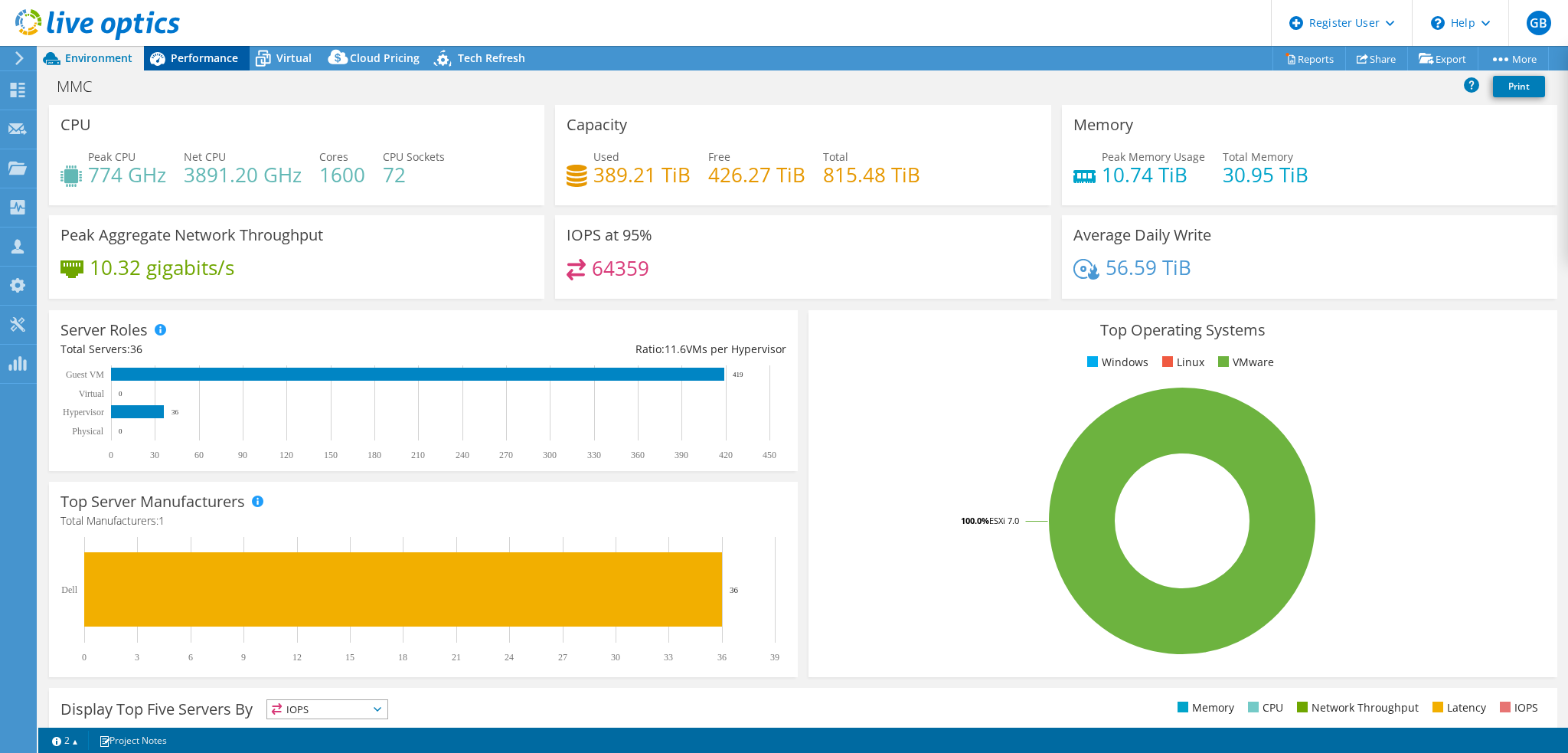
click at [202, 56] on span "Performance" at bounding box center [204, 57] width 67 height 15
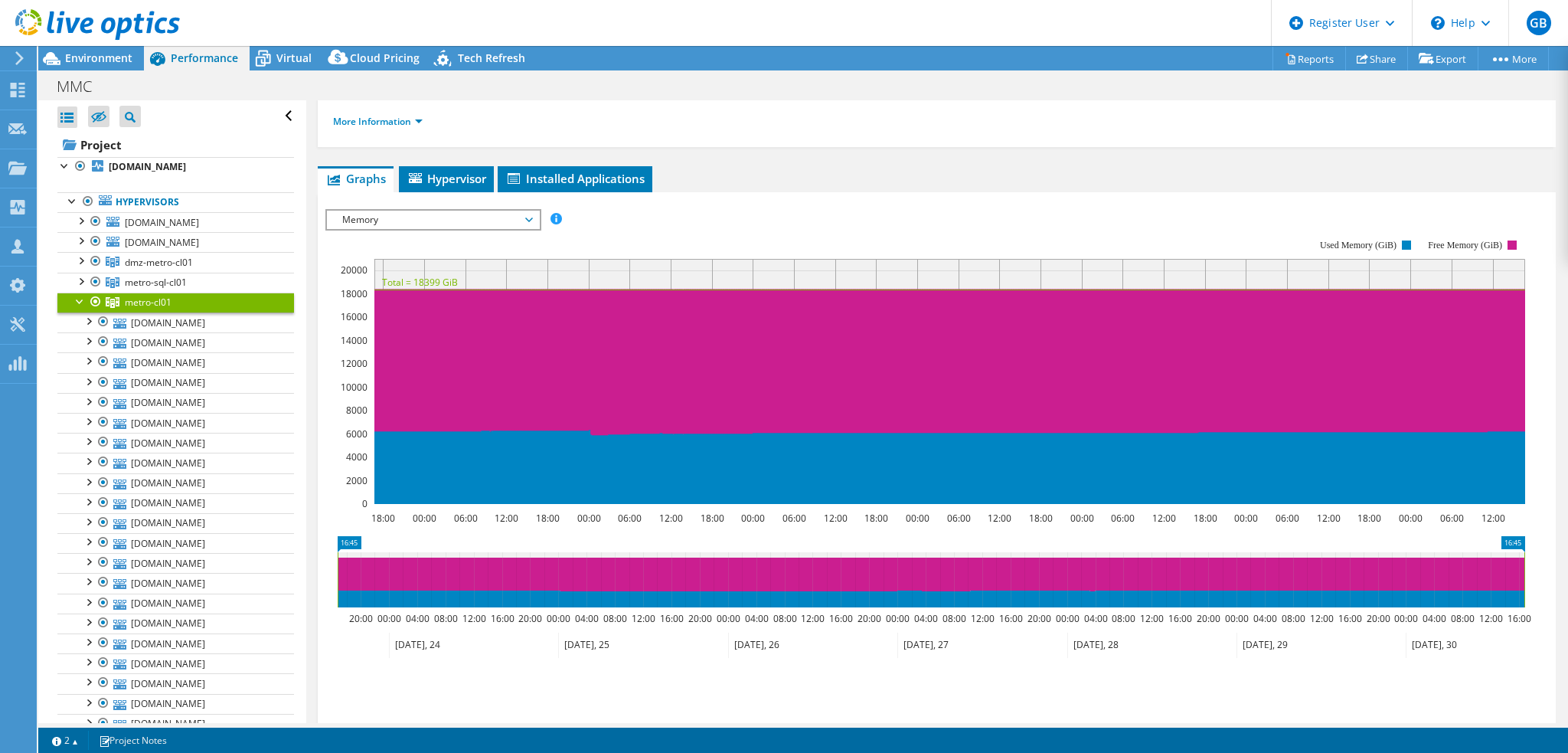
click at [374, 471] on icon at bounding box center [949, 467] width 1151 height 73
drag, startPoint x: 334, startPoint y: 585, endPoint x: 102, endPoint y: 573, distance: 232.3
click at [101, 575] on div "Open All Close All Hide Excluded Nodes Project Tree Filter" at bounding box center [803, 412] width 1531 height 623
click at [1520, 579] on icon at bounding box center [931, 580] width 1187 height 55
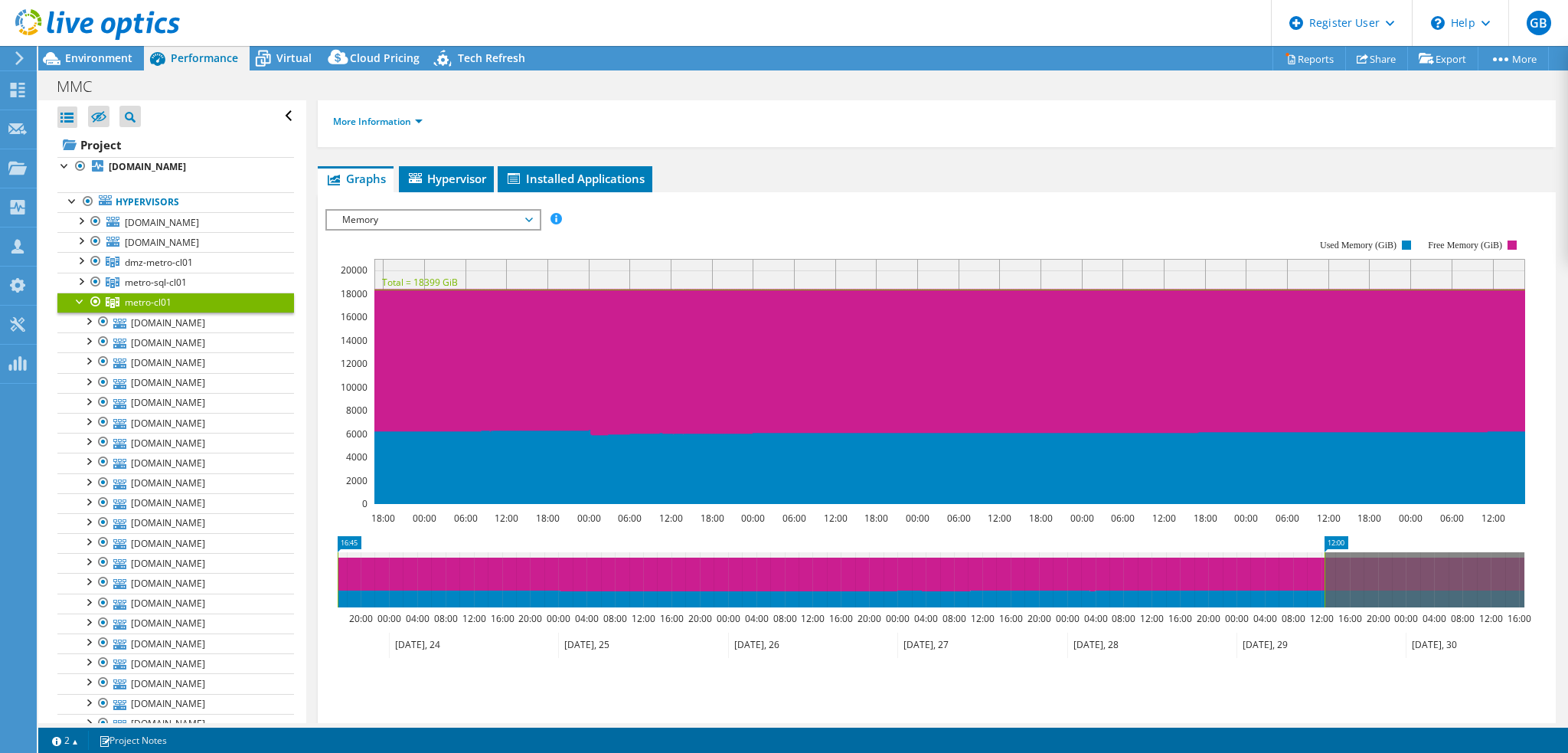
drag, startPoint x: 1524, startPoint y: 579, endPoint x: 1267, endPoint y: 582, distance: 257.0
click at [1321, 579] on rect at bounding box center [1324, 580] width 6 height 55
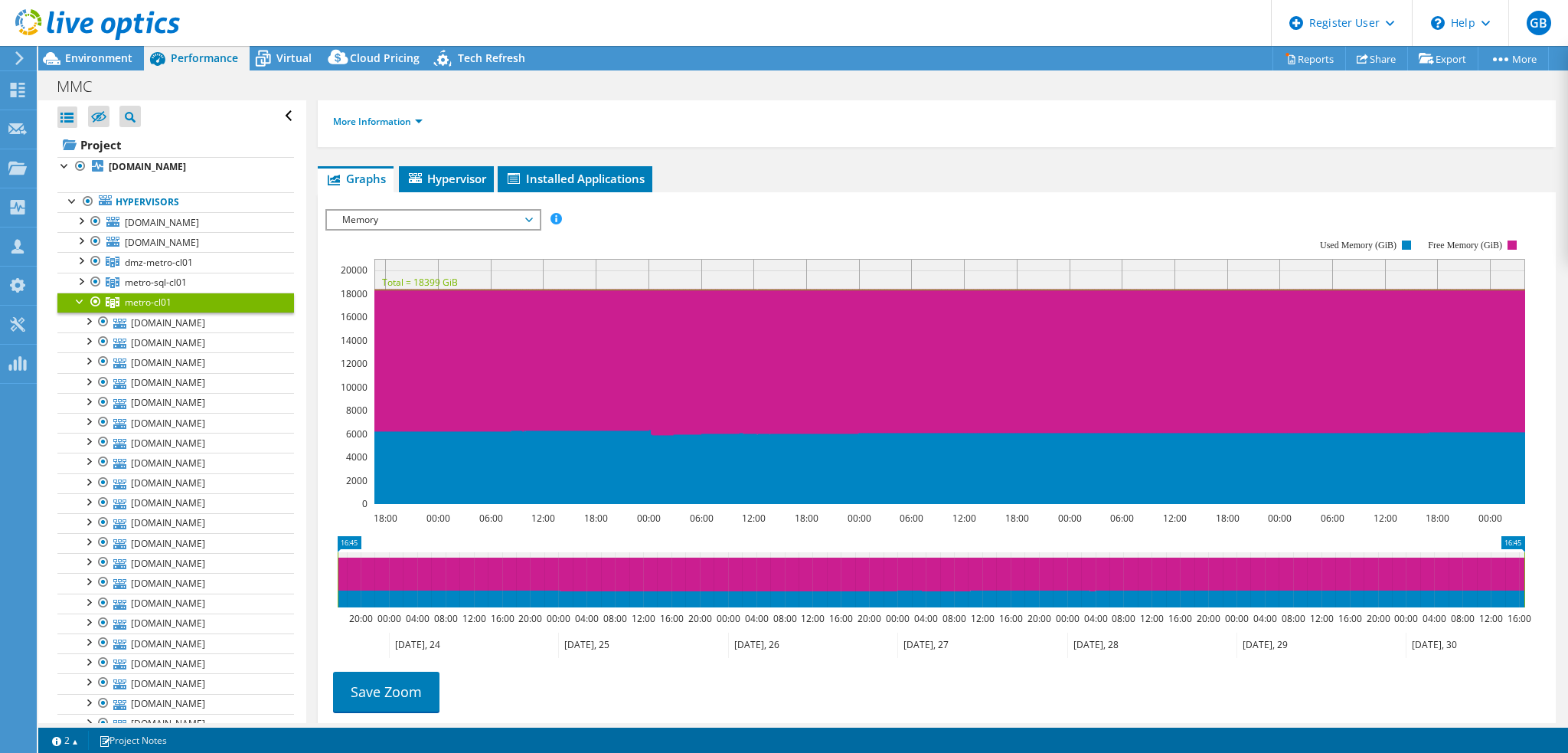
drag, startPoint x: 1263, startPoint y: 584, endPoint x: 1568, endPoint y: 612, distance: 306.3
click at [1568, 612] on article "metro-cl01 Details Hypervisors 24 Local Disks 24 Shared Cluster Disks 30 Used L…" at bounding box center [936, 412] width 1262 height 623
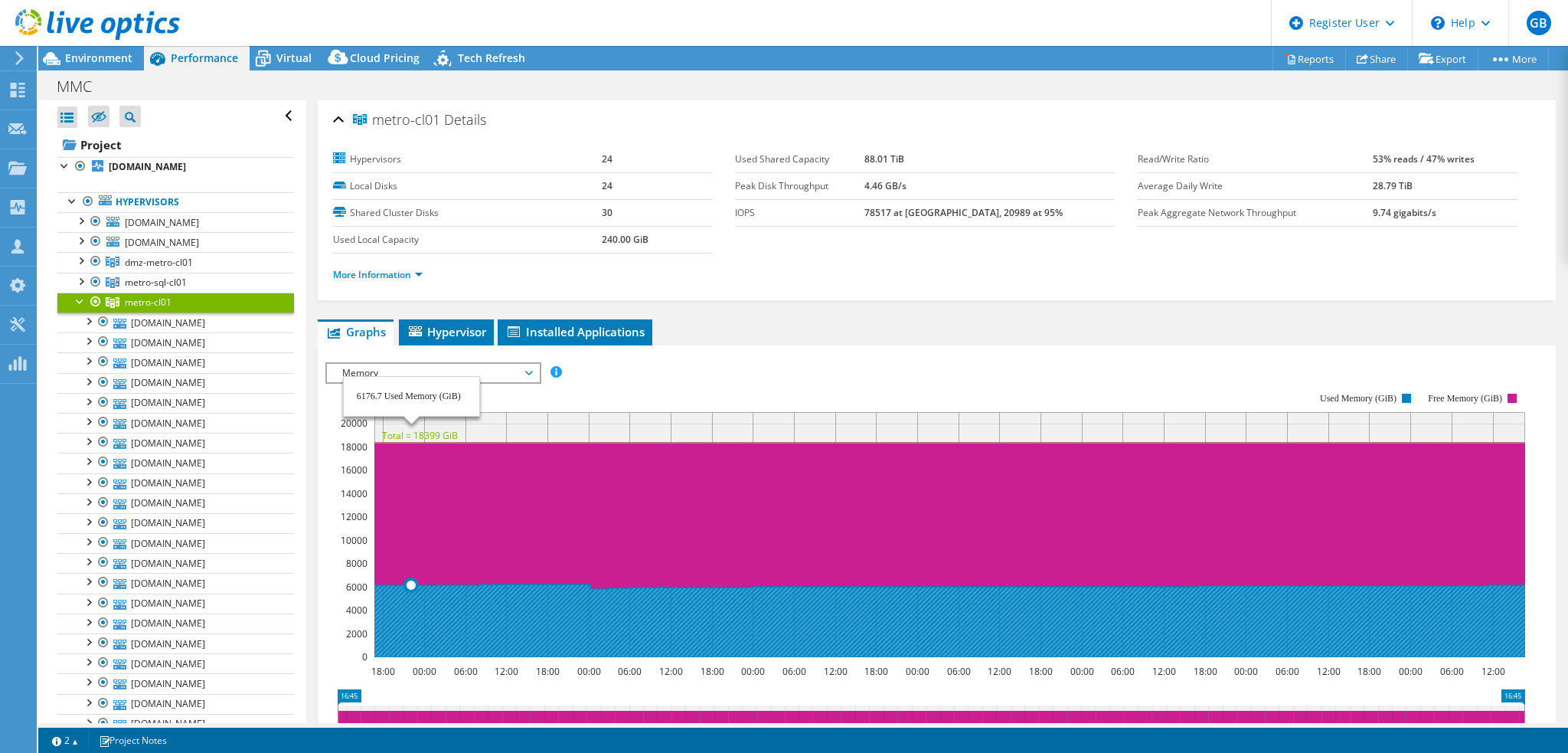
select select "USD"
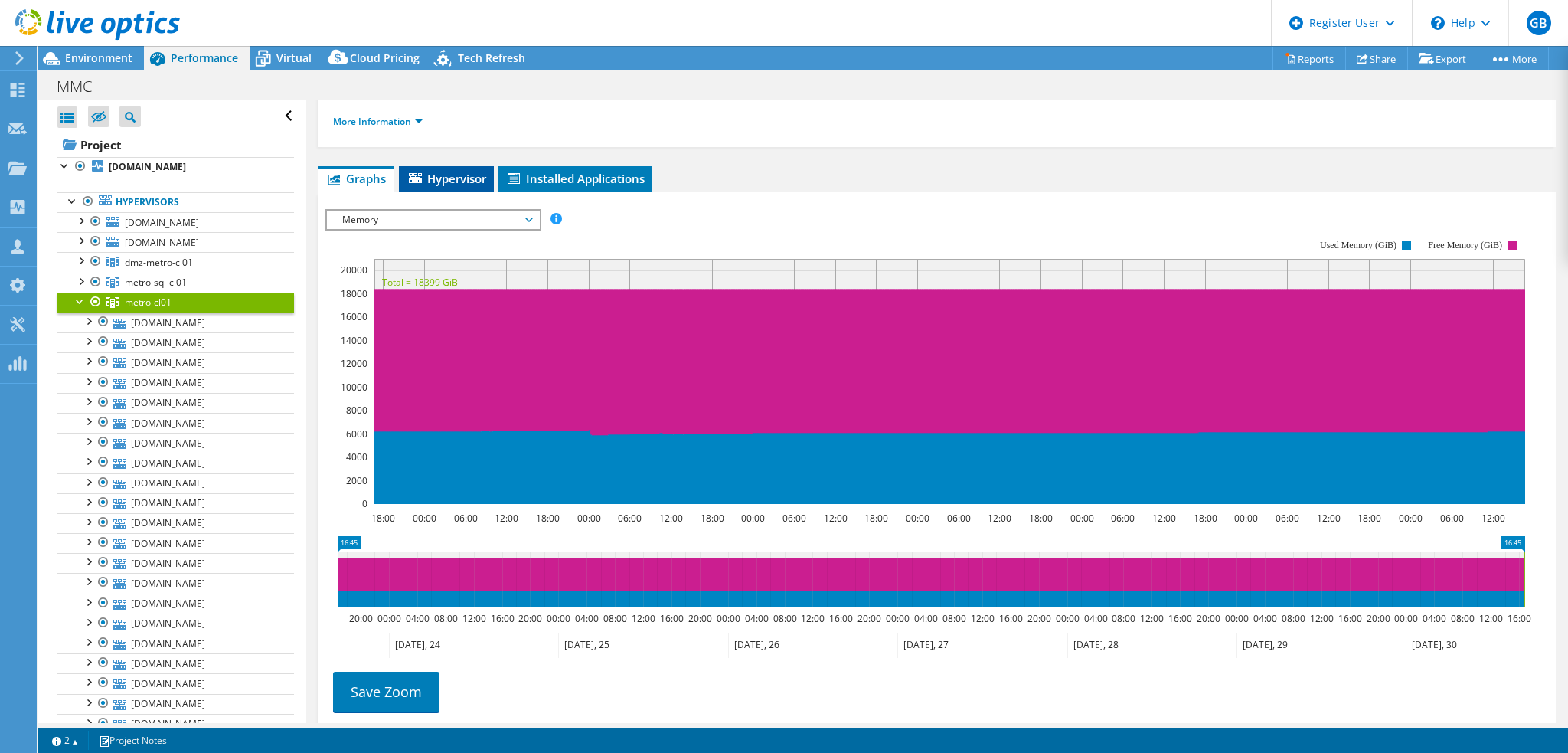
click at [444, 176] on span "Hypervisor" at bounding box center [446, 179] width 80 height 16
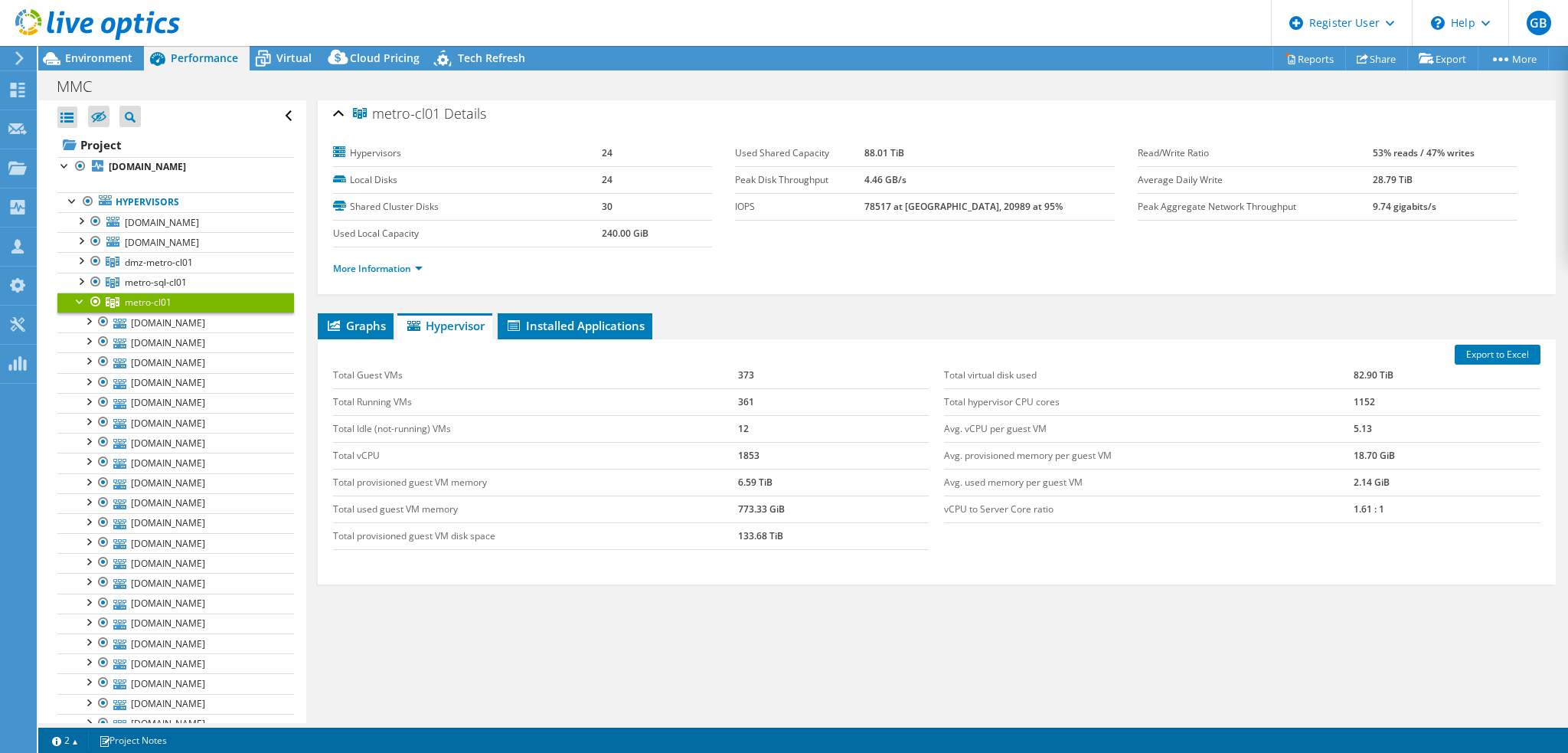
scroll to position [4, 0]
click at [743, 450] on td "1853" at bounding box center [834, 457] width 191 height 27
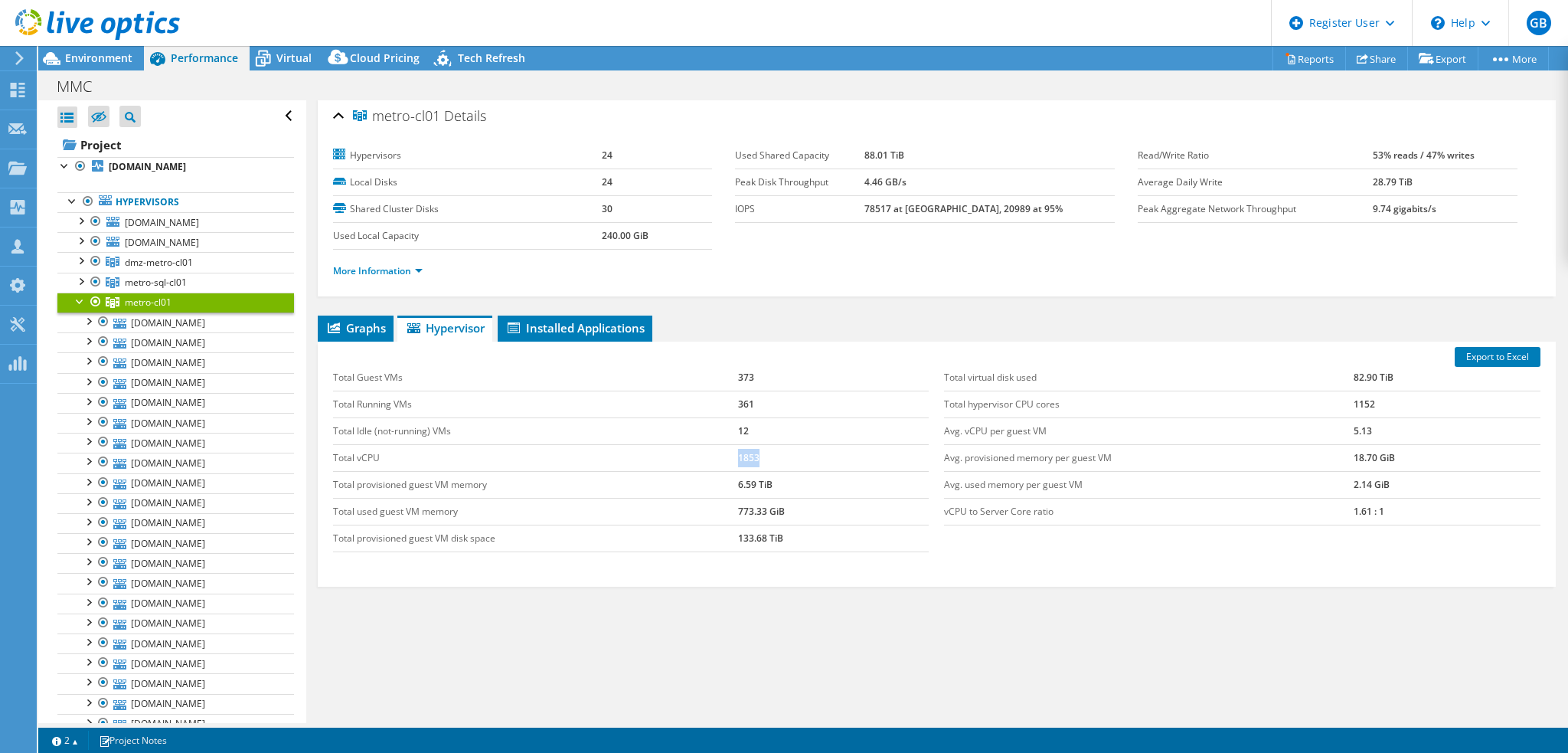
click at [743, 450] on td "1853" at bounding box center [834, 457] width 191 height 27
copy td "1853"
click at [108, 55] on span "Environment" at bounding box center [99, 57] width 67 height 15
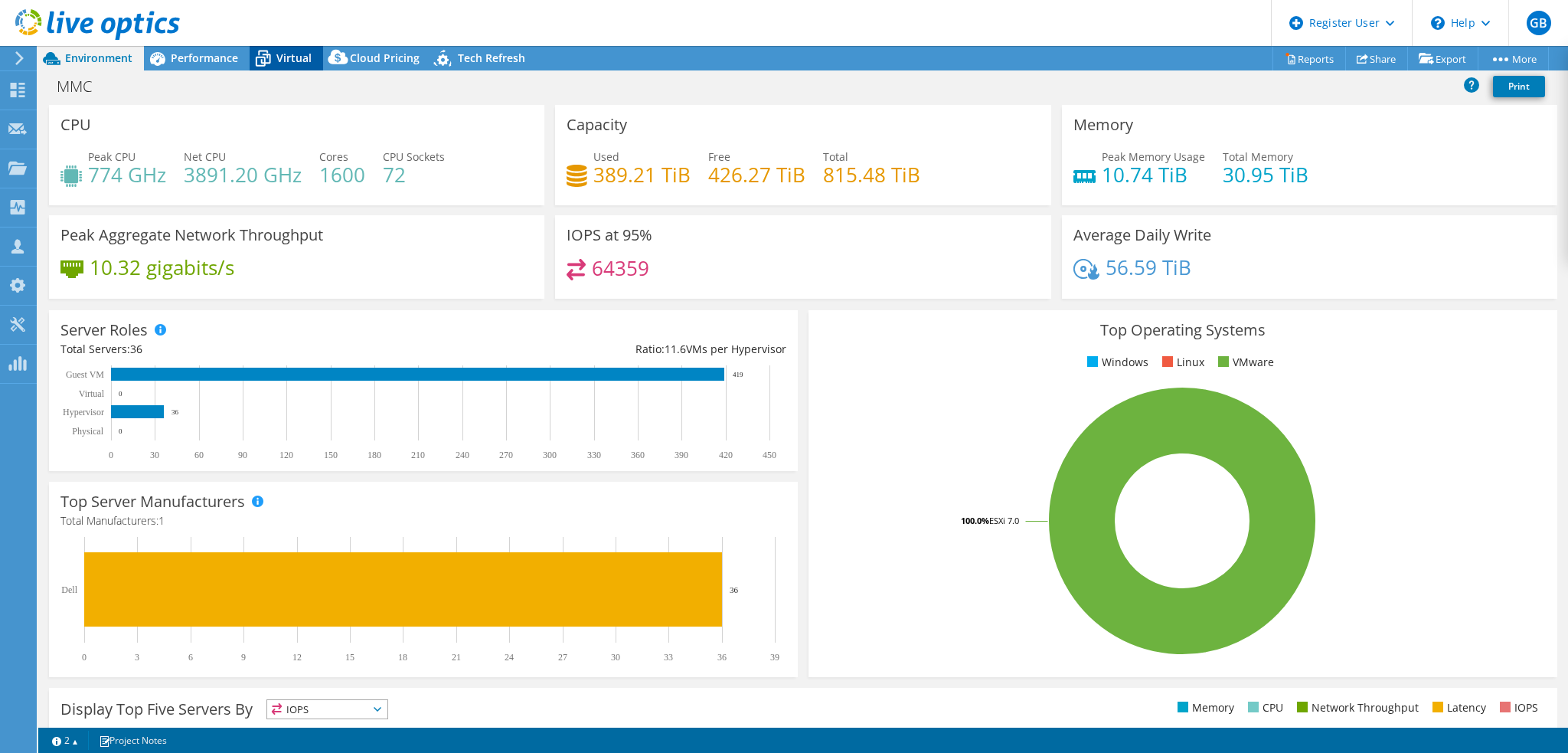
click at [285, 54] on span "Virtual" at bounding box center [294, 57] width 36 height 15
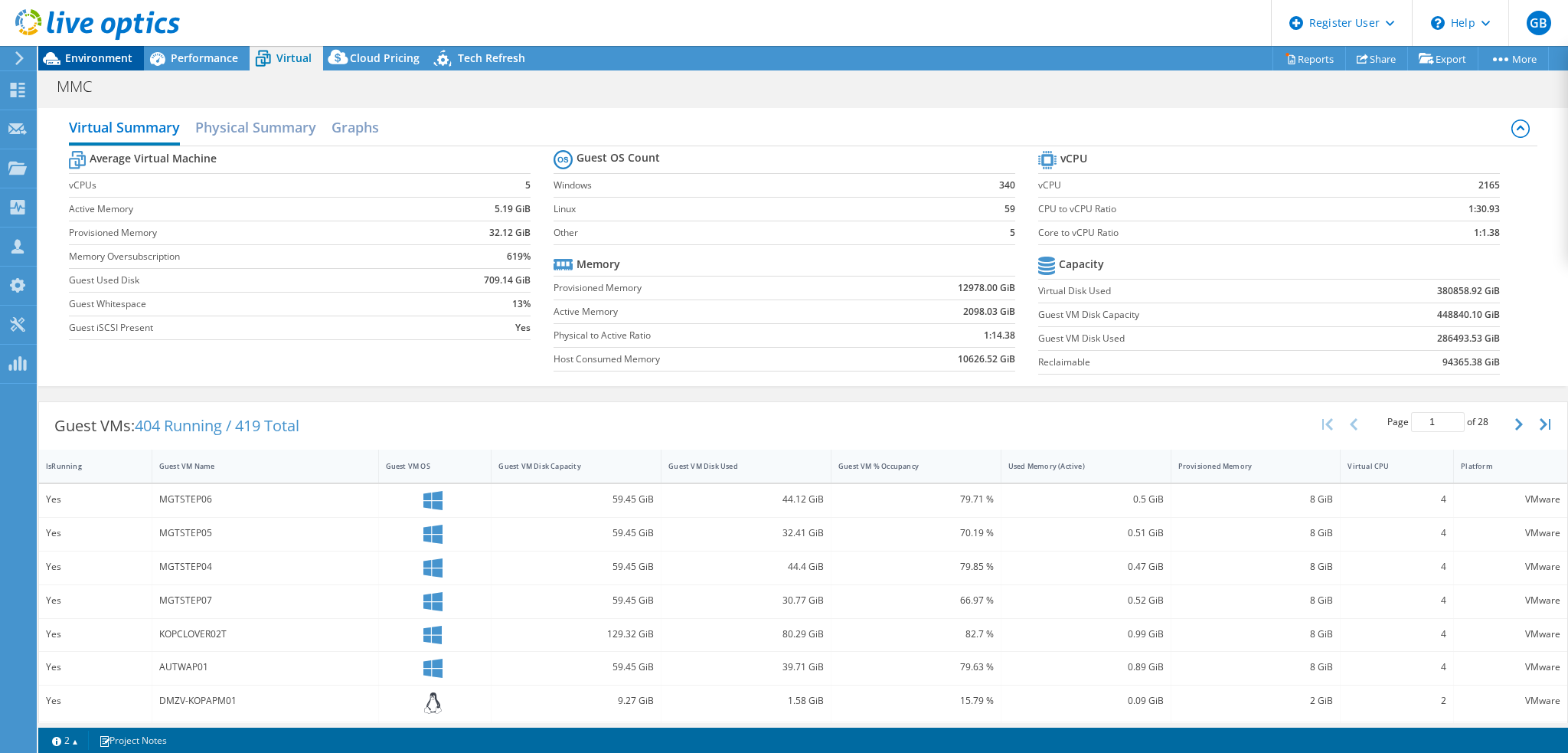
click at [80, 53] on span "Environment" at bounding box center [99, 57] width 67 height 15
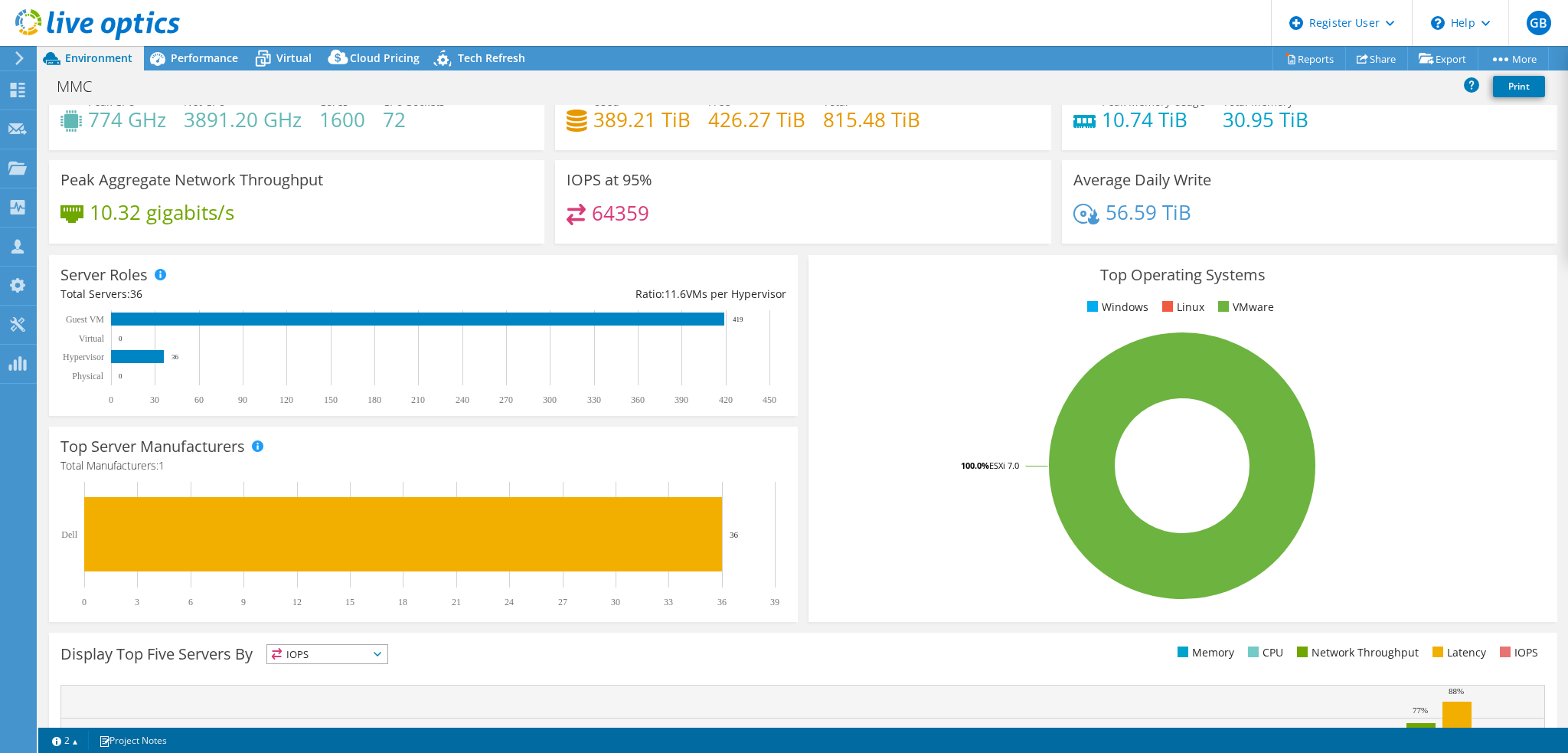
scroll to position [77, 0]
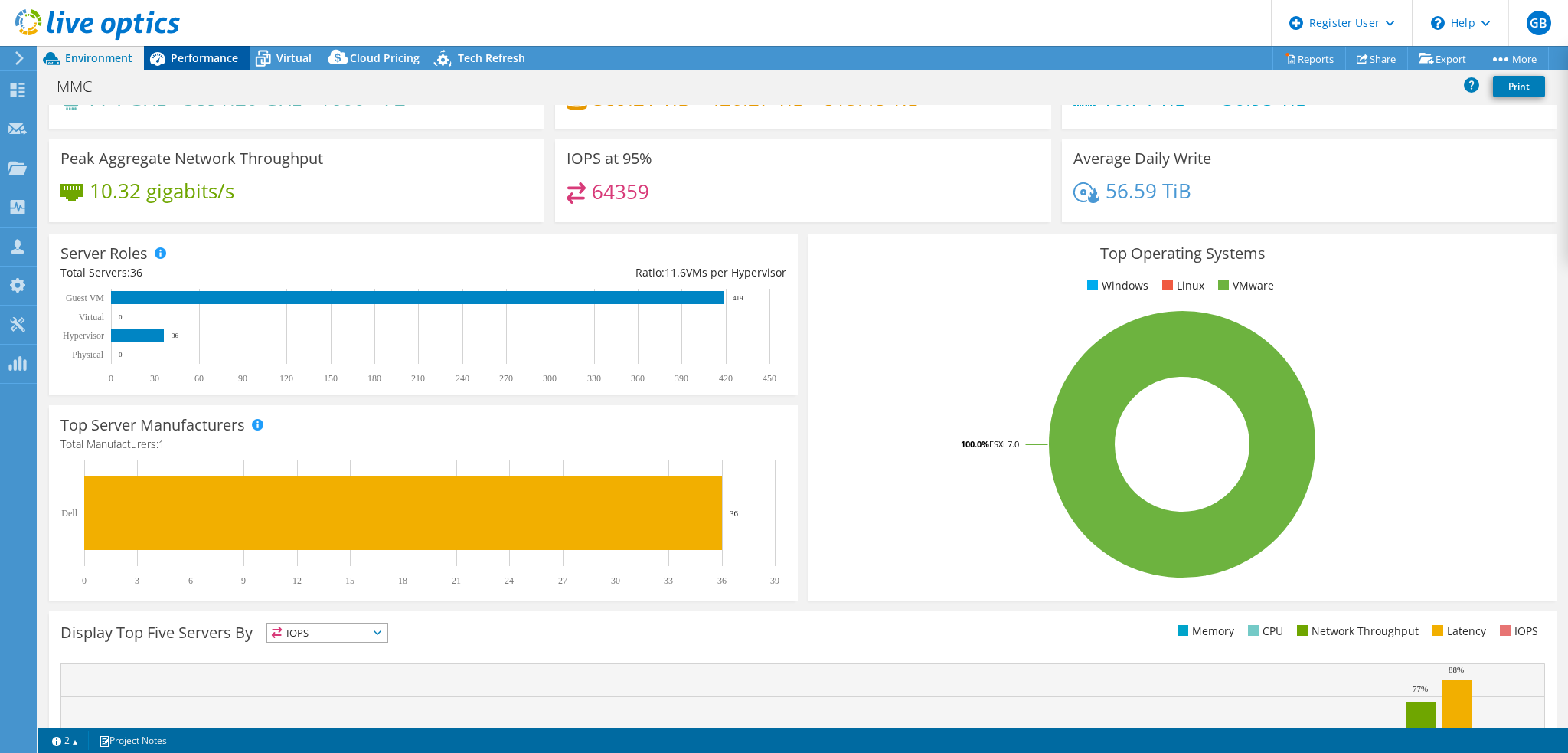
click at [190, 57] on span "Performance" at bounding box center [204, 57] width 67 height 15
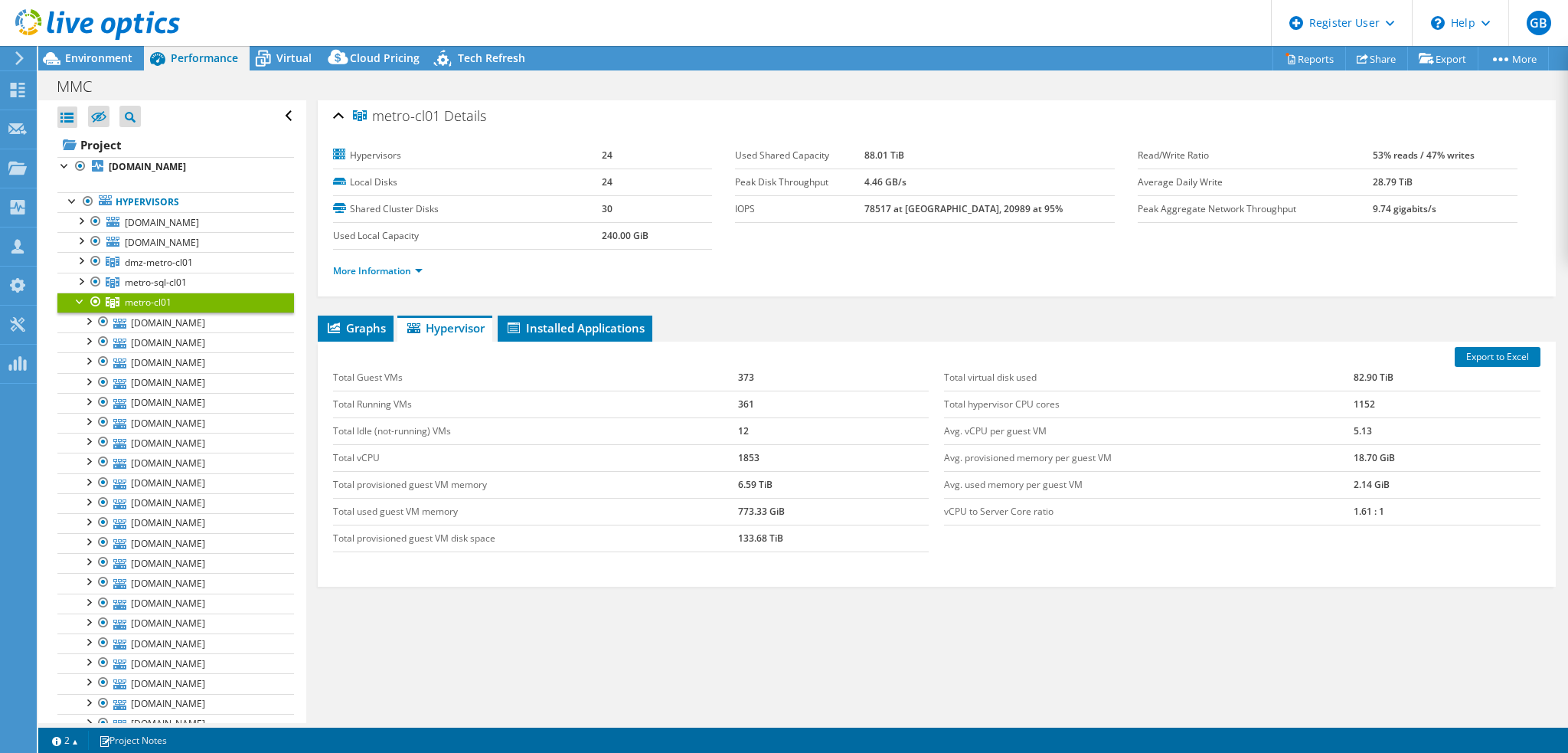
scroll to position [0, 0]
click at [60, 164] on div at bounding box center [65, 165] width 16 height 16
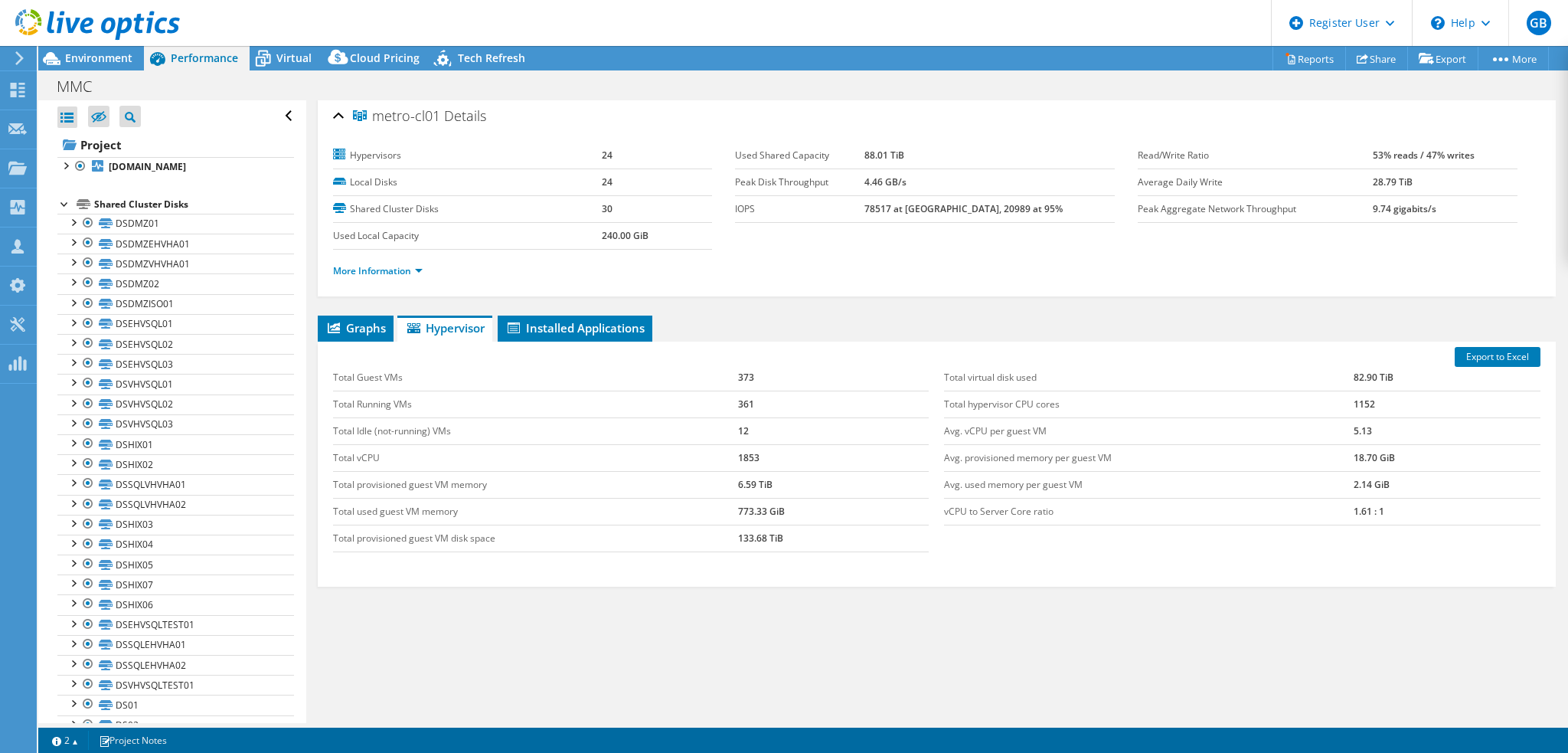
click at [63, 200] on div at bounding box center [65, 203] width 16 height 16
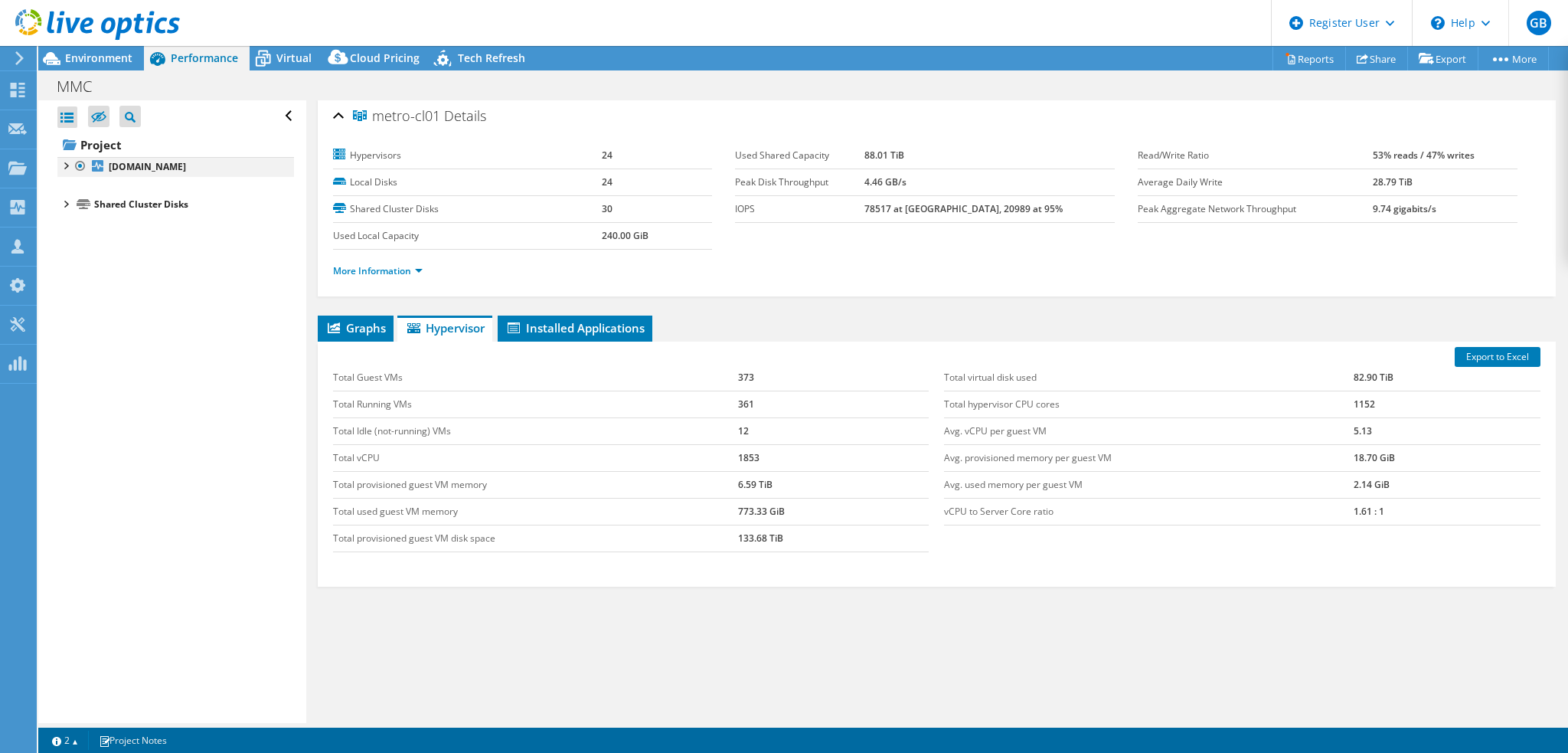
click at [67, 163] on div at bounding box center [65, 165] width 16 height 16
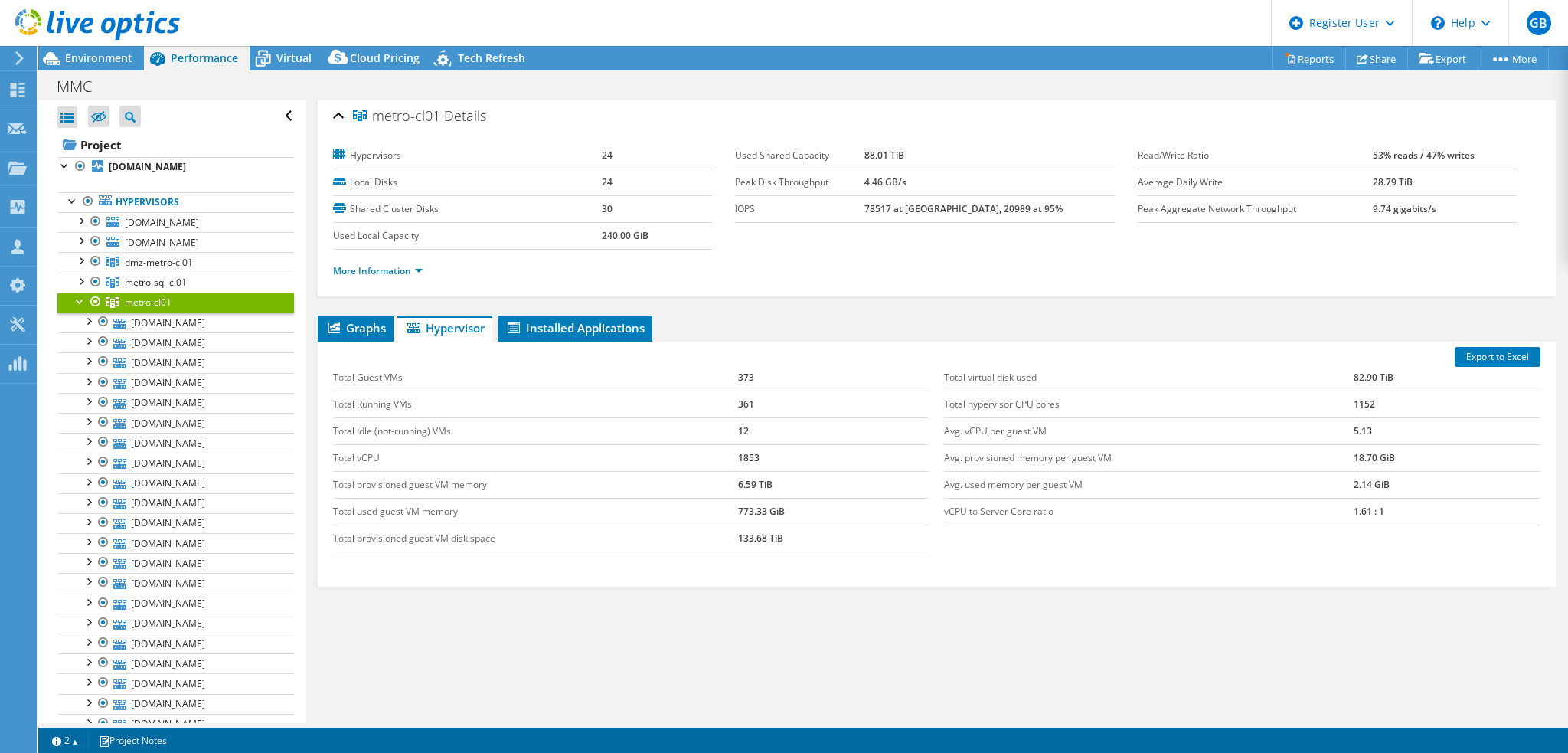
click at [78, 298] on div at bounding box center [81, 300] width 16 height 16
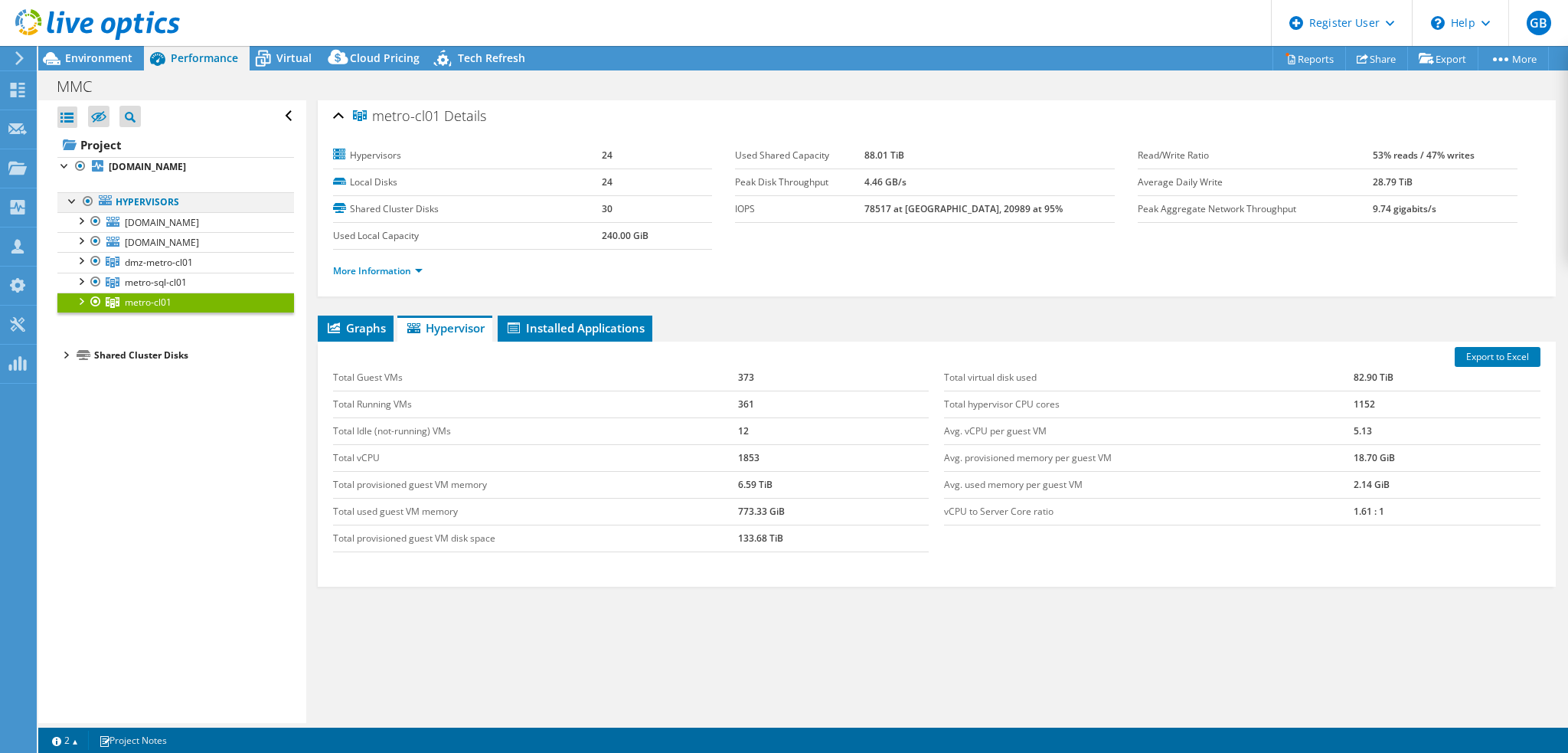
click at [73, 202] on div at bounding box center [73, 200] width 16 height 16
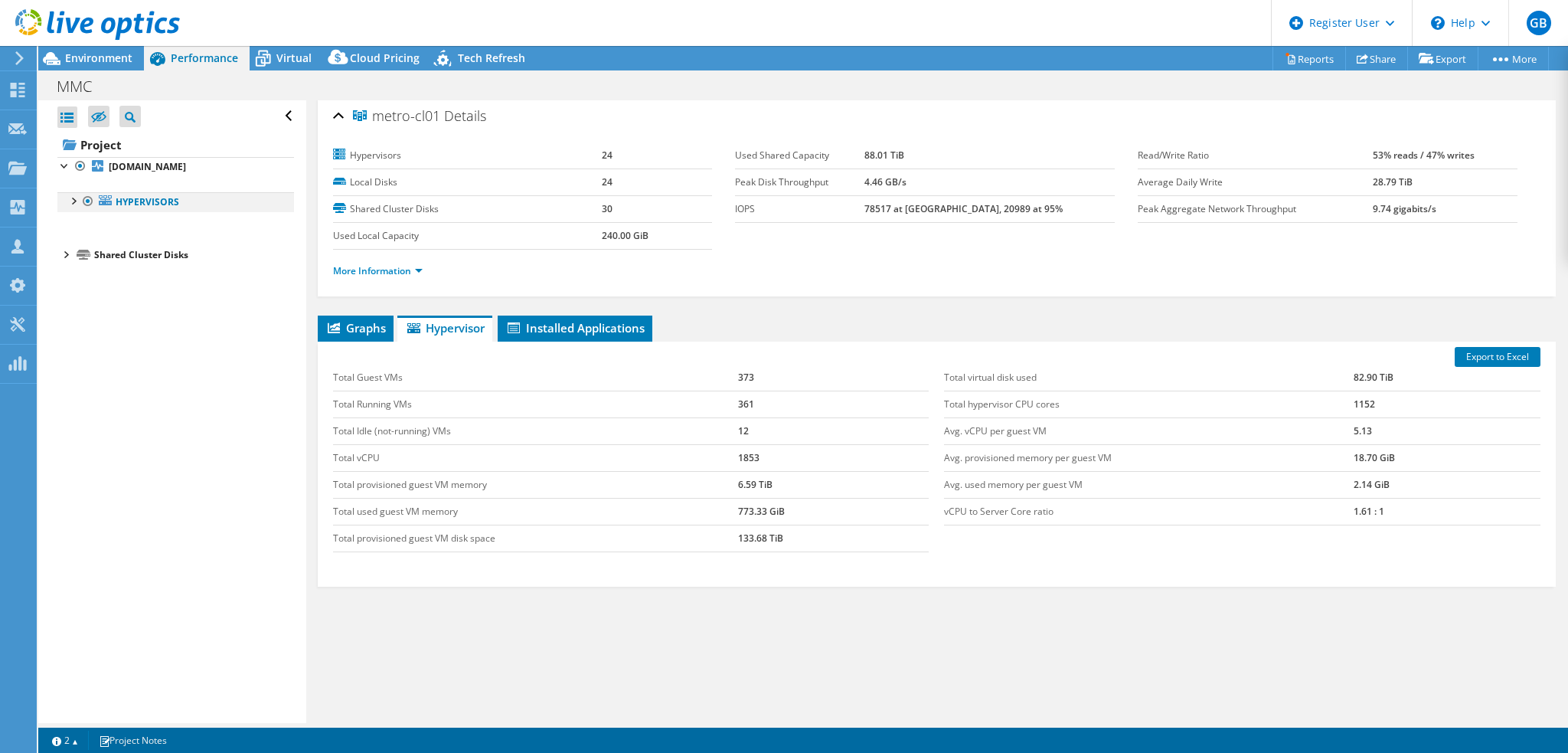
click at [73, 202] on div at bounding box center [73, 200] width 16 height 16
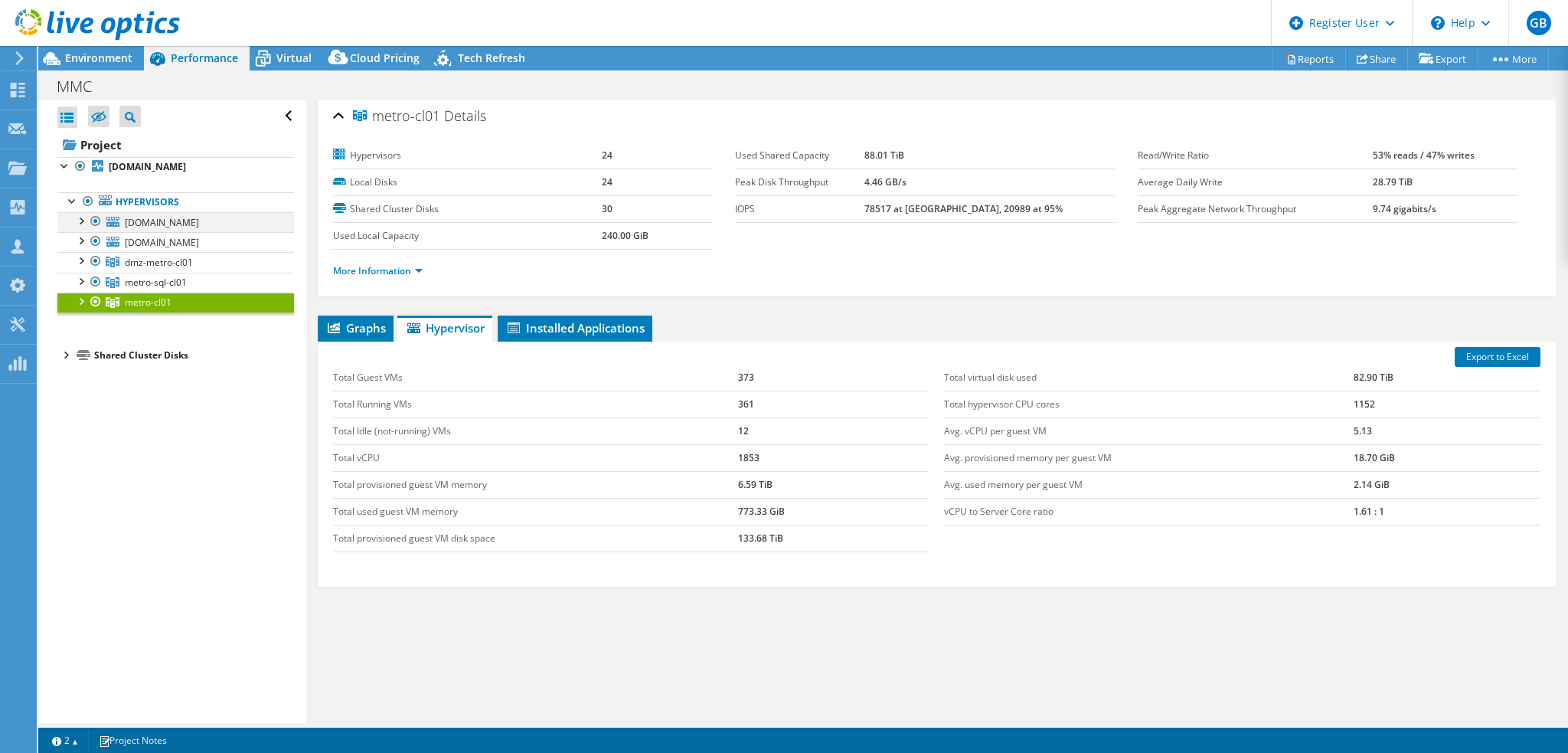
click at [99, 220] on div at bounding box center [96, 221] width 16 height 19
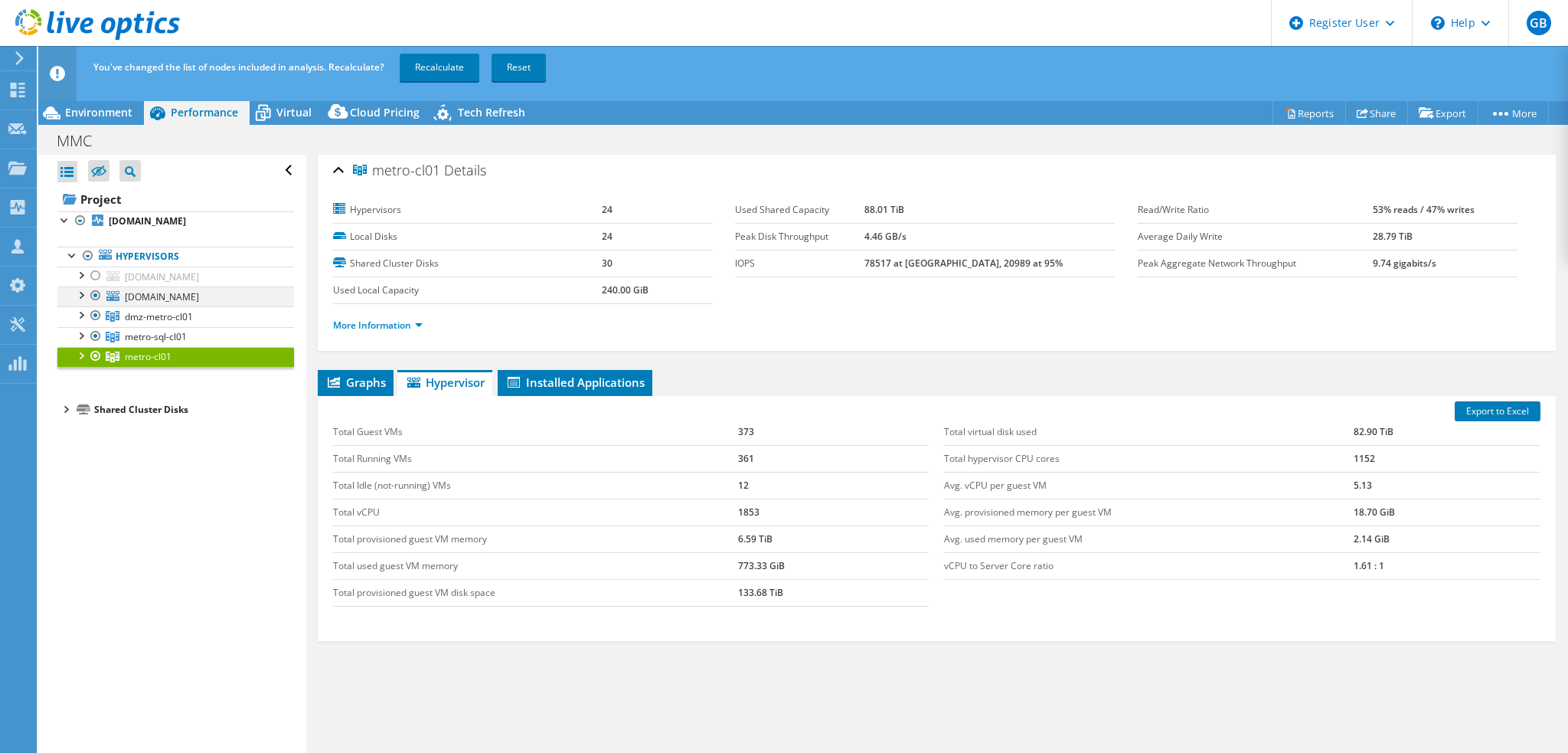
click at [101, 235] on ul "Hypervisors esxi404.zks.mmc.nl esxi404-local DSEHVSQL01" at bounding box center [176, 306] width 237 height 151
click at [96, 295] on div at bounding box center [96, 295] width 16 height 19
click at [92, 314] on div at bounding box center [96, 315] width 16 height 19
click at [98, 332] on div at bounding box center [96, 336] width 16 height 19
click at [144, 490] on div "Open All Close All Hide Excluded Nodes Project Tree Filter" at bounding box center [172, 466] width 267 height 623
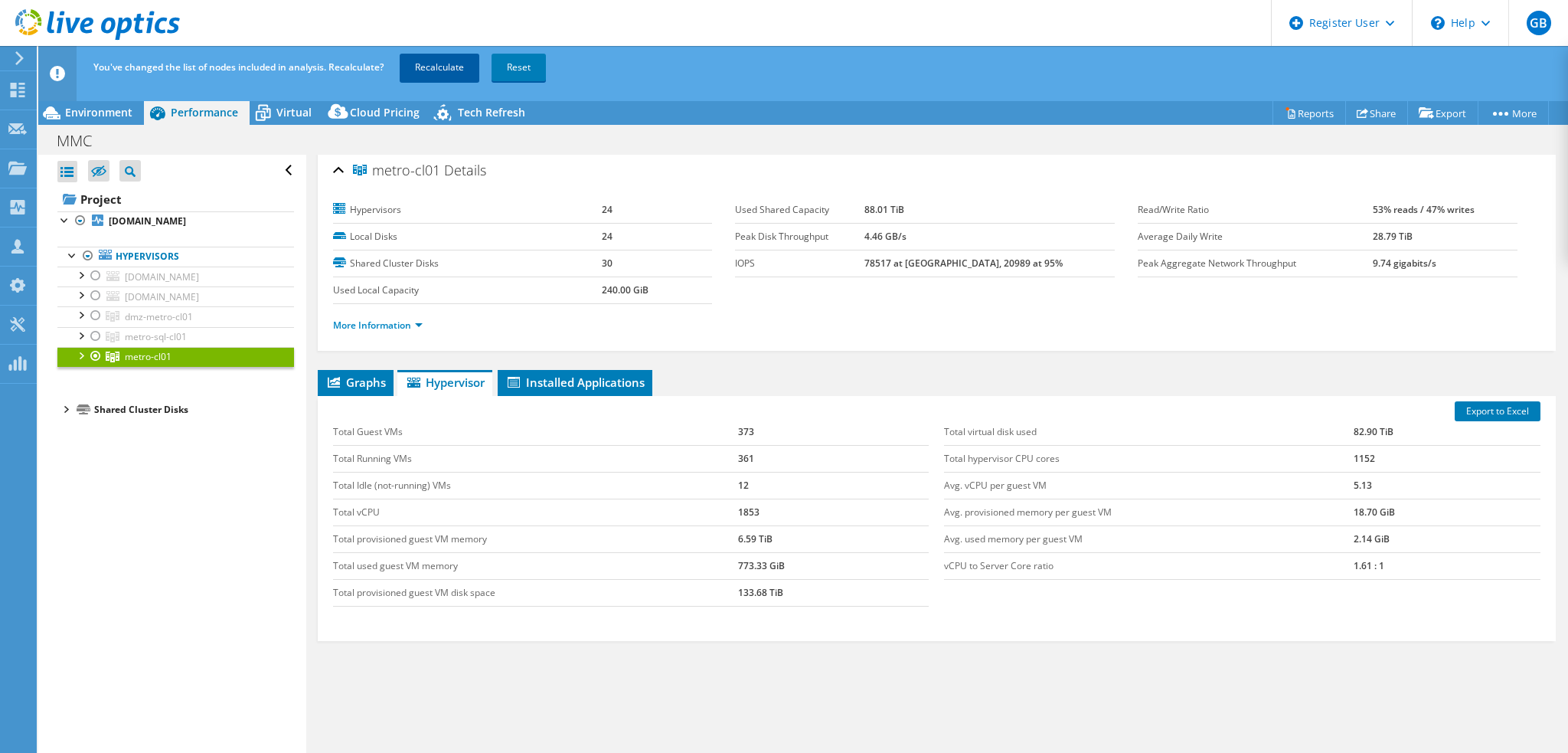
click at [439, 68] on link "Recalculate" at bounding box center [439, 67] width 80 height 28
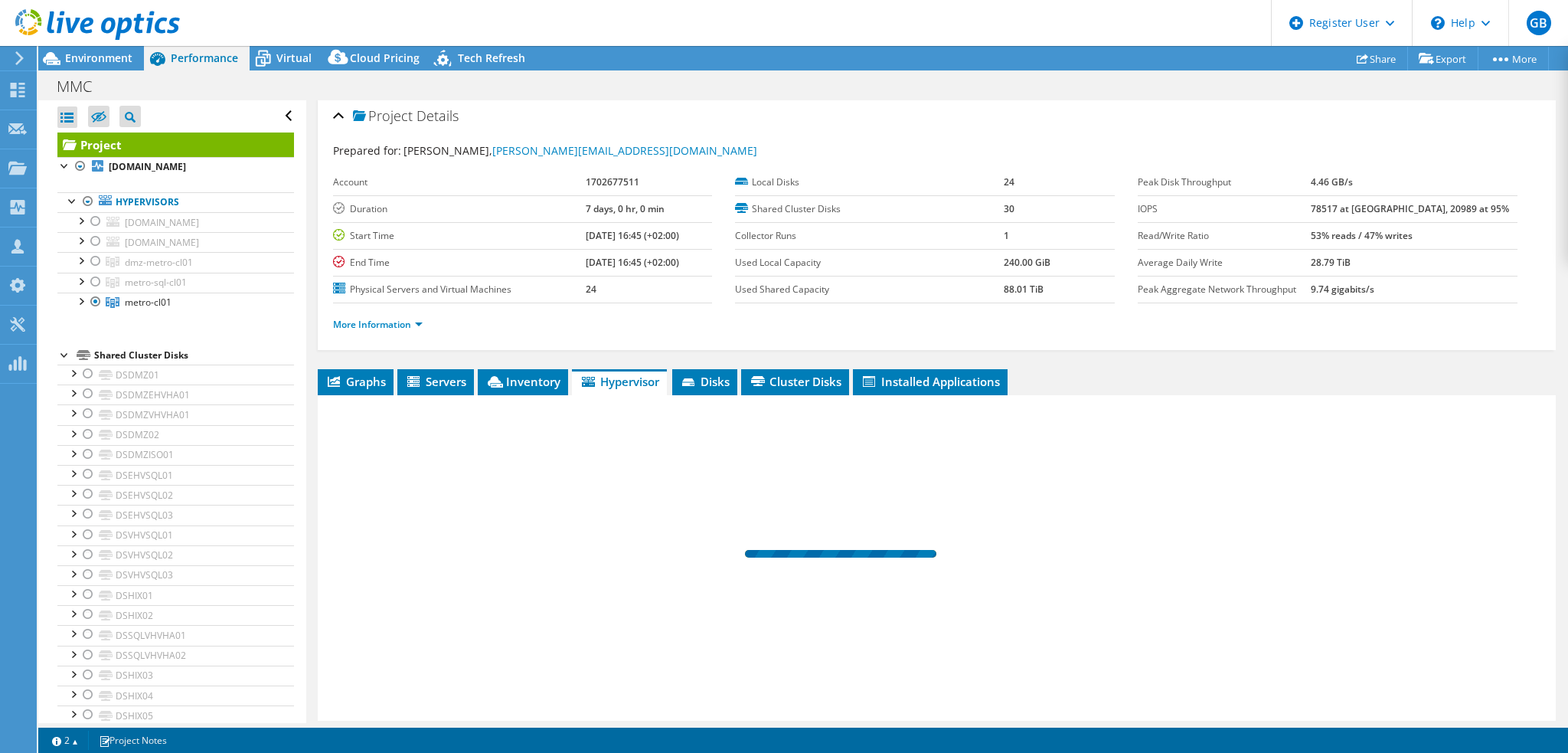
scroll to position [57, 0]
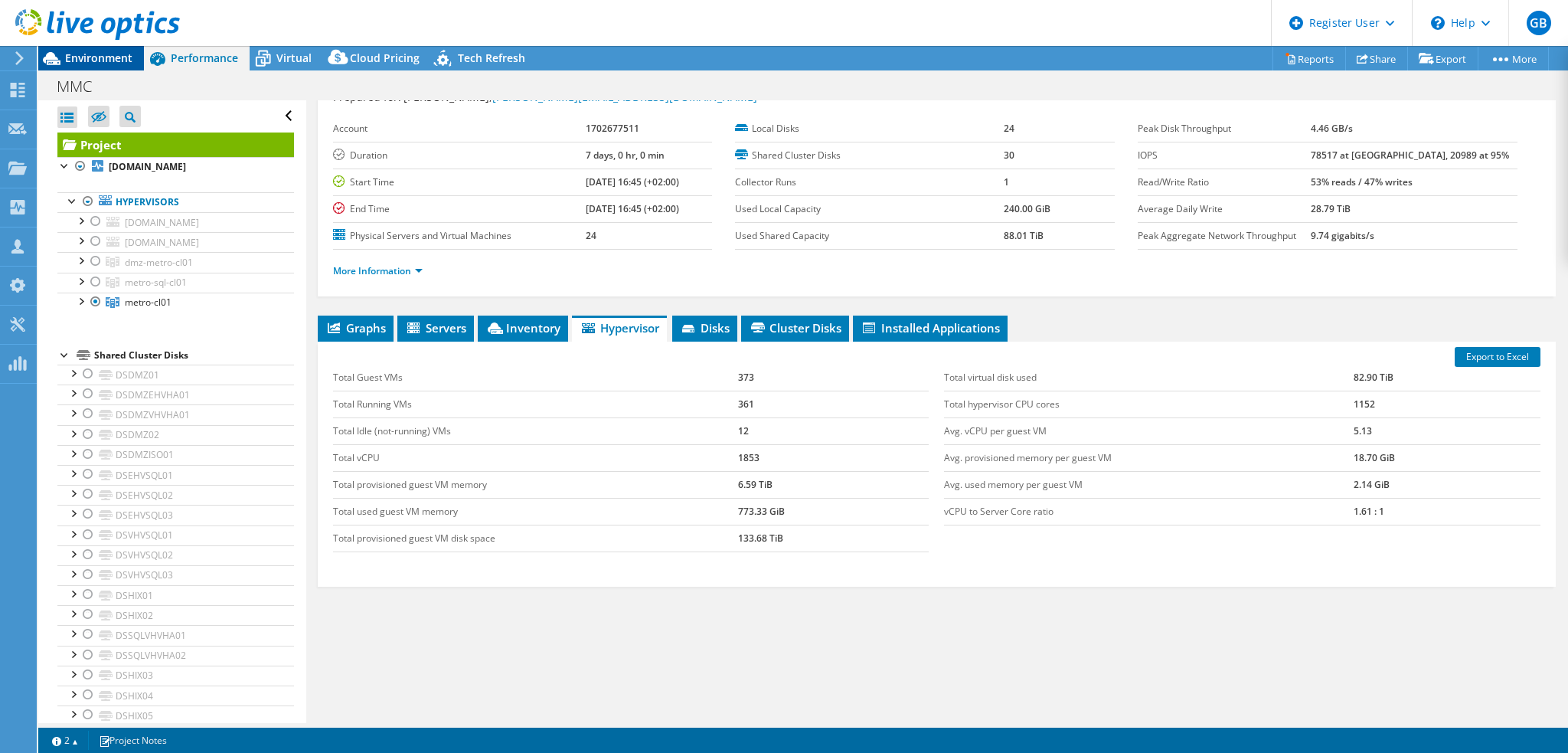
click at [105, 56] on span "Environment" at bounding box center [99, 57] width 67 height 15
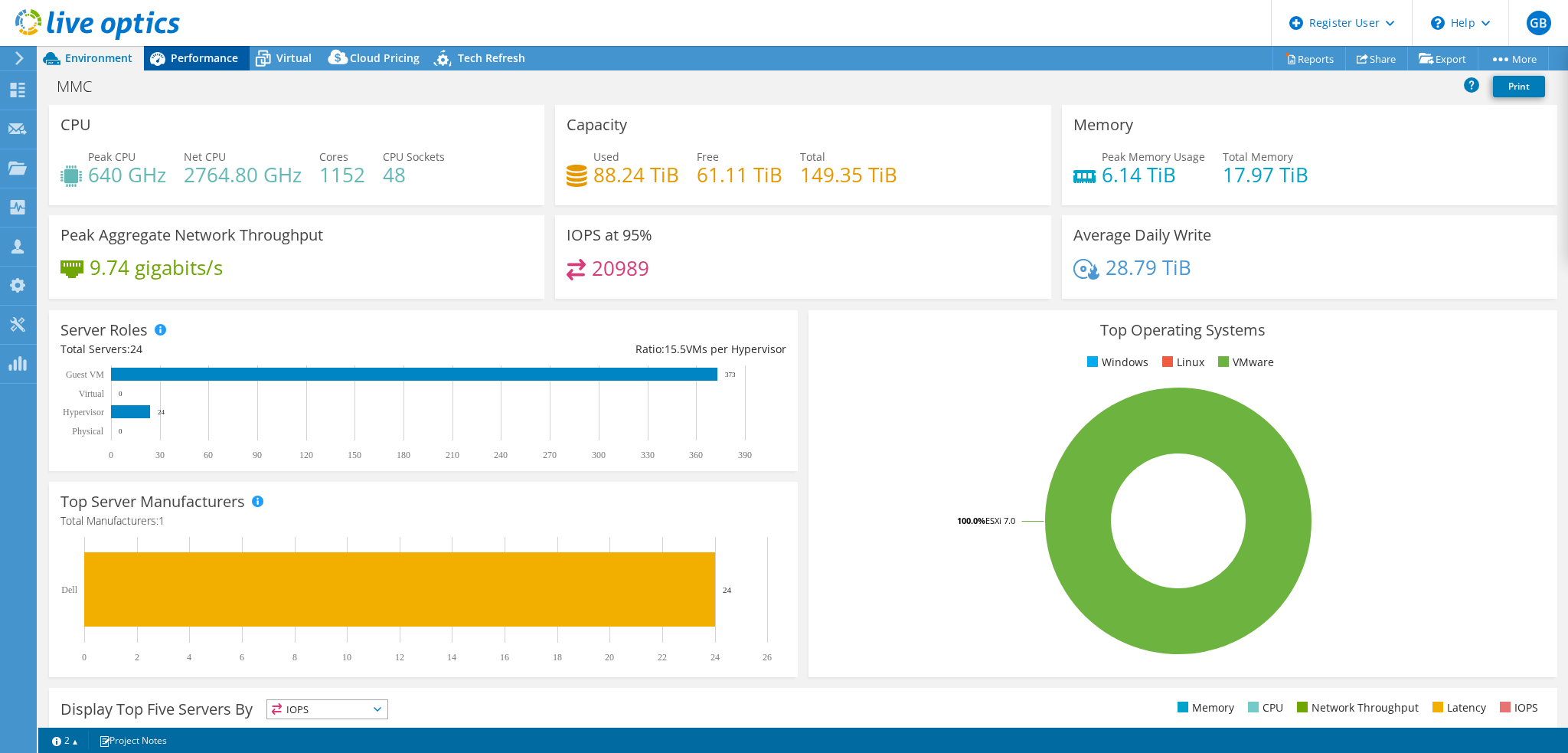
click at [212, 55] on span "Performance" at bounding box center [204, 57] width 67 height 15
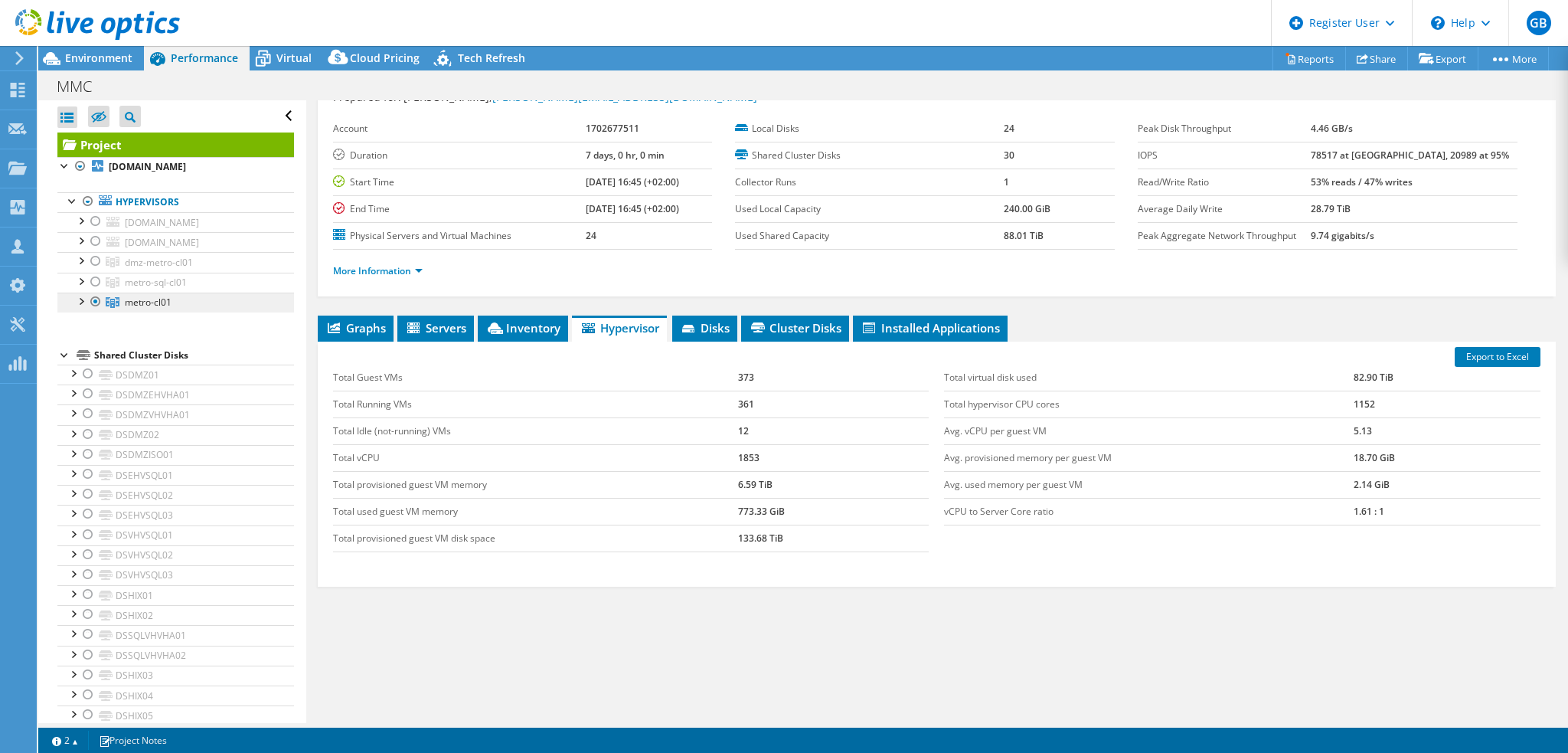
click at [149, 303] on span "metro-cl01" at bounding box center [147, 302] width 46 height 13
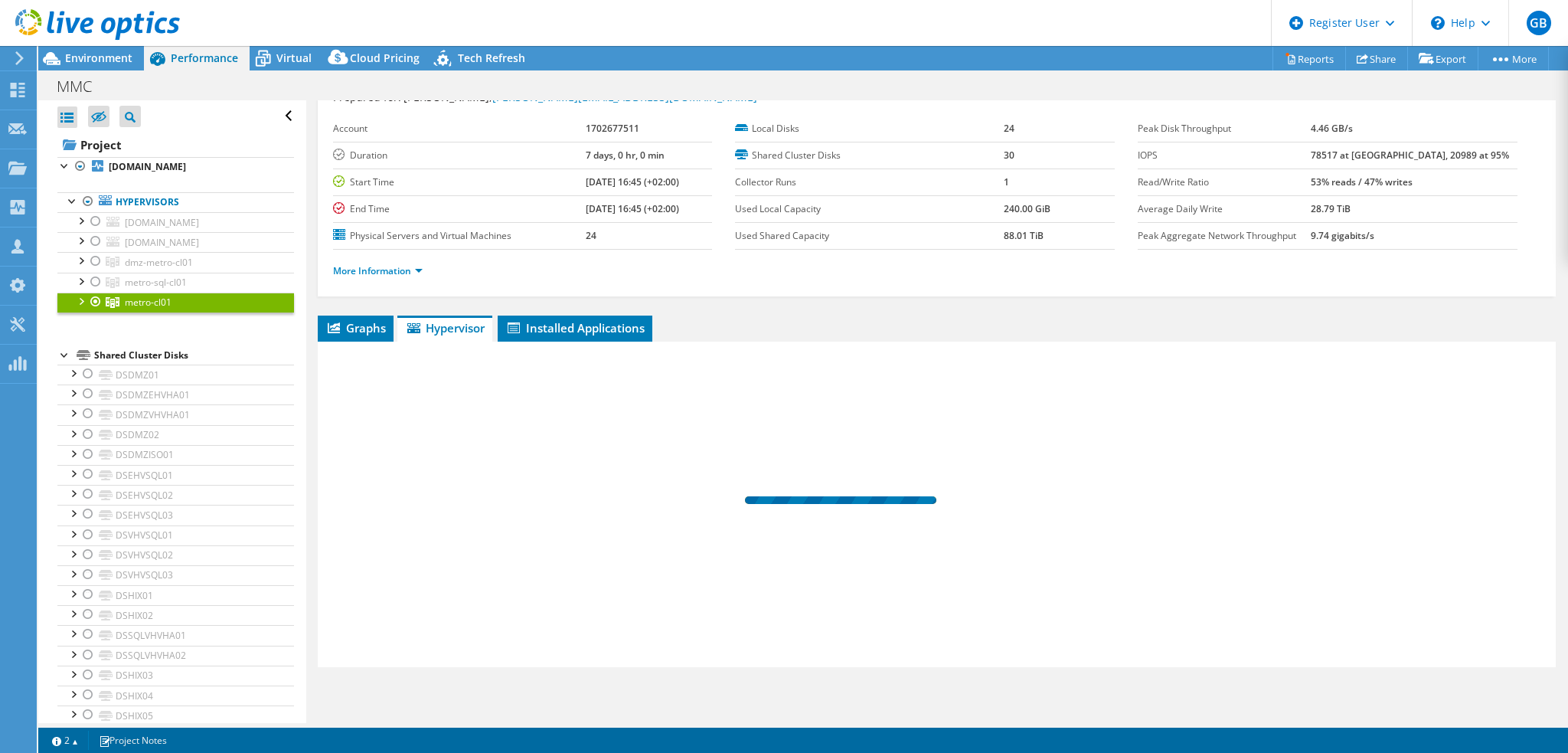
scroll to position [4, 0]
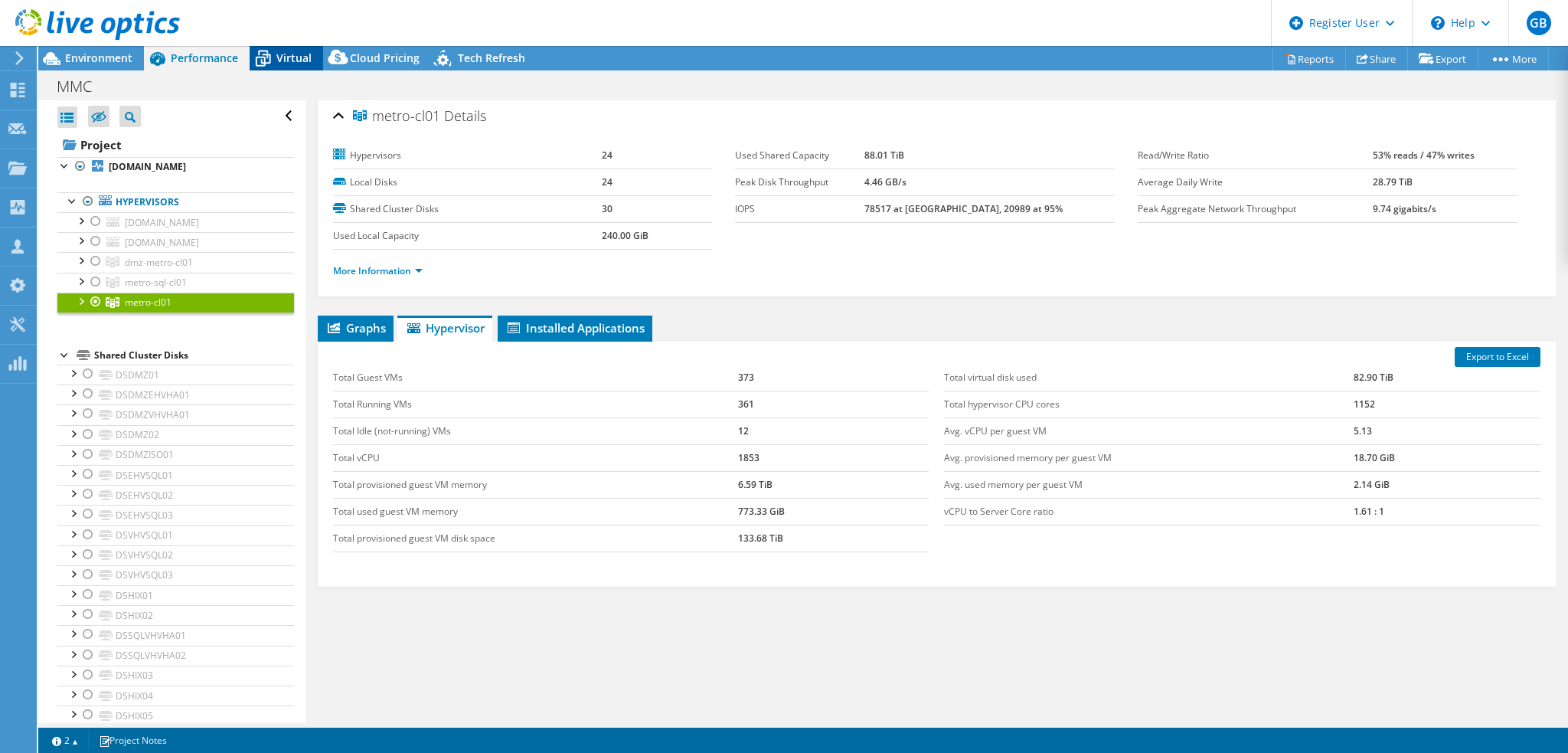
click at [300, 54] on span "Virtual" at bounding box center [294, 57] width 36 height 15
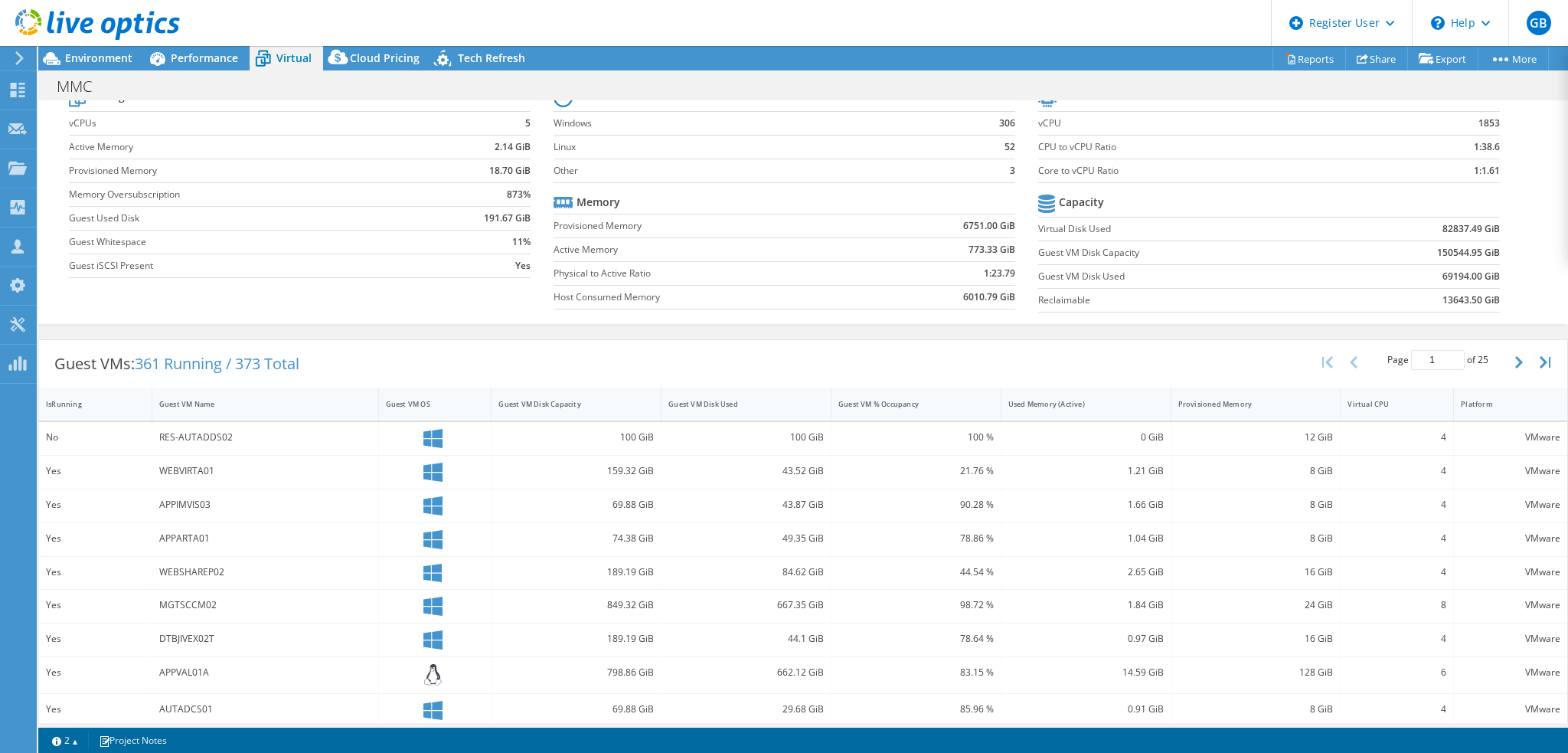
scroll to position [153, 0]
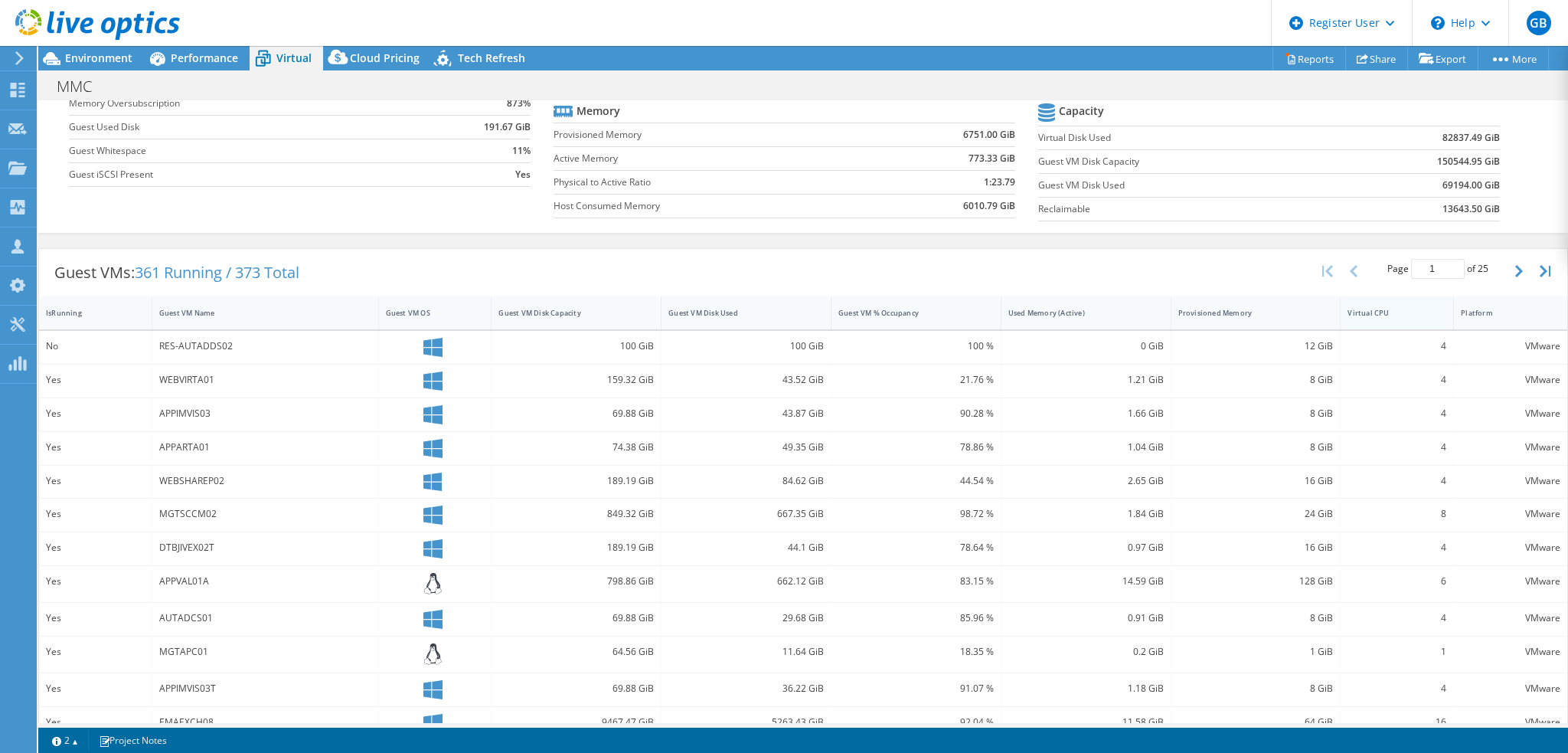
click at [1403, 314] on div "Virtual CPU" at bounding box center [1387, 313] width 80 height 10
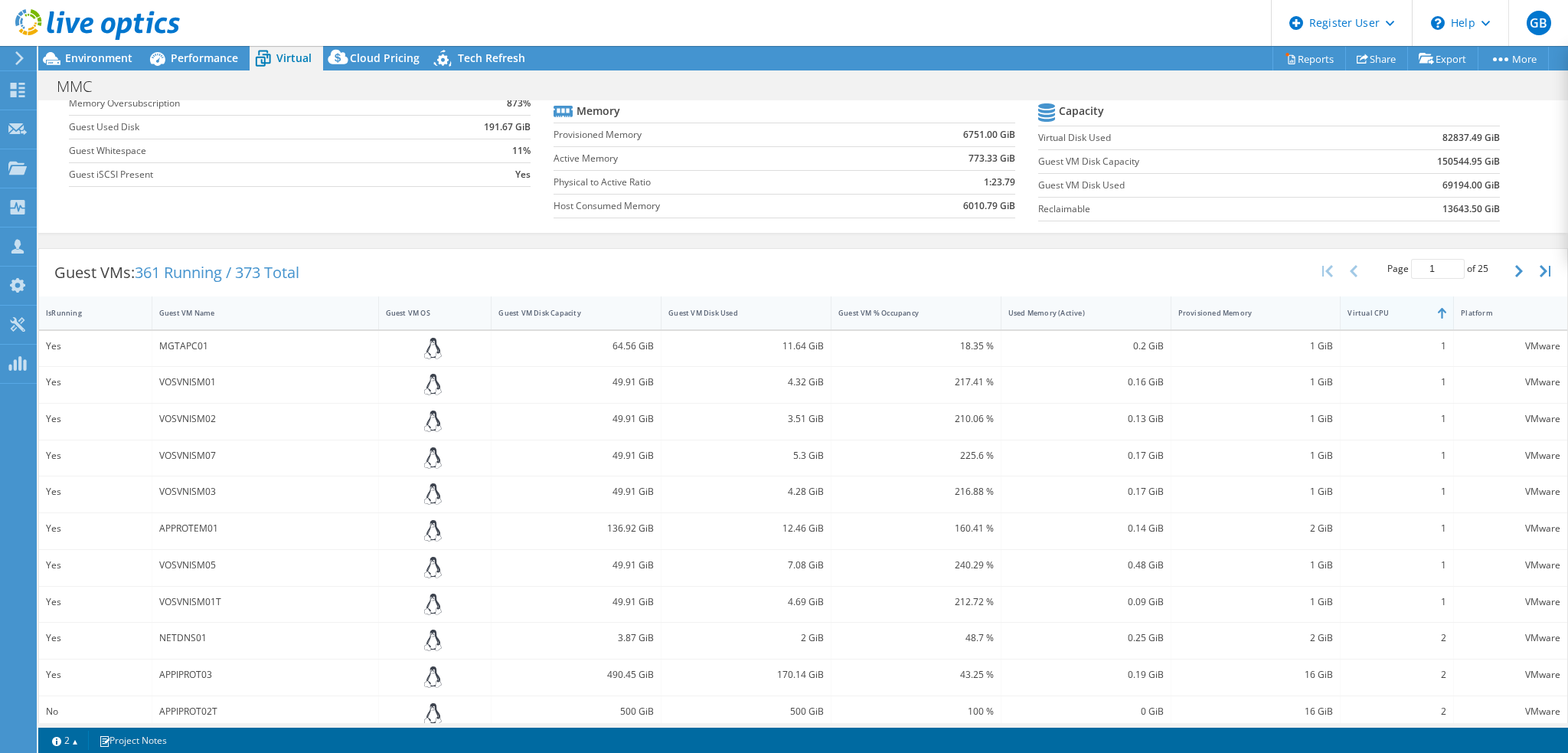
click at [1370, 308] on div "Virtual CPU" at bounding box center [1387, 313] width 80 height 10
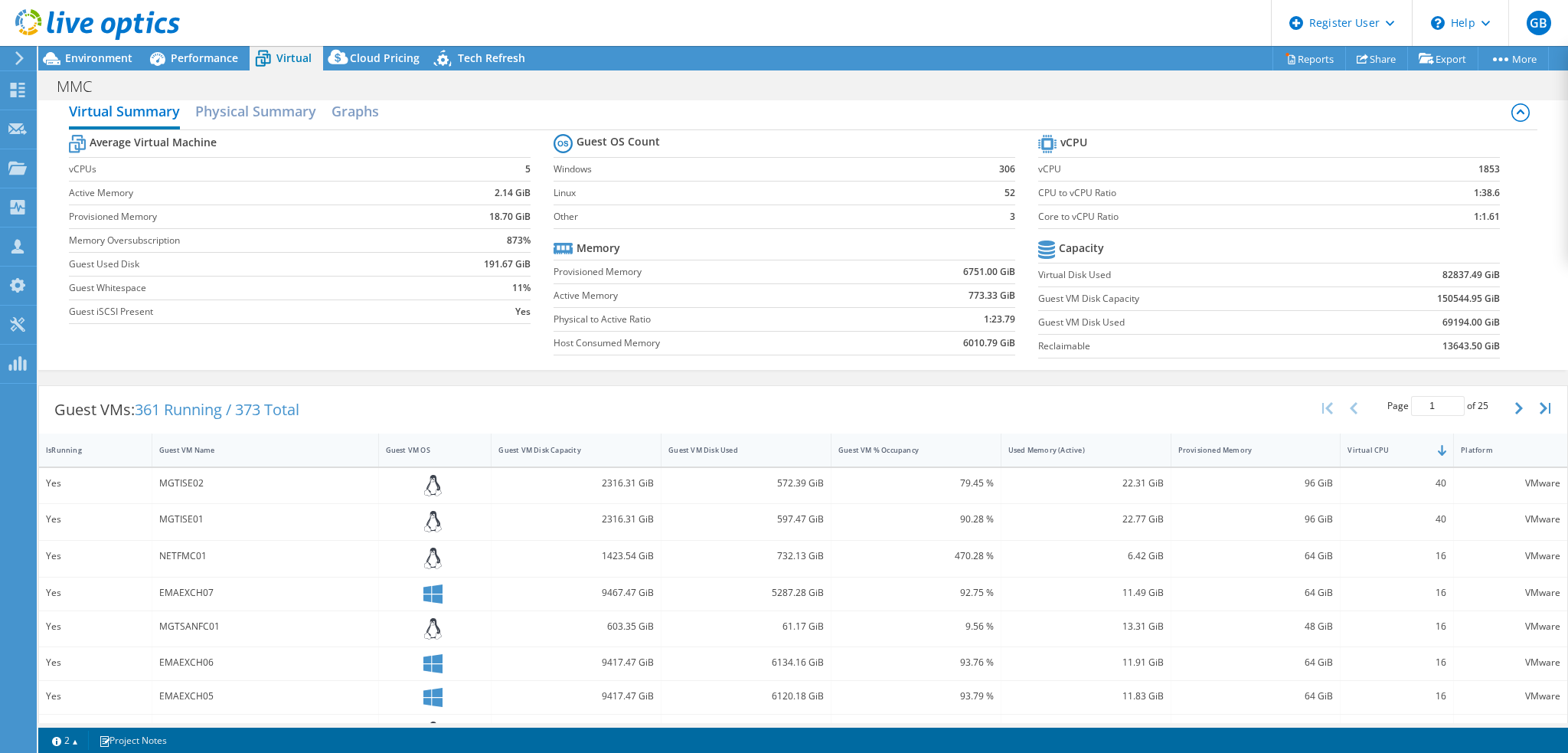
scroll to position [0, 0]
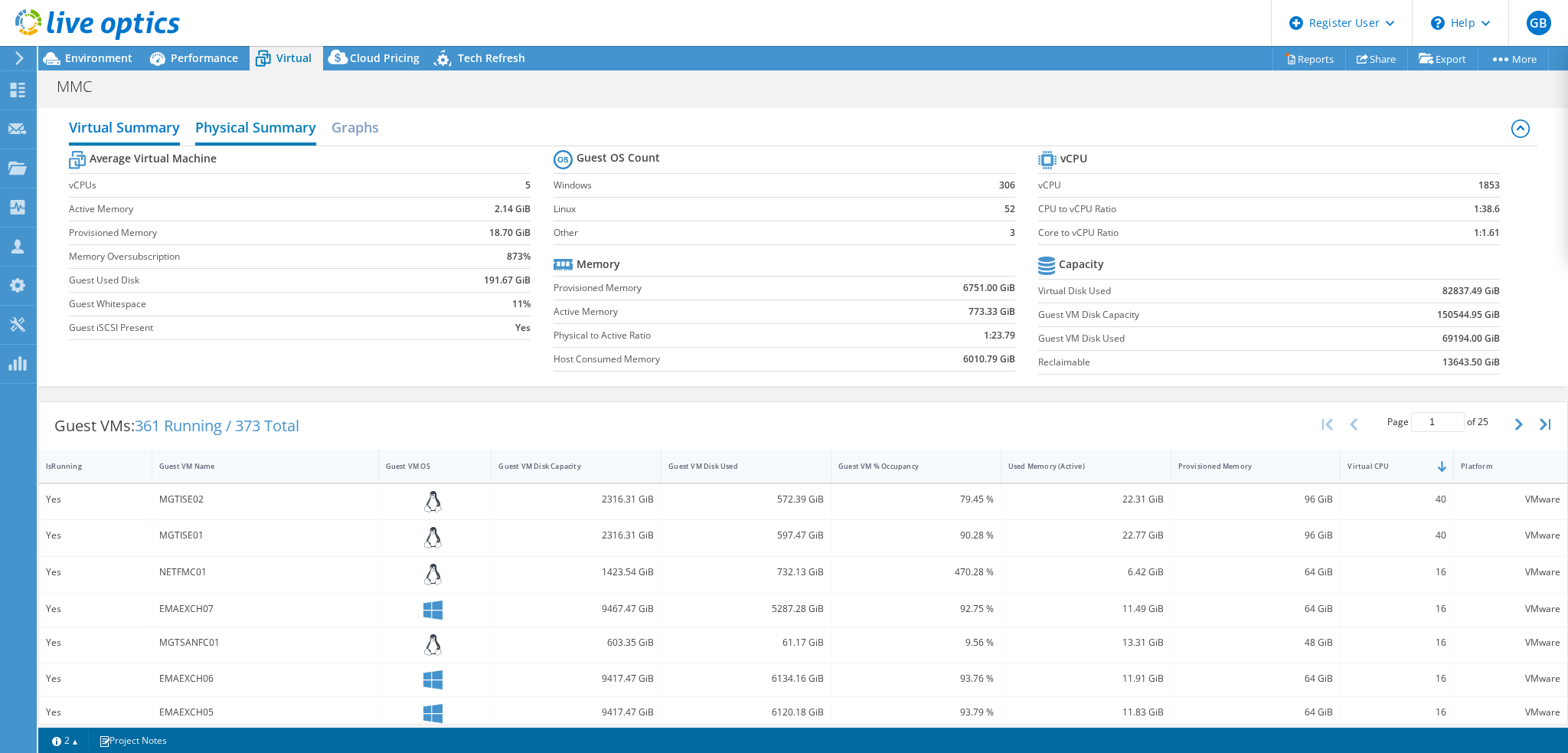
click at [257, 128] on h2 "Physical Summary" at bounding box center [256, 128] width 121 height 34
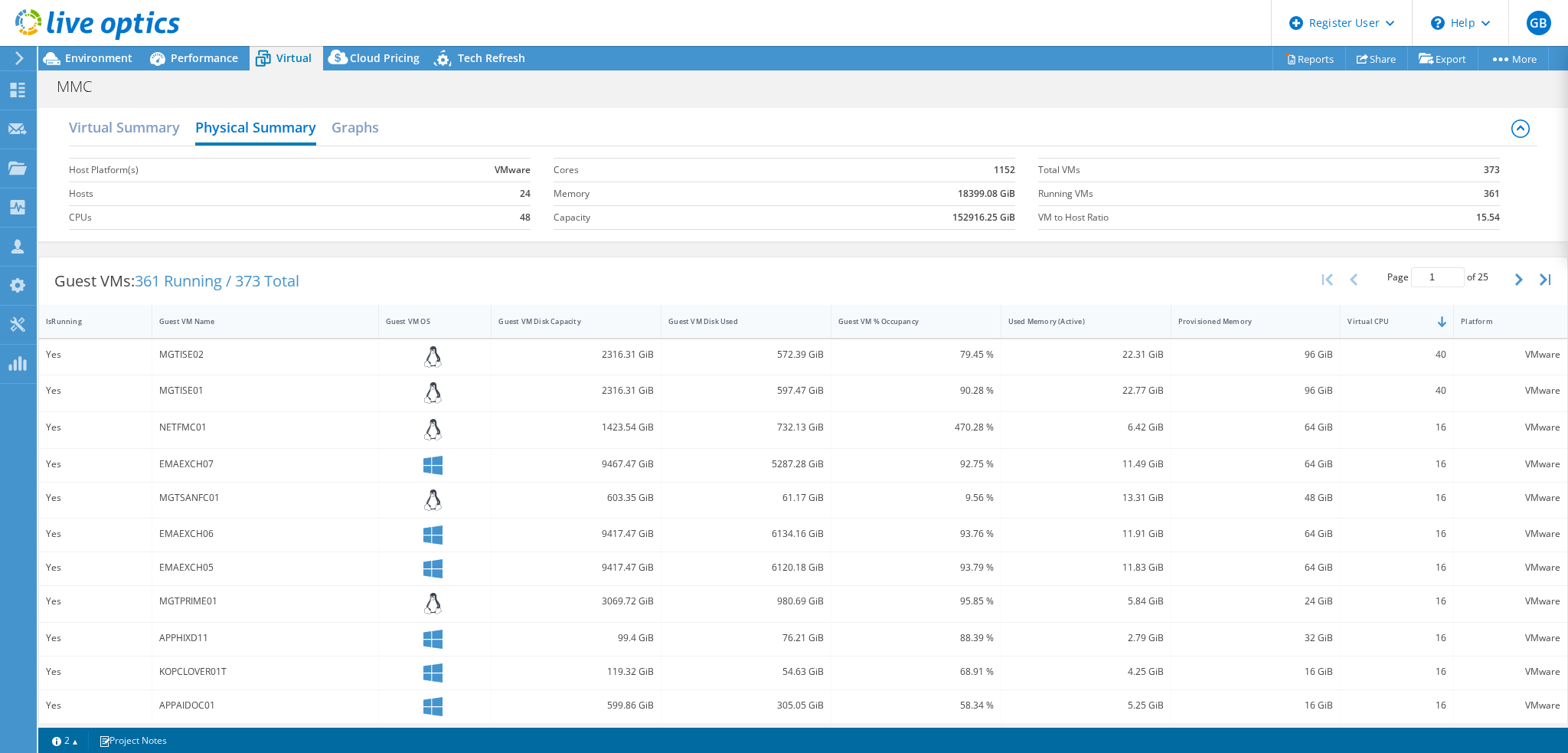
click at [385, 123] on div "Virtual Summary Physical Summary Graphs" at bounding box center [803, 128] width 1468 height 35
click at [367, 128] on h2 "Graphs" at bounding box center [355, 128] width 47 height 34
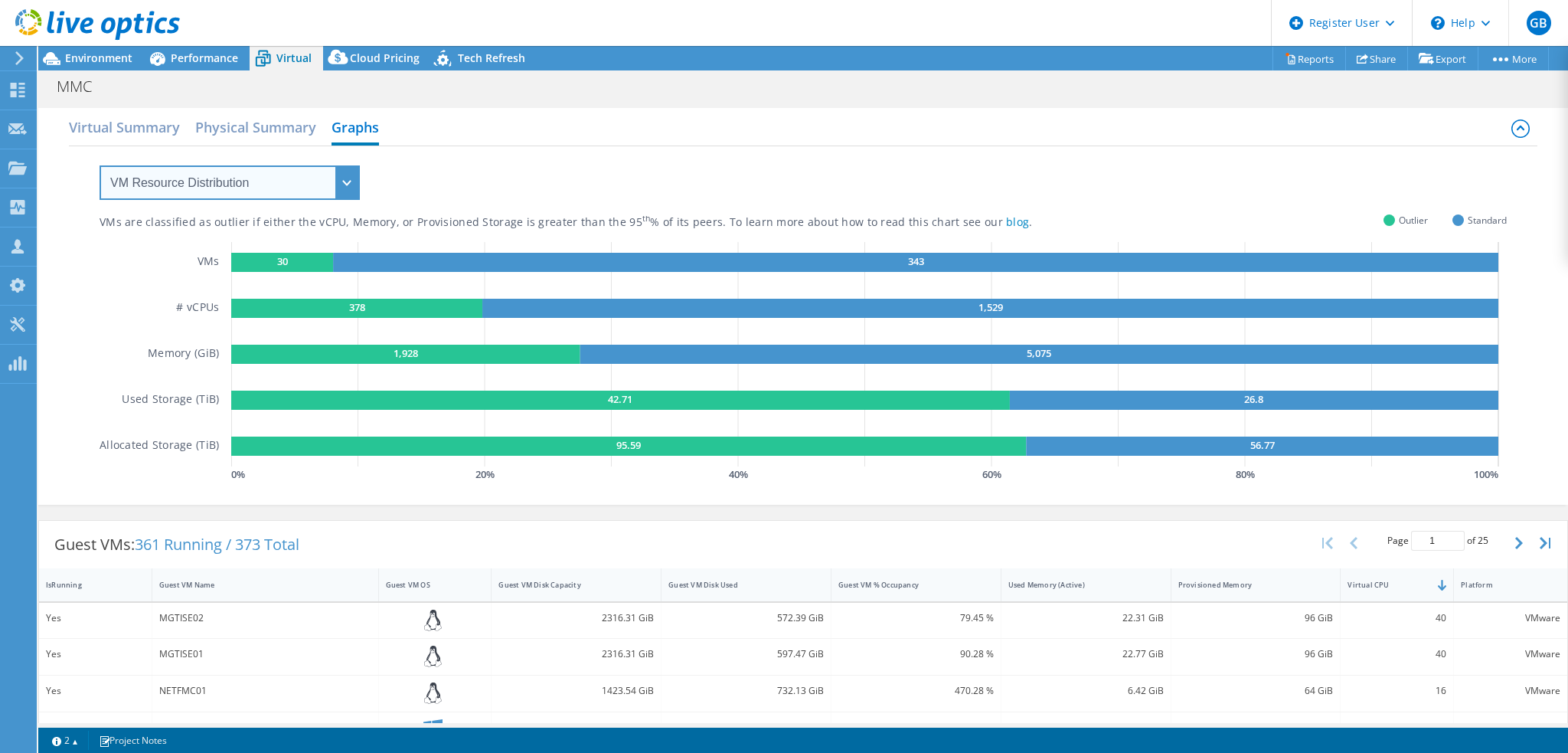
click at [183, 182] on select "VM Resource Distribution Provisioning Contrast Over Provisioning" at bounding box center [230, 183] width 261 height 35
select select "Over Provisioning"
click at [100, 166] on select "VM Resource Distribution Provisioning Contrast Over Provisioning" at bounding box center [230, 183] width 261 height 35
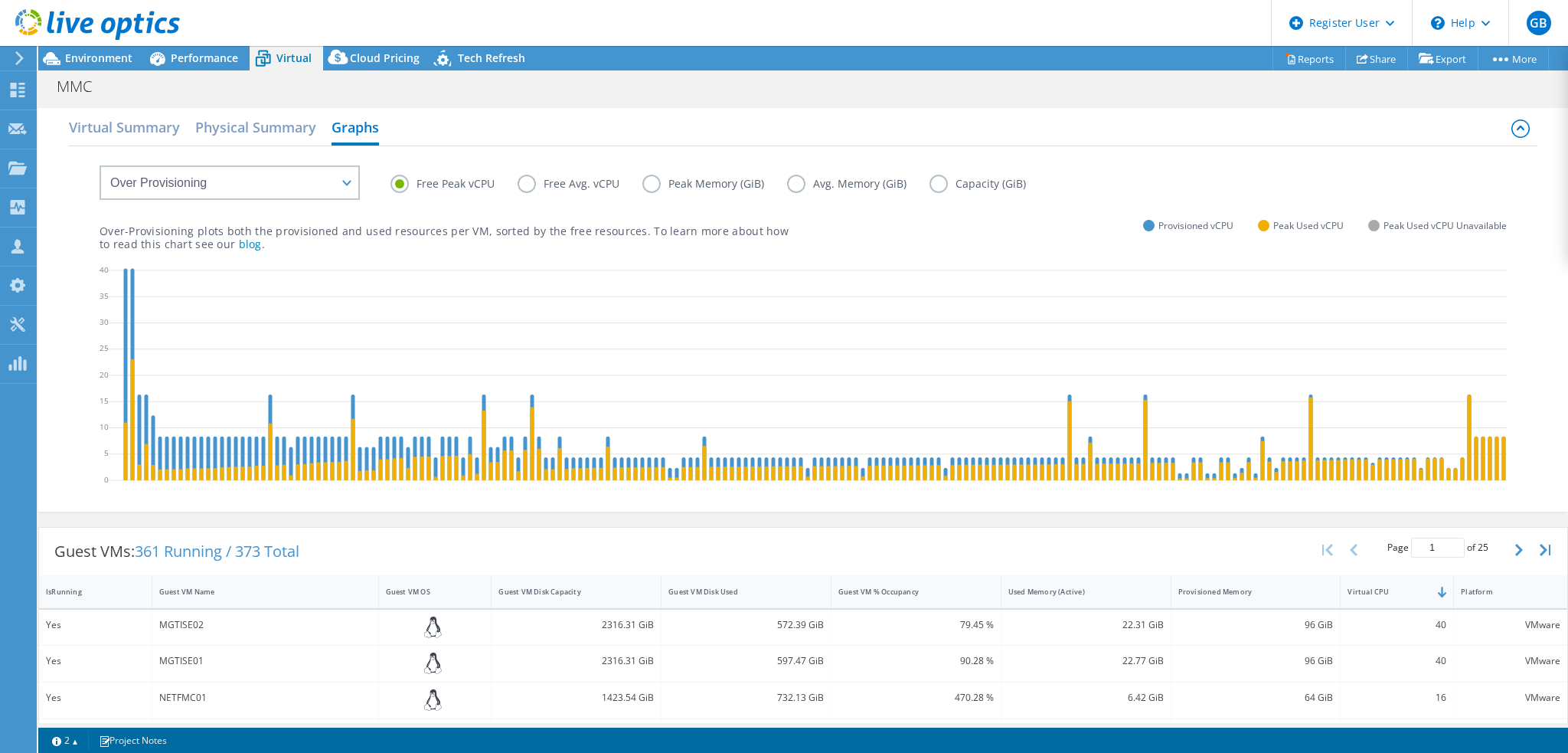
click at [533, 187] on label "Free Avg. vCPU" at bounding box center [580, 184] width 124 height 19
click at [0, 0] on input "Free Avg. vCPU" at bounding box center [0, 0] width 0 height 0
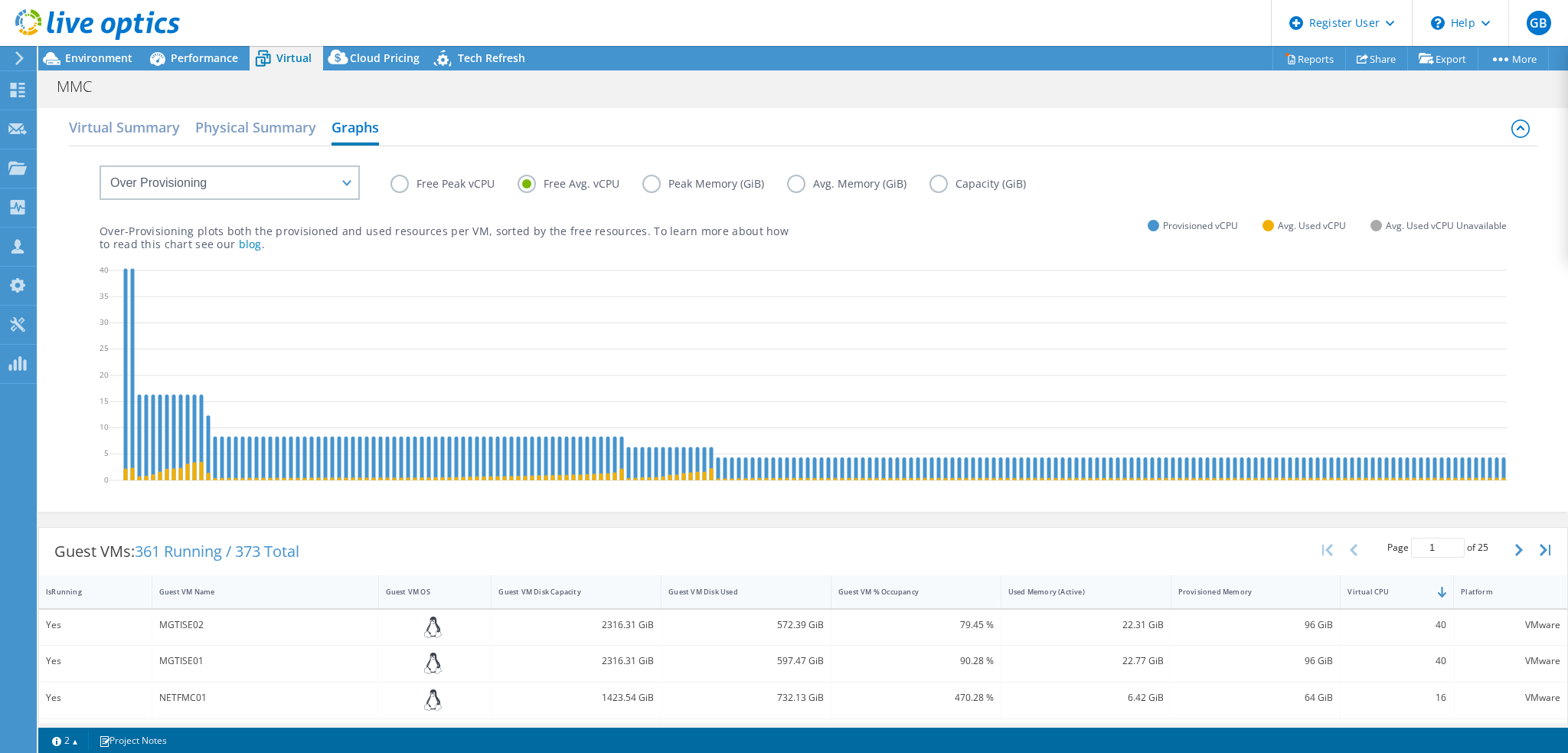
click at [409, 183] on label "Free Peak vCPU" at bounding box center [454, 184] width 127 height 19
click at [0, 0] on input "Free Peak vCPU" at bounding box center [0, 0] width 0 height 0
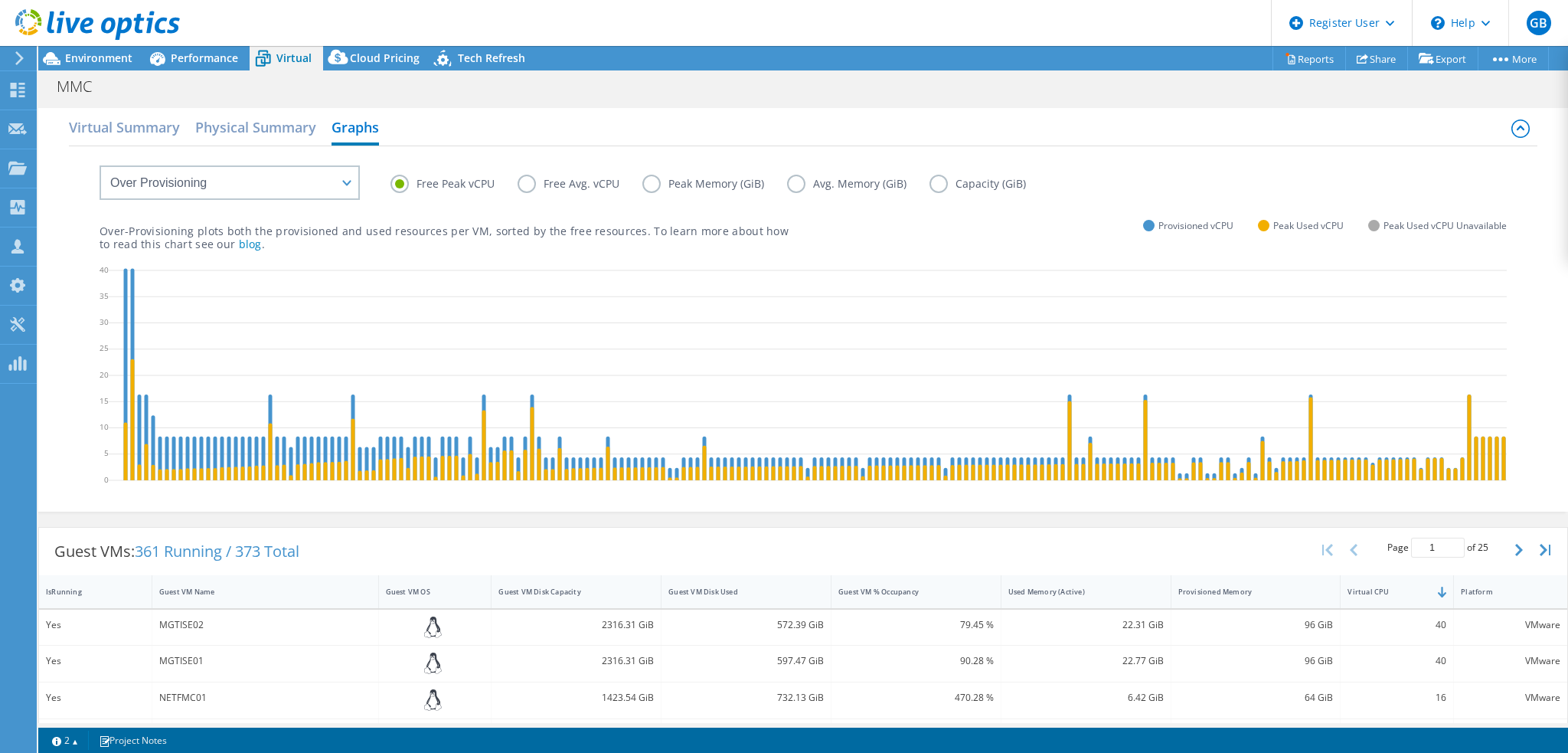
click at [541, 180] on label "Free Avg. vCPU" at bounding box center [580, 184] width 124 height 19
click at [0, 0] on input "Free Avg. vCPU" at bounding box center [0, 0] width 0 height 0
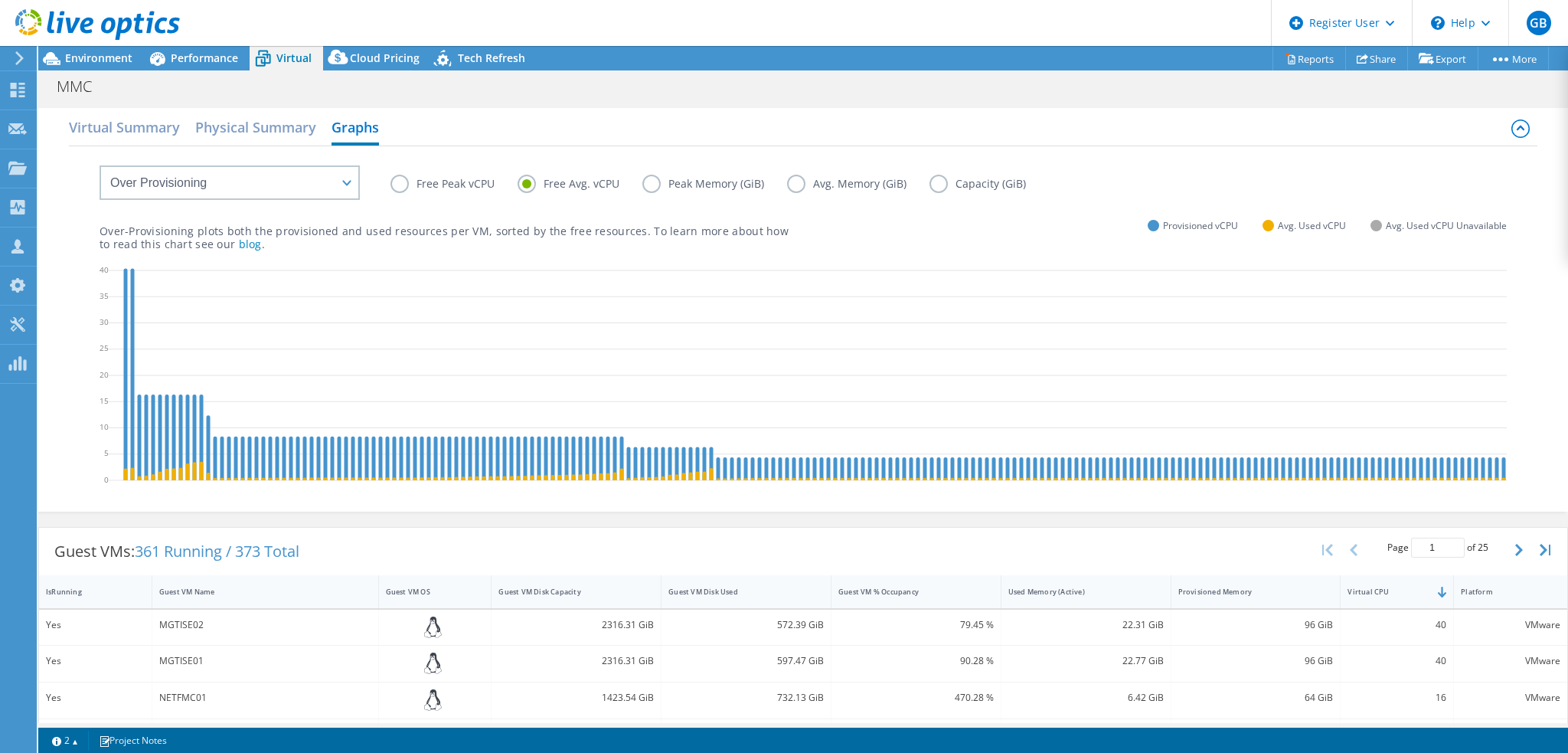
click at [436, 186] on label "Free Peak vCPU" at bounding box center [454, 184] width 127 height 19
click at [0, 0] on input "Free Peak vCPU" at bounding box center [0, 0] width 0 height 0
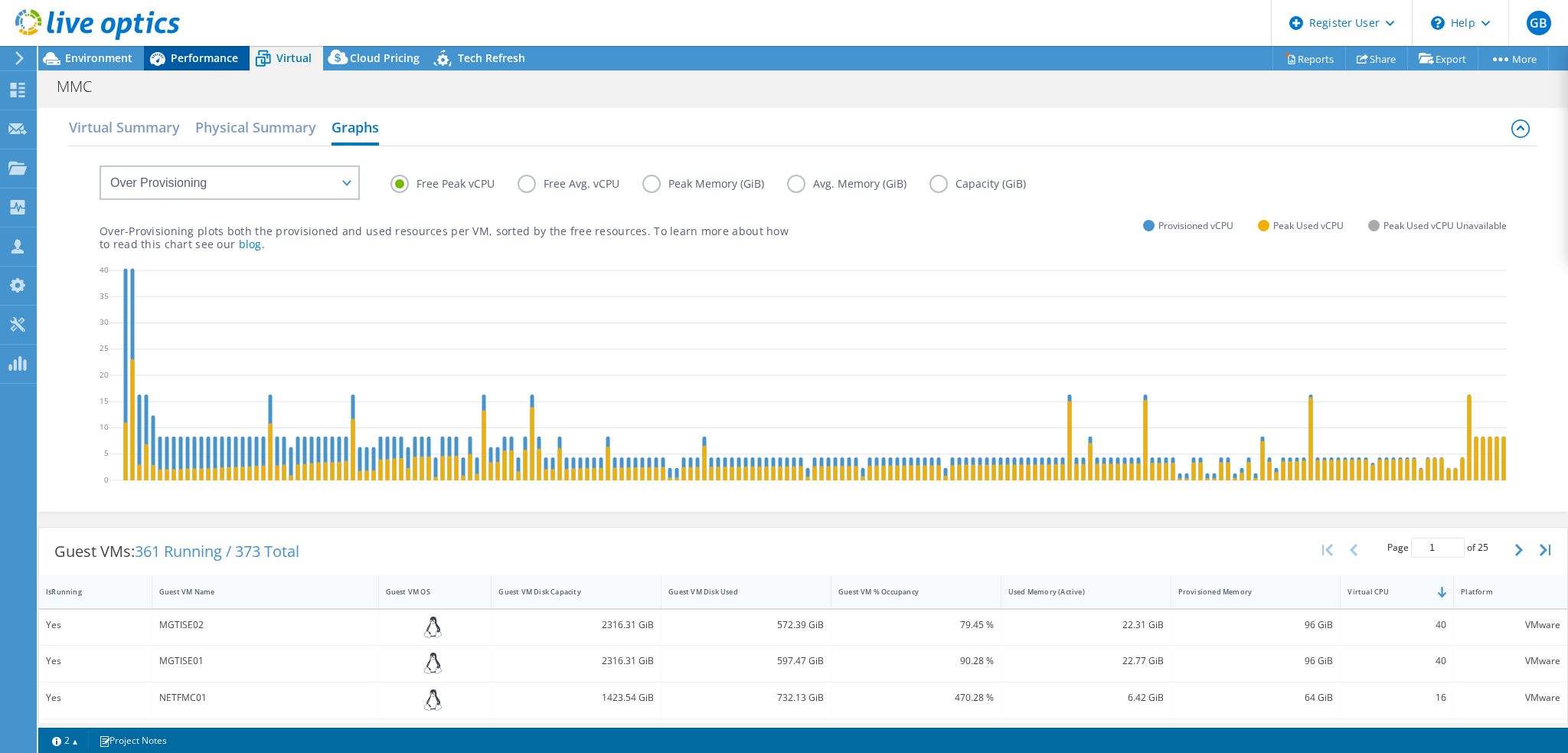
click at [193, 63] on span "Performance" at bounding box center [204, 57] width 67 height 15
